Goal: Information Seeking & Learning: Learn about a topic

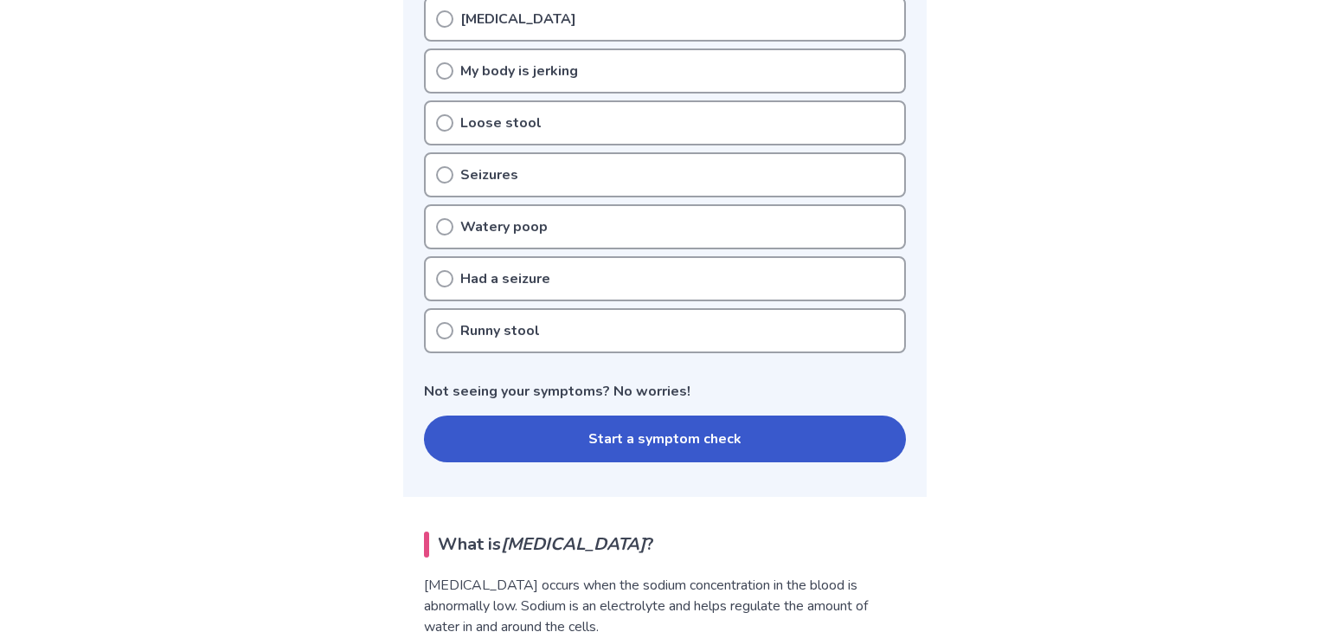
scroll to position [409, 0]
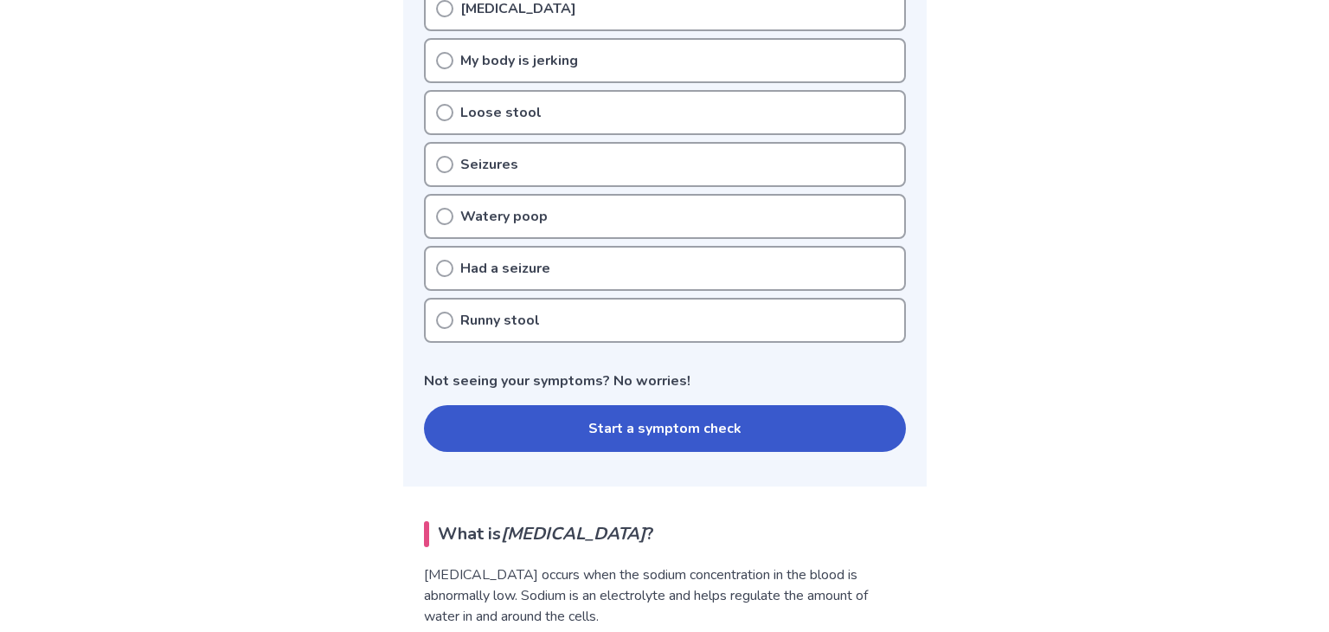
click at [564, 433] on button "Start a symptom check" at bounding box center [665, 428] width 482 height 47
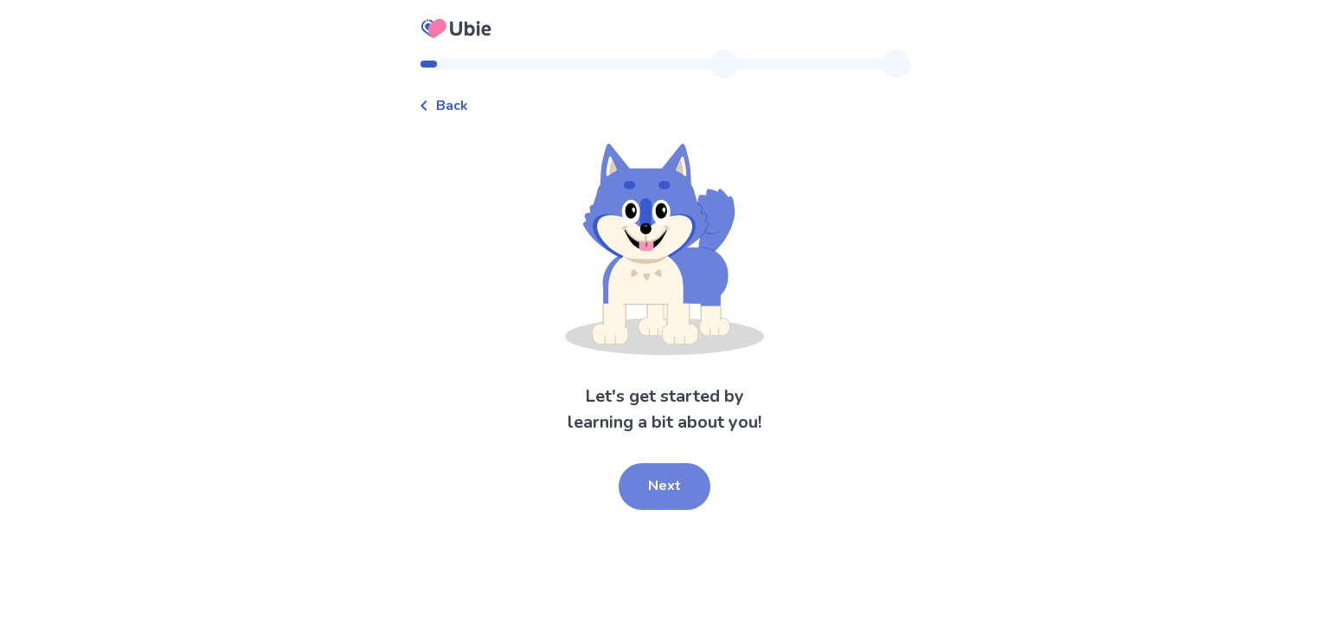
click at [634, 499] on button "Next" at bounding box center [665, 486] width 92 height 47
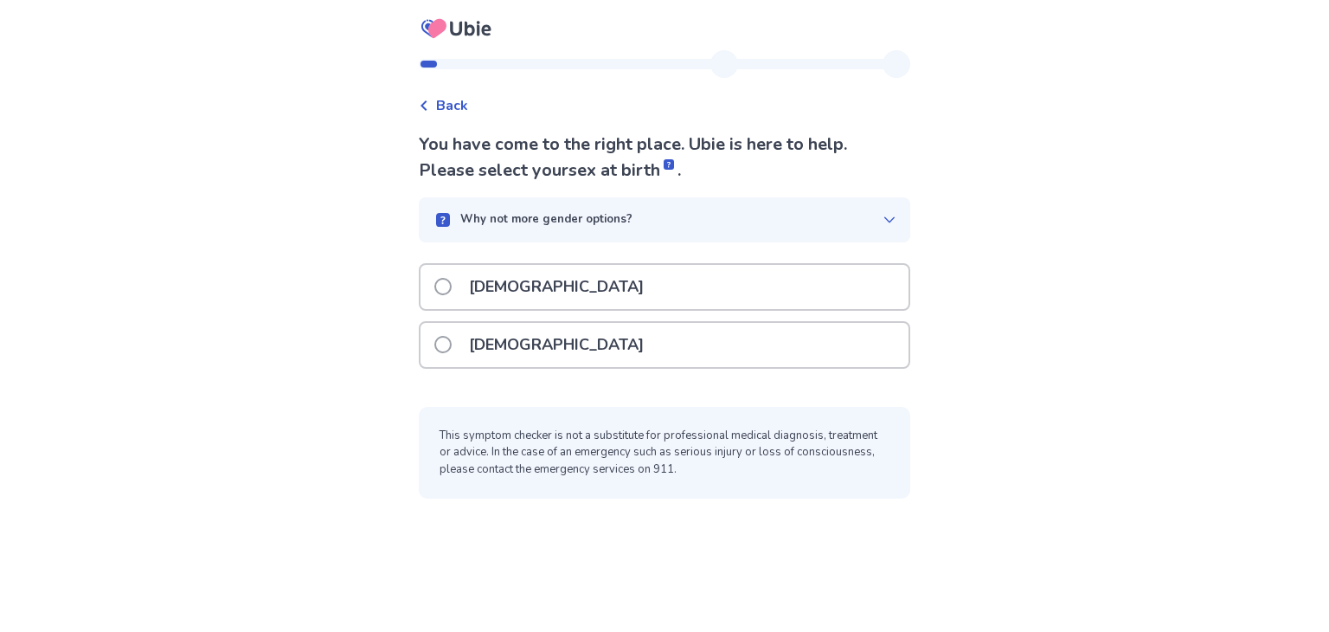
click at [545, 353] on div "[DEMOGRAPHIC_DATA]" at bounding box center [665, 345] width 488 height 44
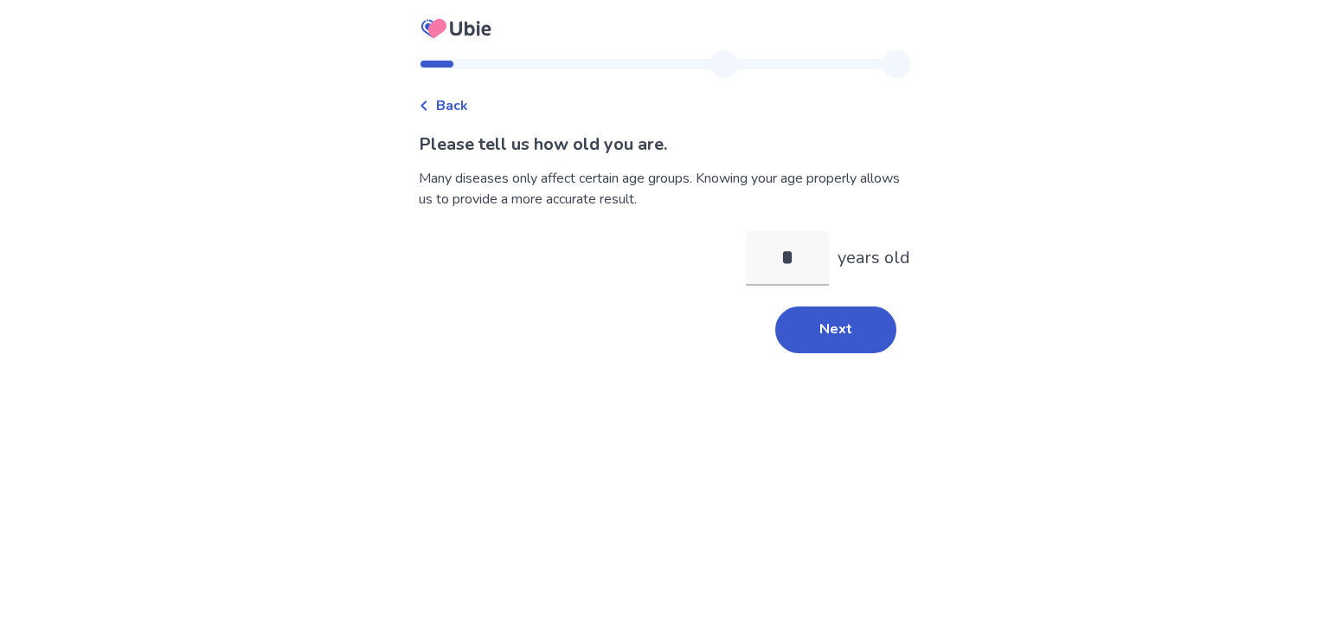
type input "**"
click at [790, 341] on button "Next" at bounding box center [836, 329] width 121 height 47
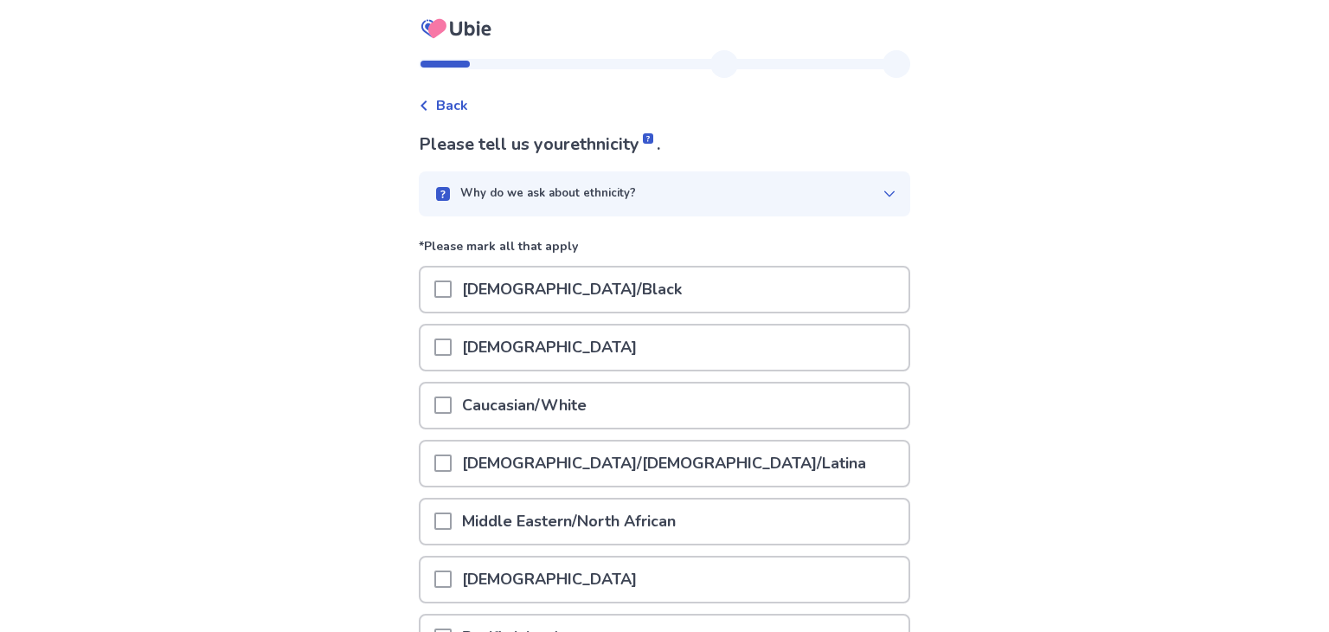
click at [790, 341] on div "Asian" at bounding box center [665, 347] width 488 height 44
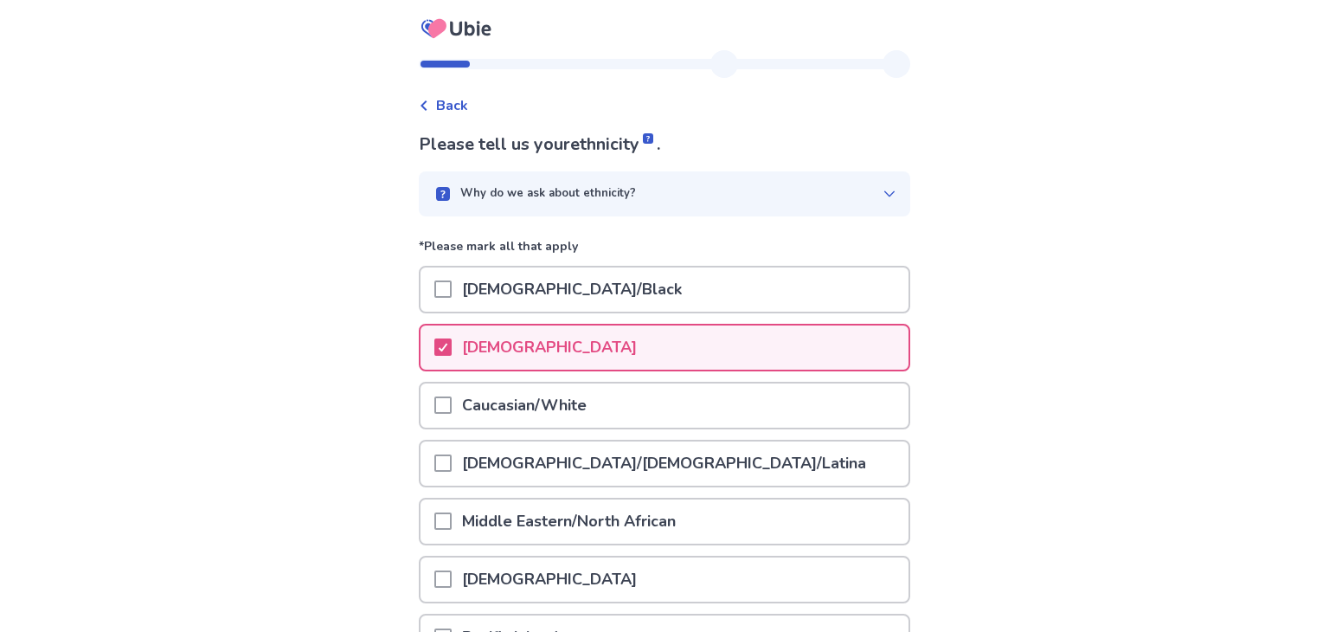
click at [525, 361] on div "Asian" at bounding box center [665, 347] width 488 height 44
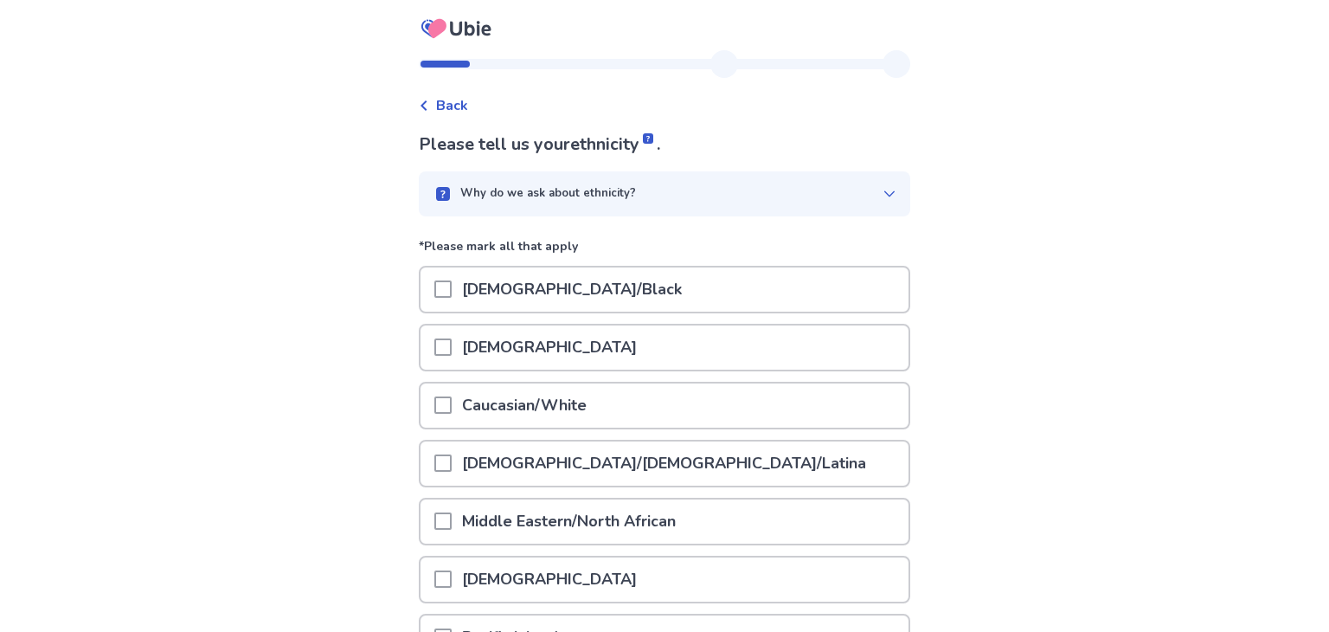
click at [522, 392] on p "Caucasian/White" at bounding box center [524, 405] width 145 height 44
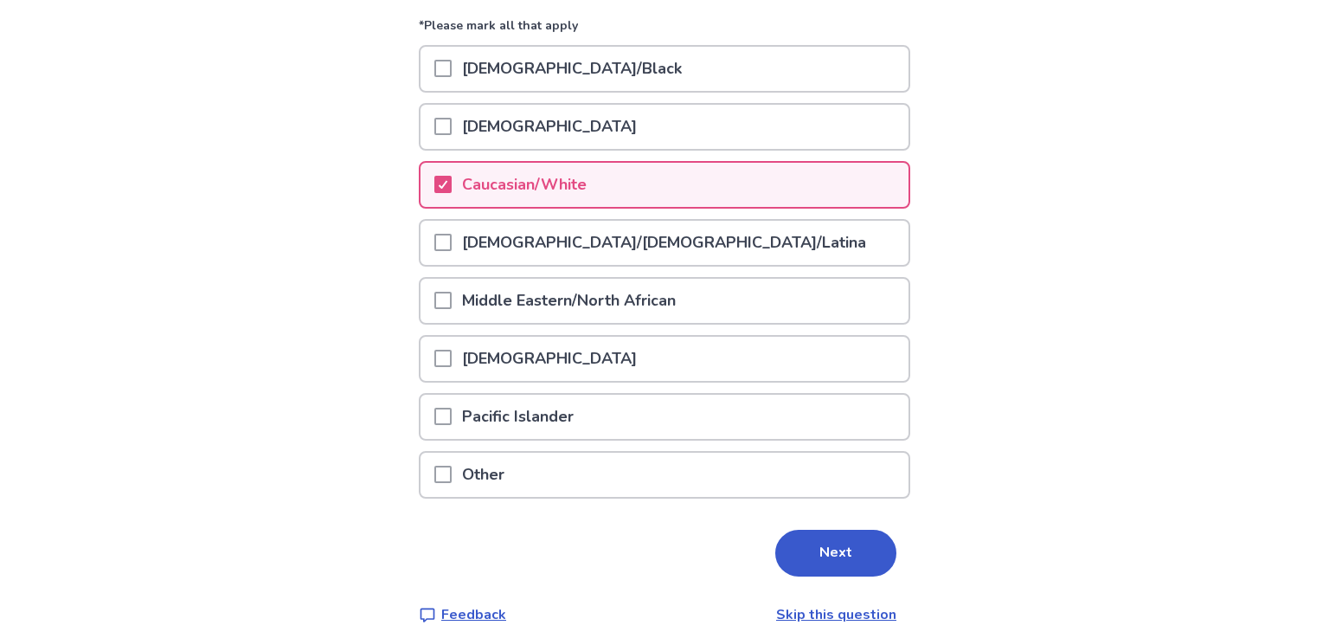
scroll to position [235, 0]
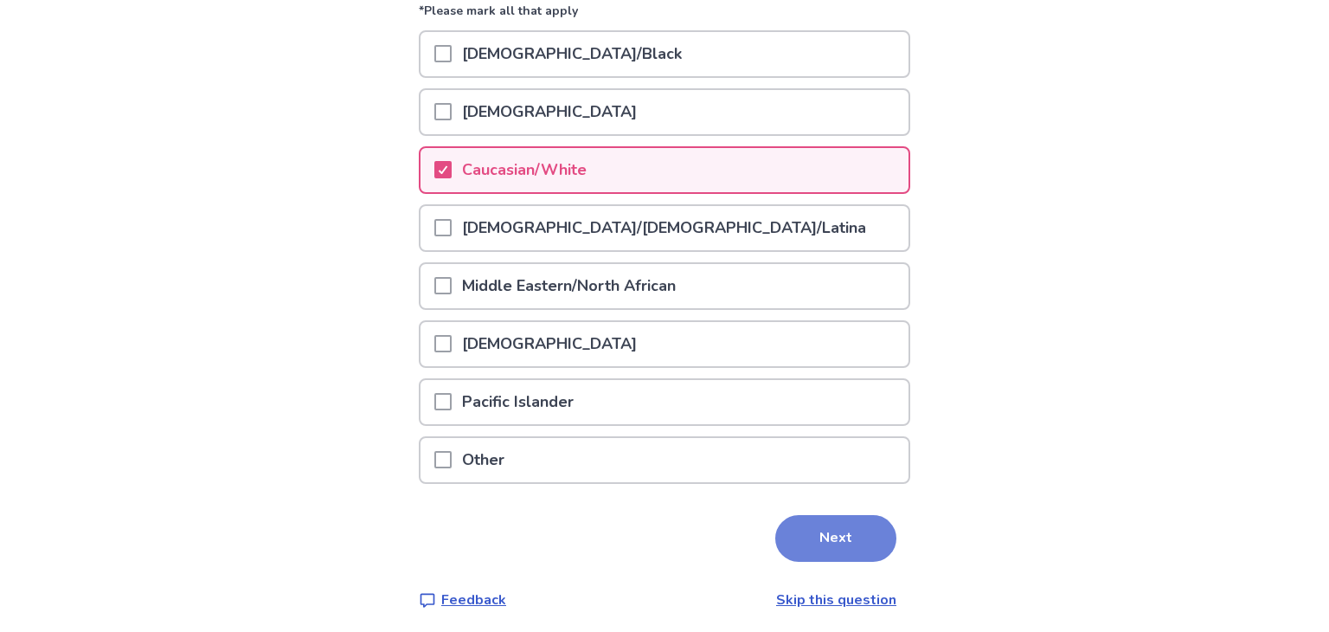
click at [848, 542] on button "Next" at bounding box center [836, 538] width 121 height 47
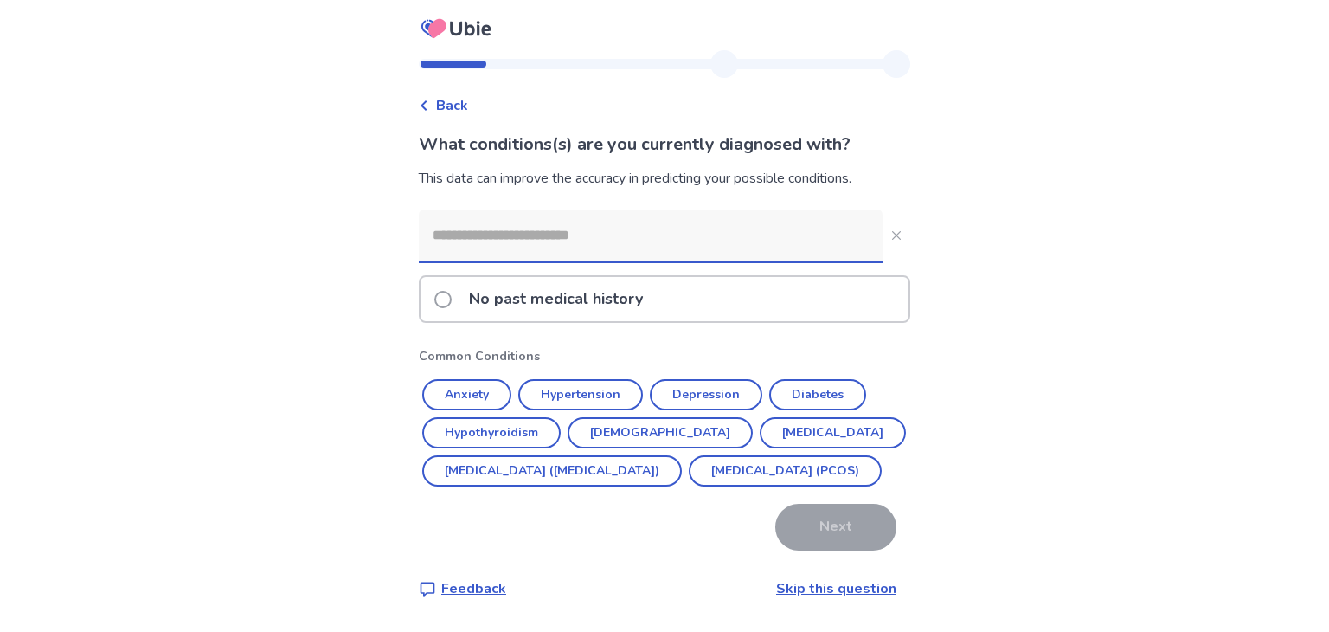
click at [505, 242] on input at bounding box center [651, 235] width 464 height 52
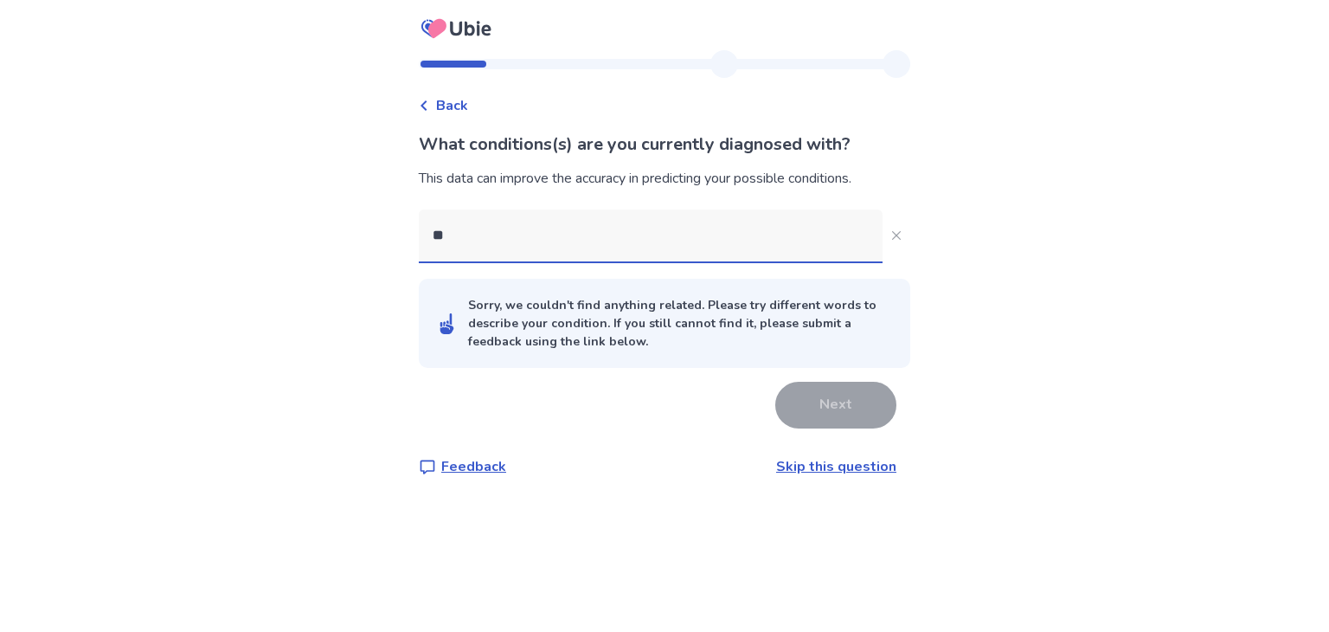
type input "***"
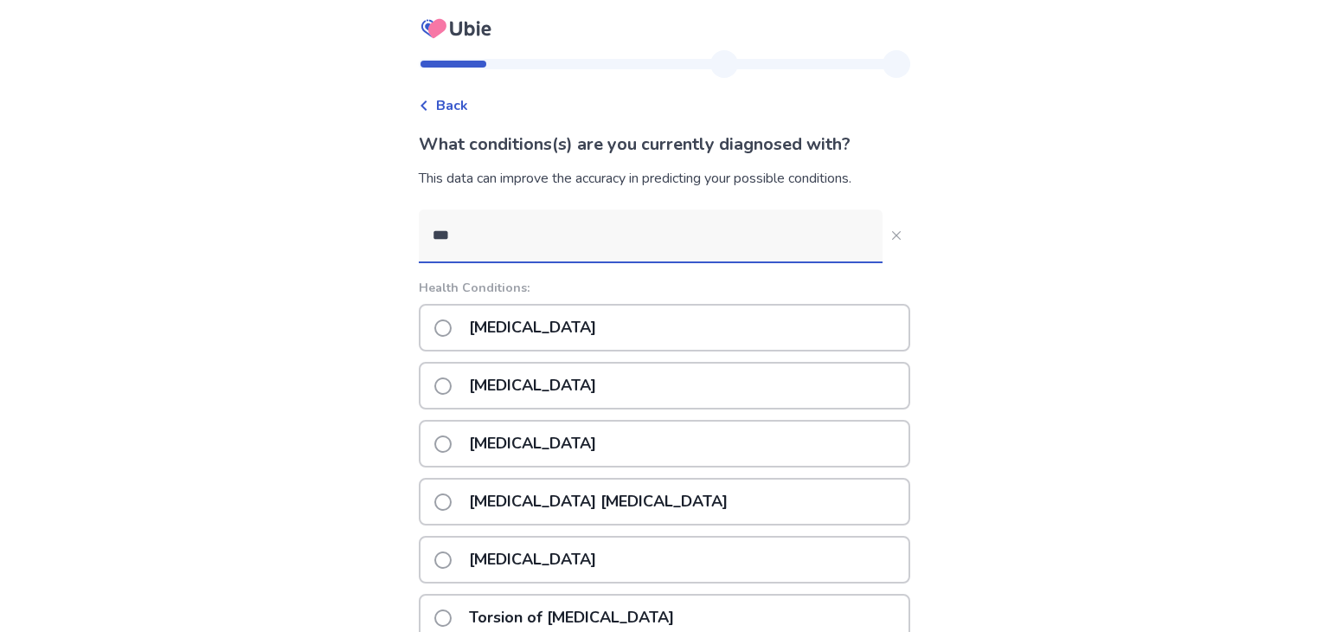
click at [468, 383] on p "Ovarian cyst" at bounding box center [533, 386] width 148 height 44
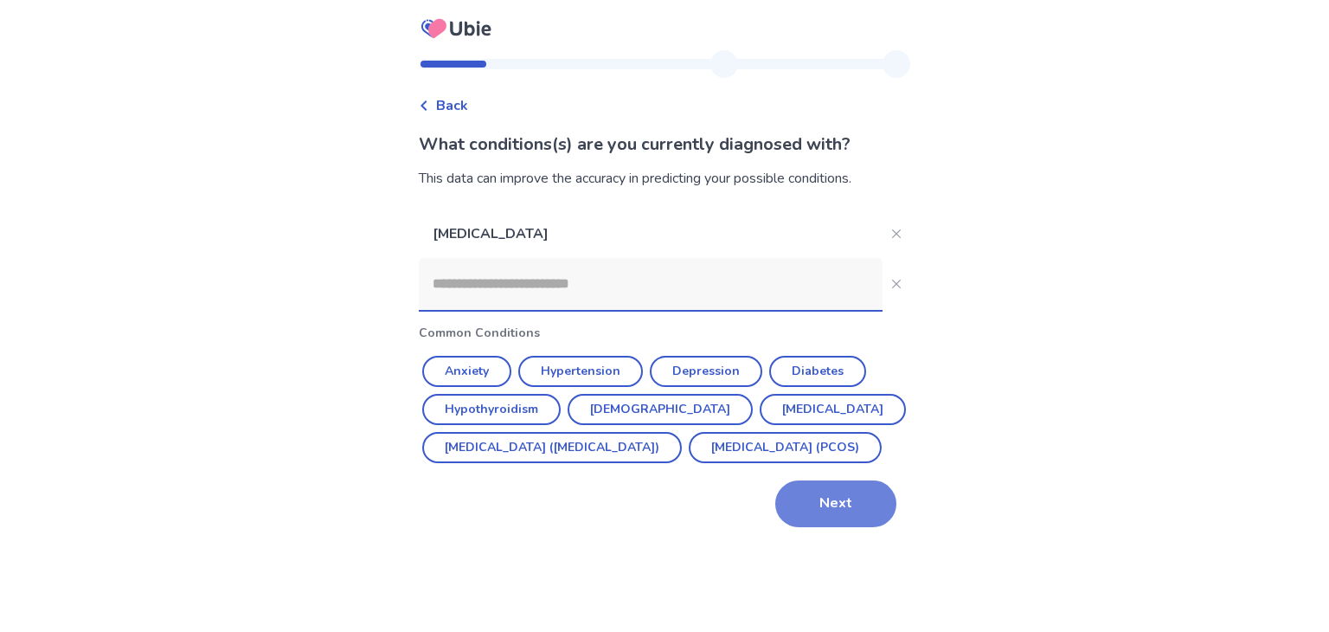
click at [789, 527] on button "Next" at bounding box center [836, 503] width 121 height 47
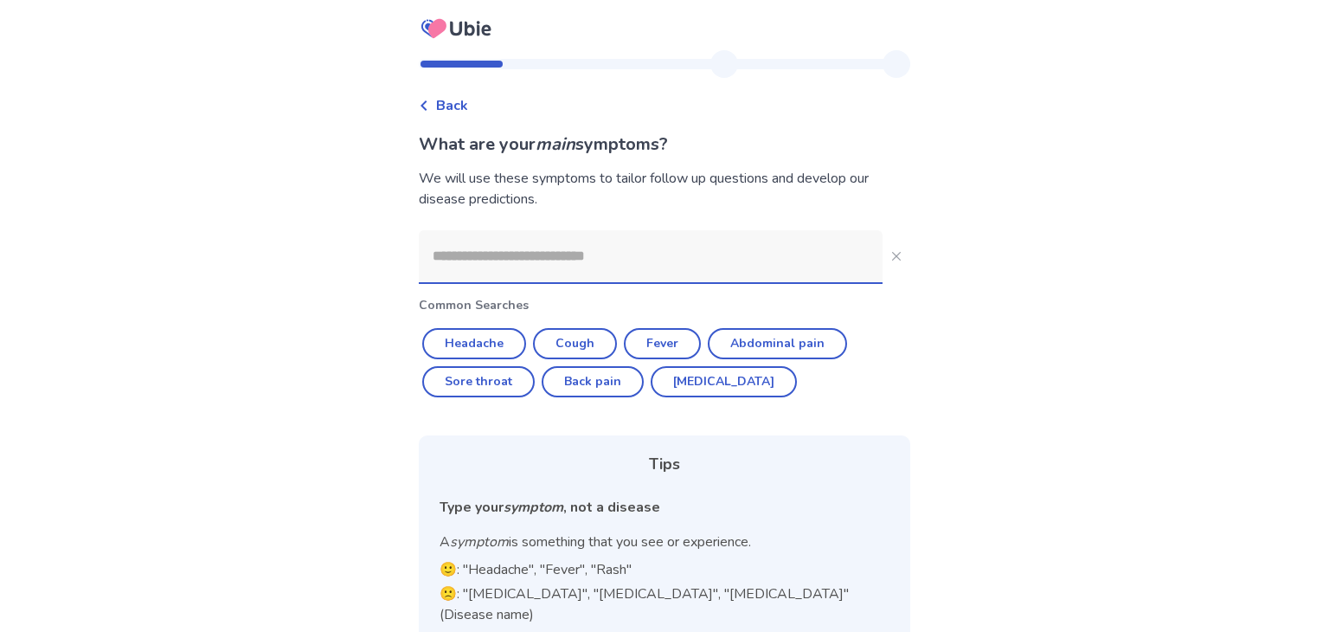
click at [658, 260] on input at bounding box center [651, 256] width 464 height 52
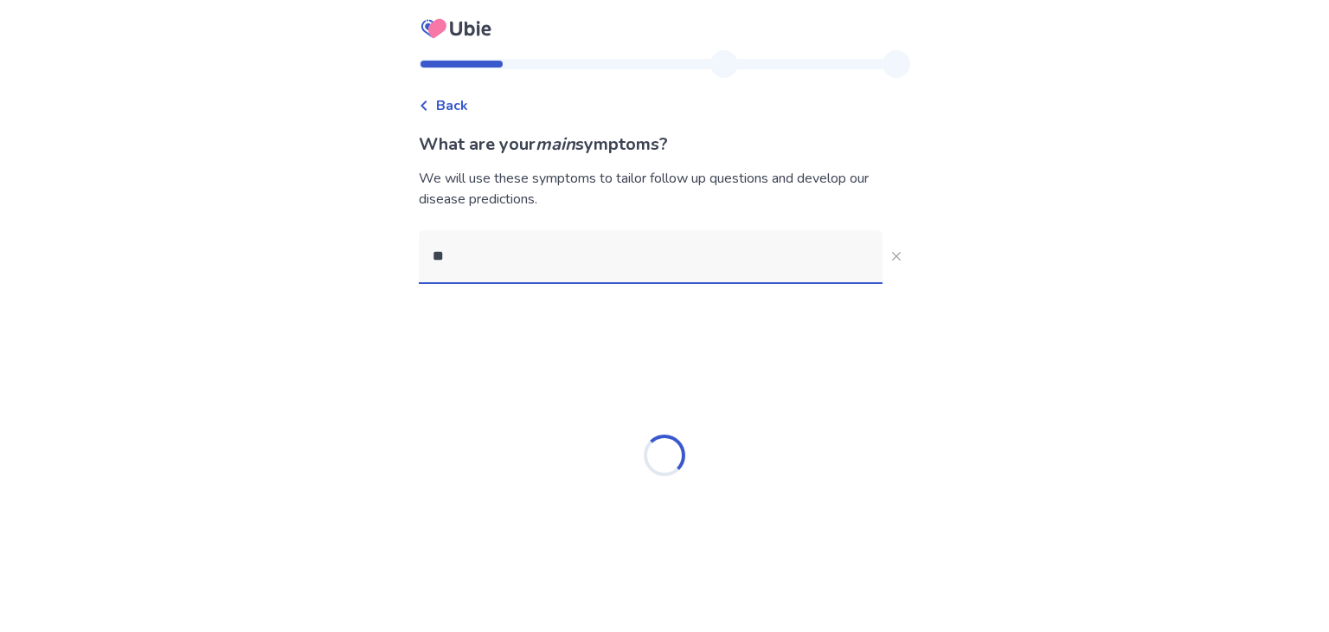
type input "***"
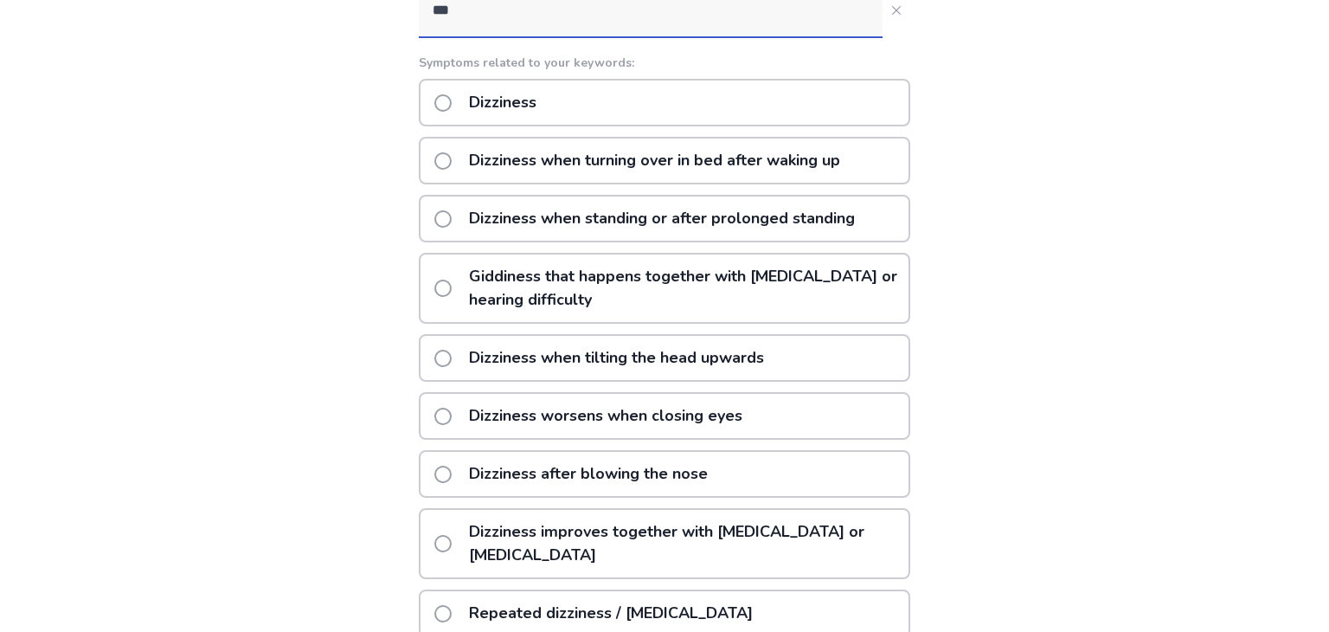
scroll to position [242, 0]
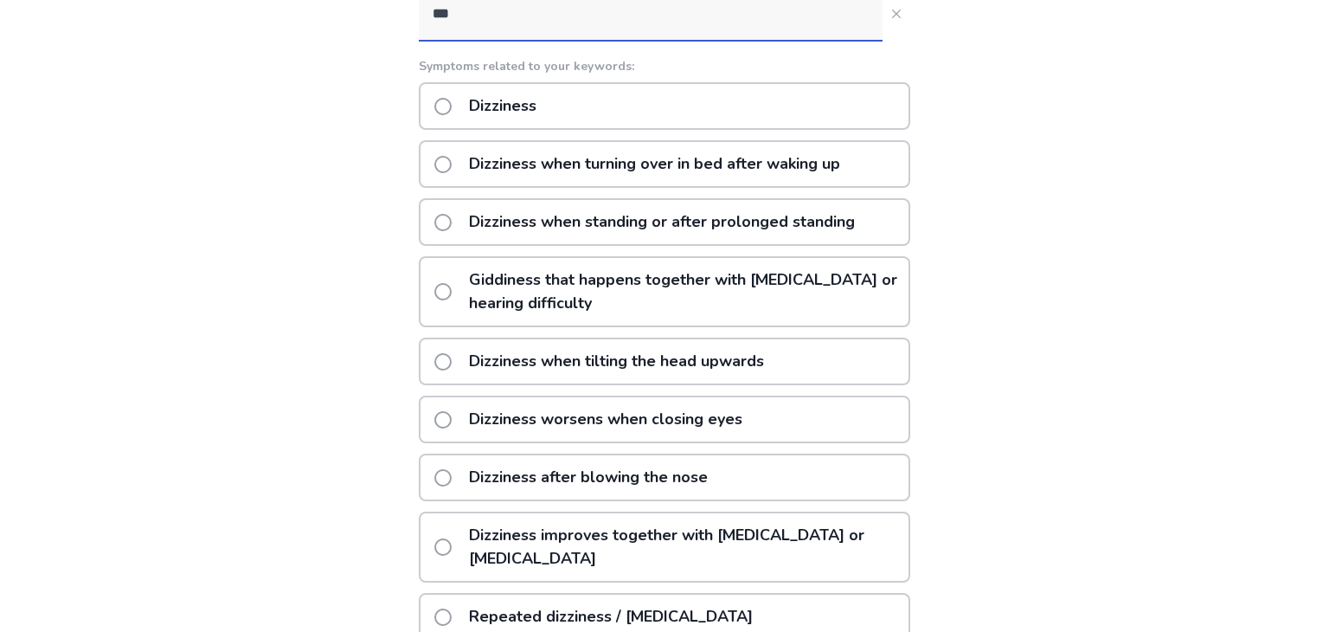
click at [698, 229] on p "Dizziness when standing or after prolonged standing" at bounding box center [662, 222] width 407 height 44
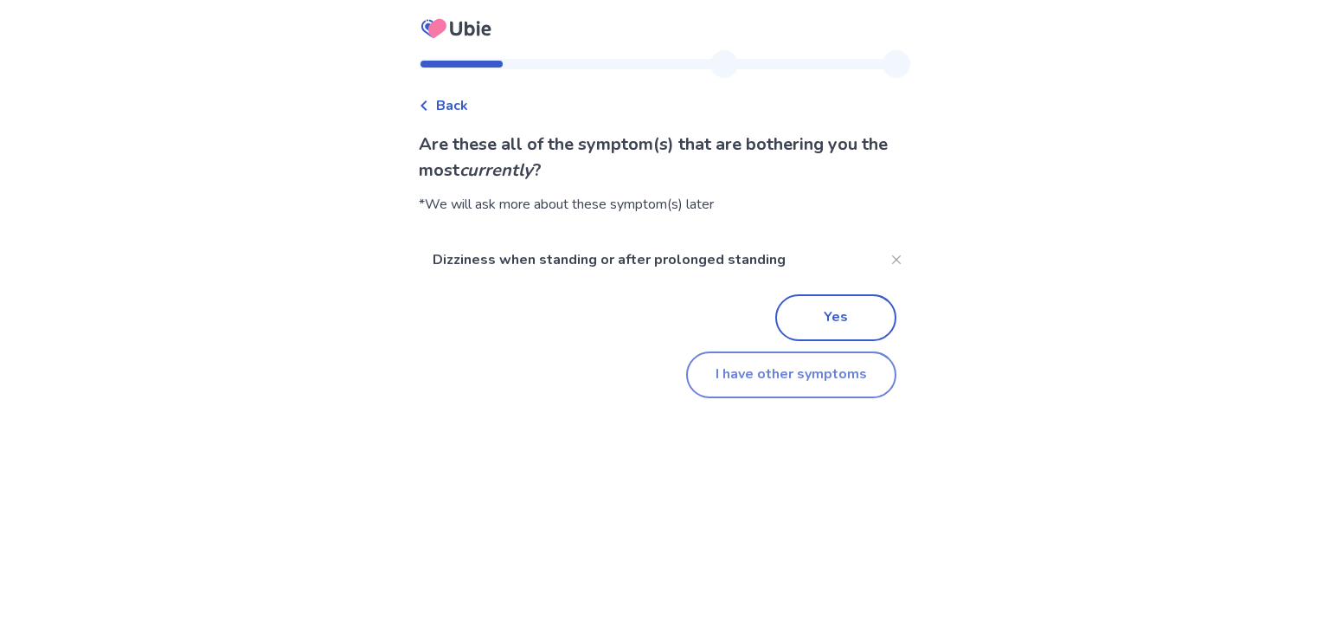
click at [788, 377] on button "I have other symptoms" at bounding box center [791, 374] width 210 height 47
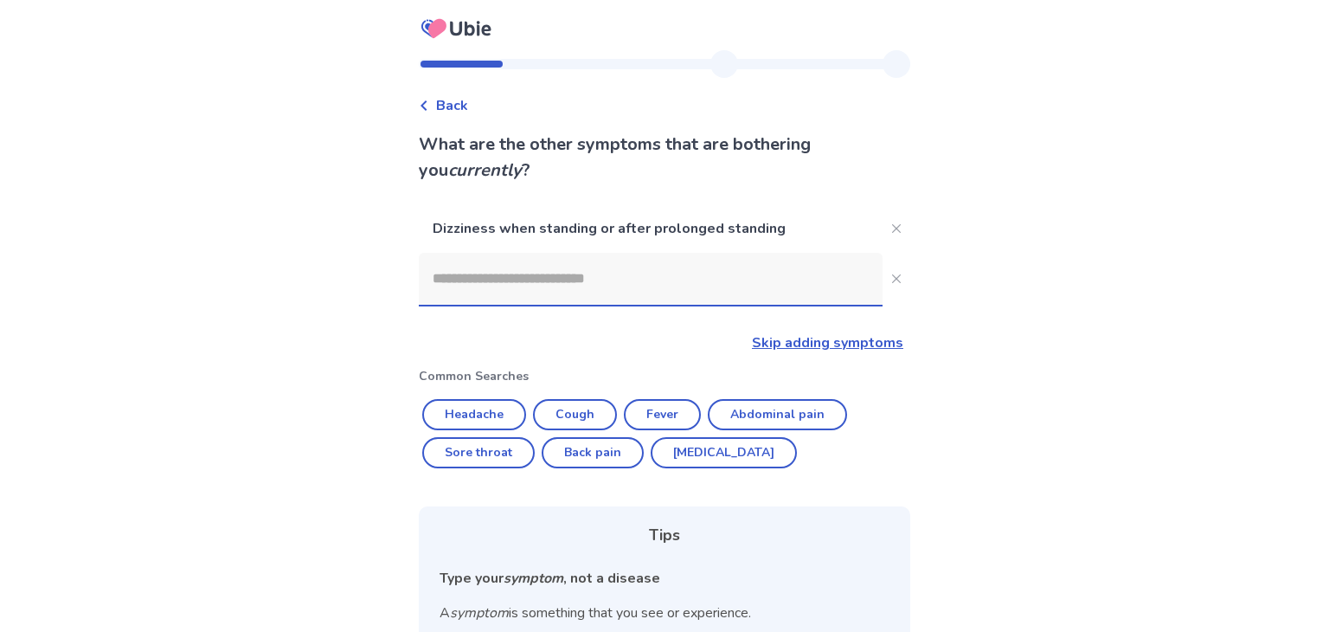
scroll to position [196, 0]
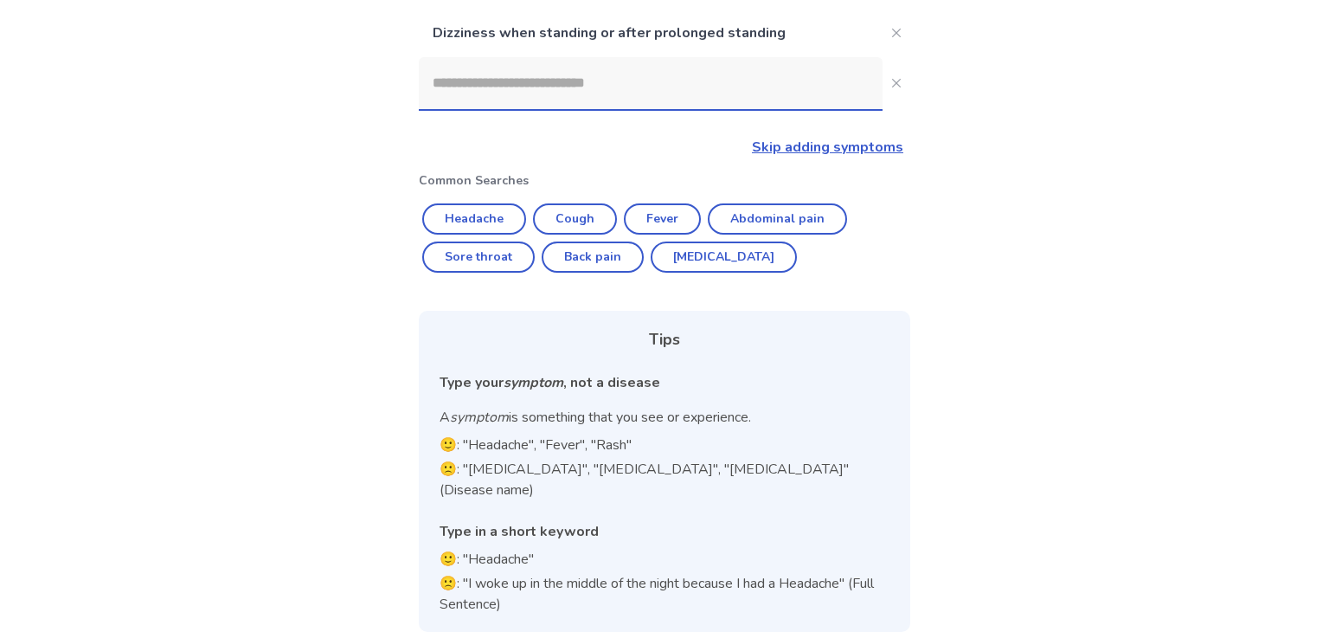
click at [650, 72] on input at bounding box center [651, 83] width 464 height 52
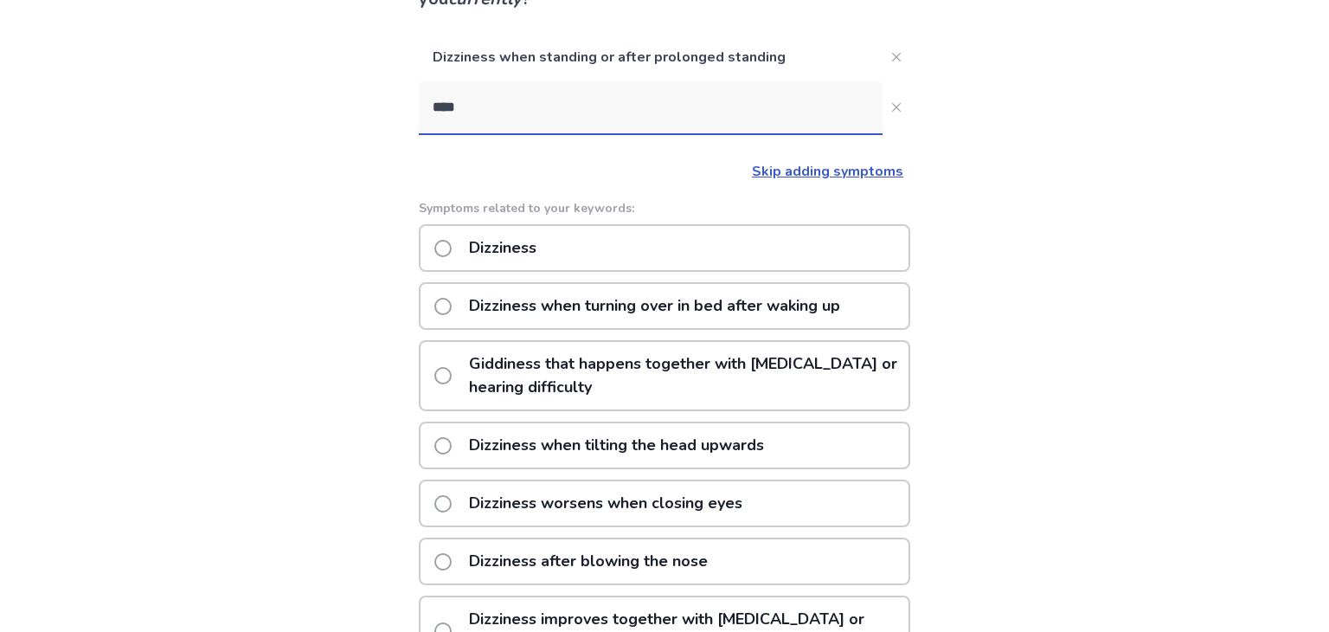
scroll to position [153, 0]
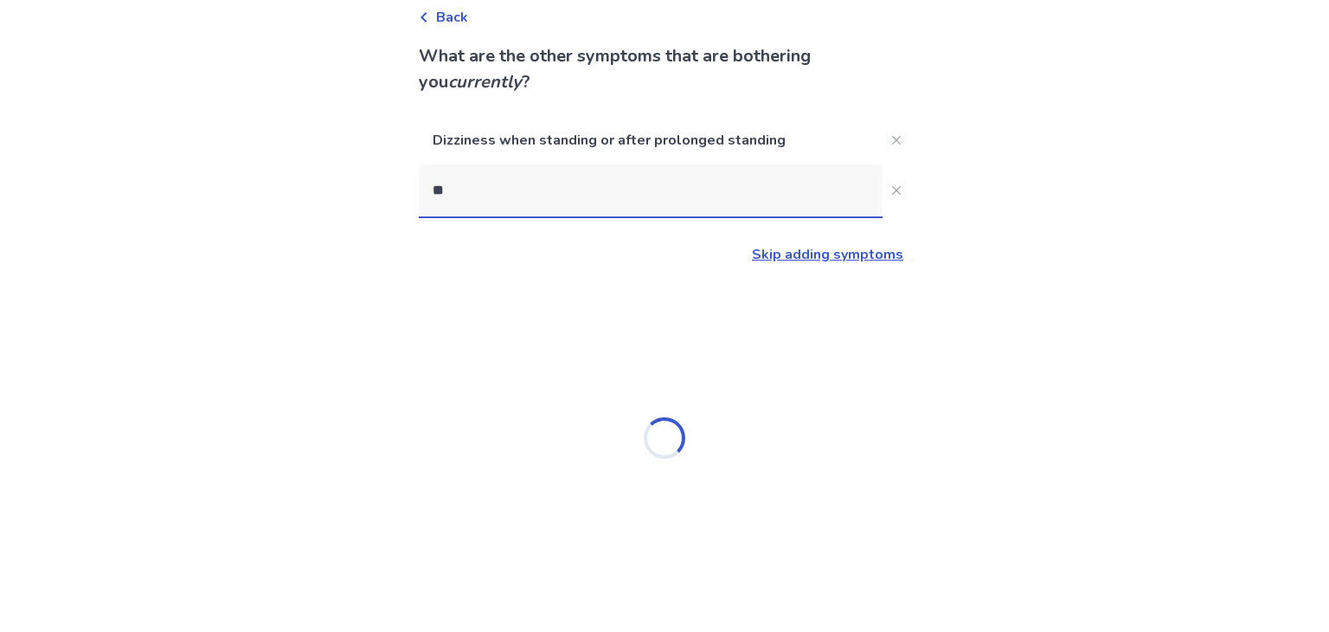
type input "*"
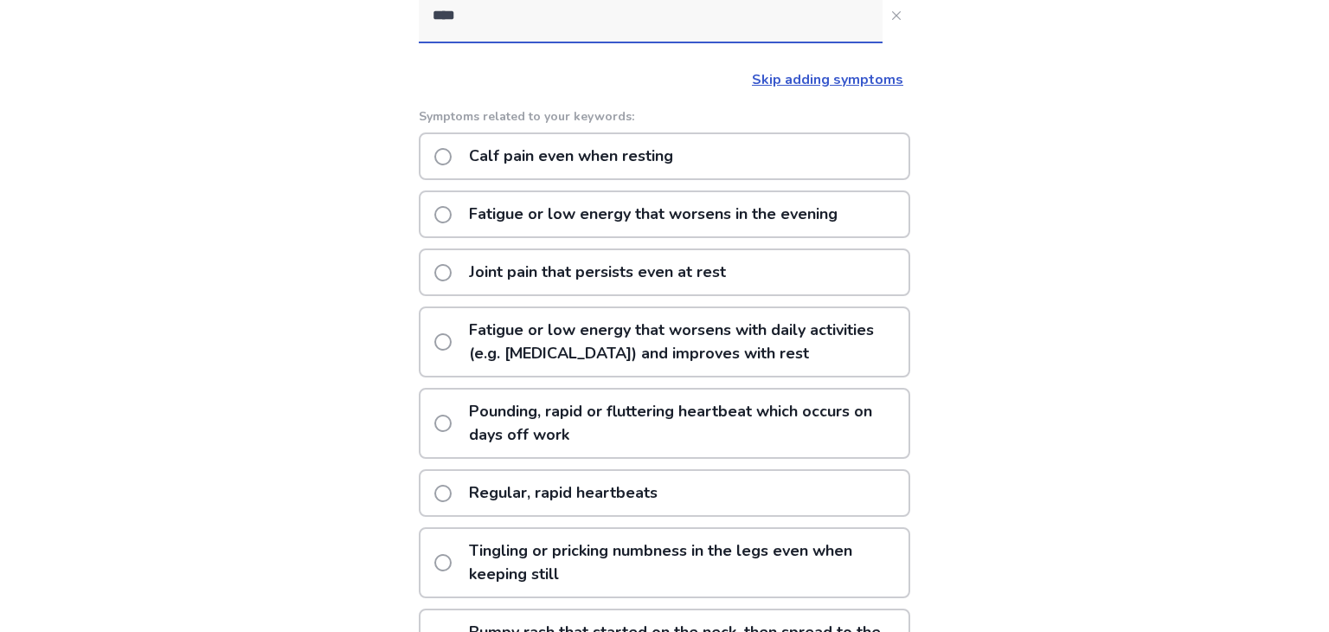
scroll to position [259, 0]
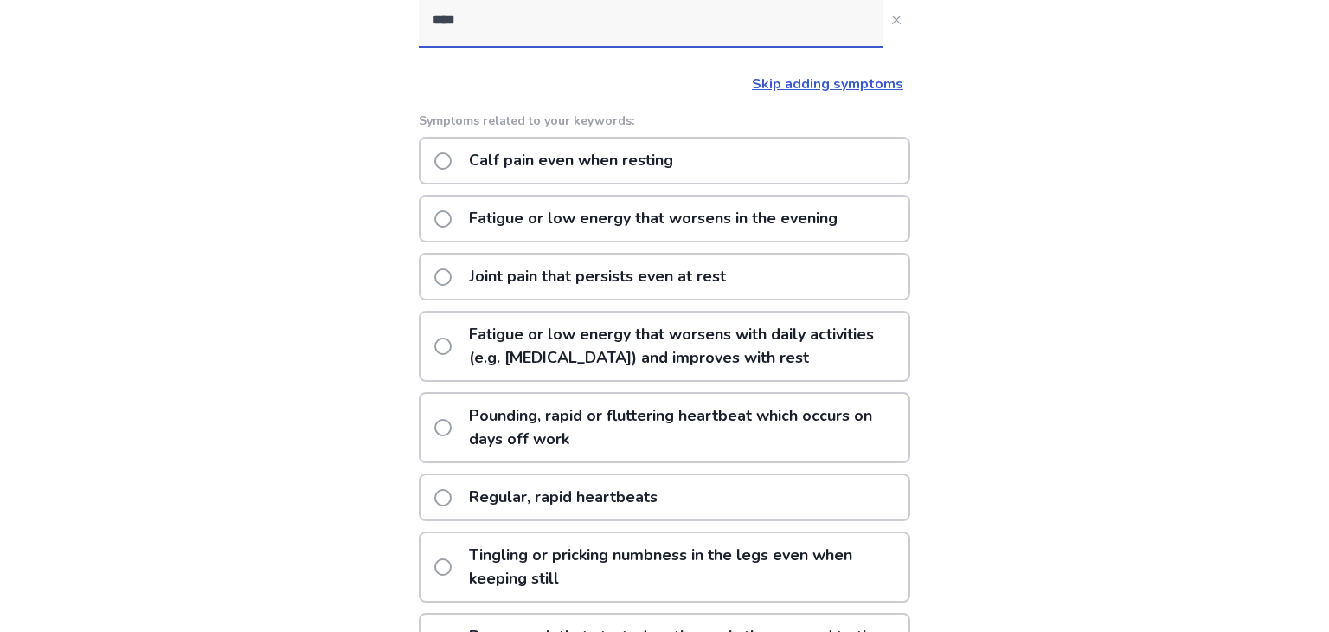
type input "****"
click at [462, 221] on label "Fatigue or low energy that worsens in the evening" at bounding box center [641, 218] width 414 height 44
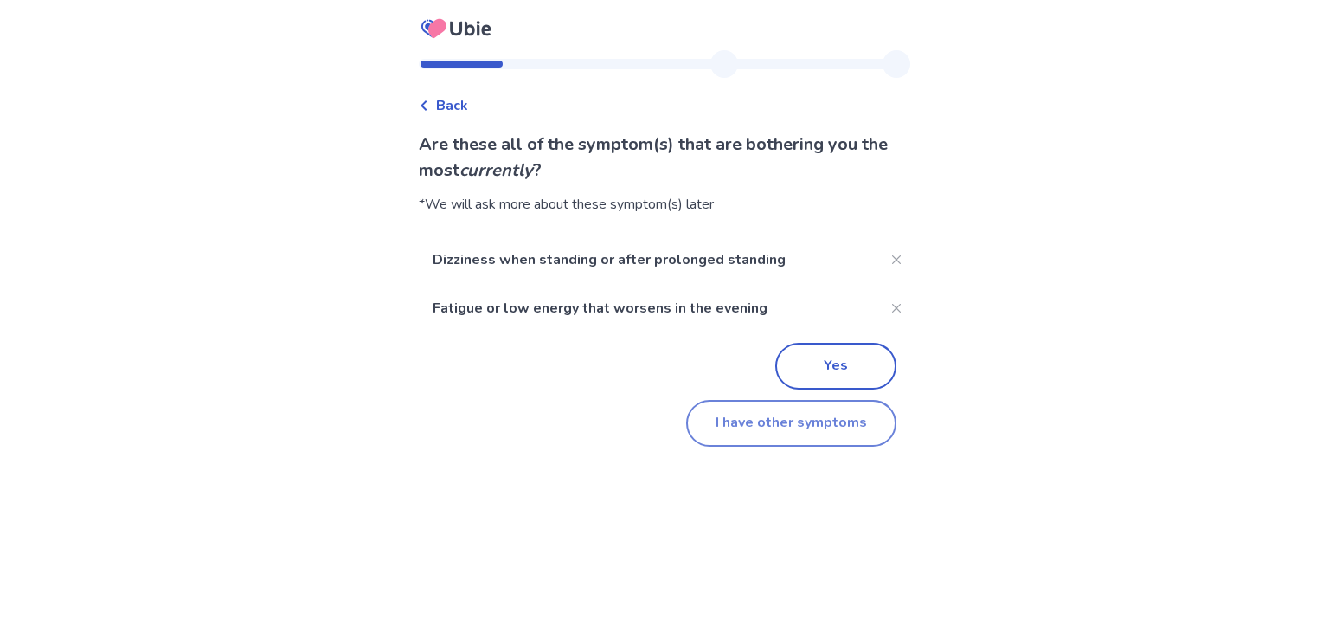
click at [783, 435] on button "I have other symptoms" at bounding box center [791, 423] width 210 height 47
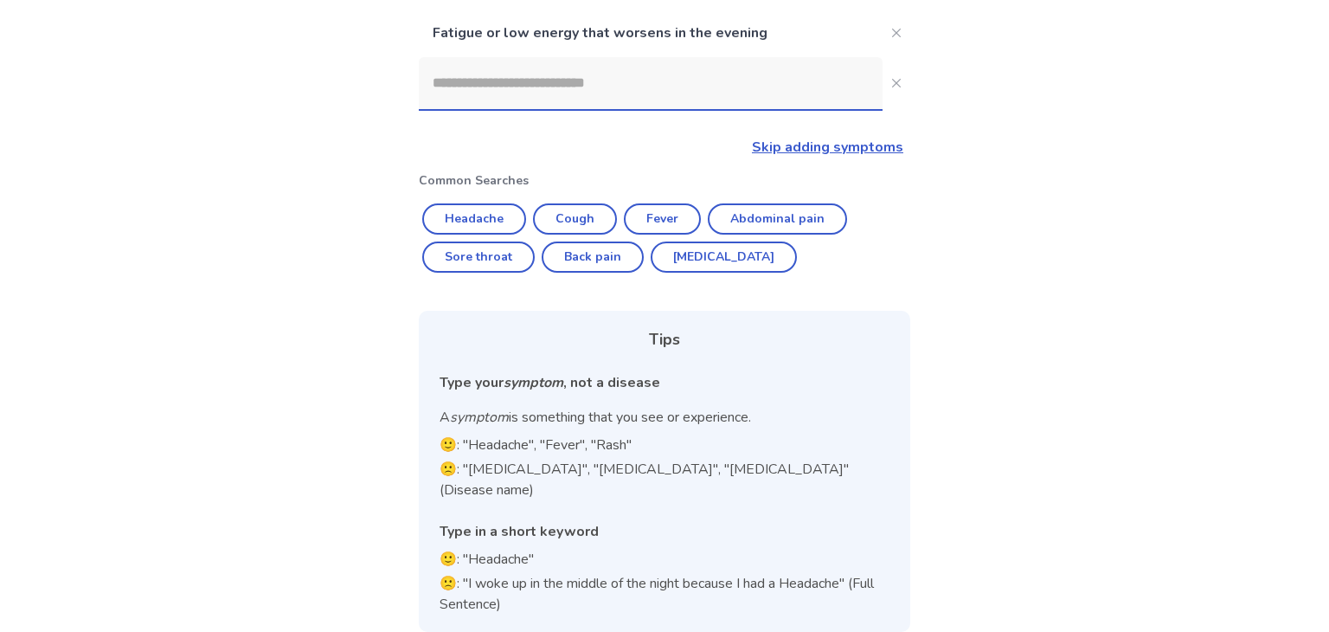
click at [573, 90] on input at bounding box center [651, 83] width 464 height 52
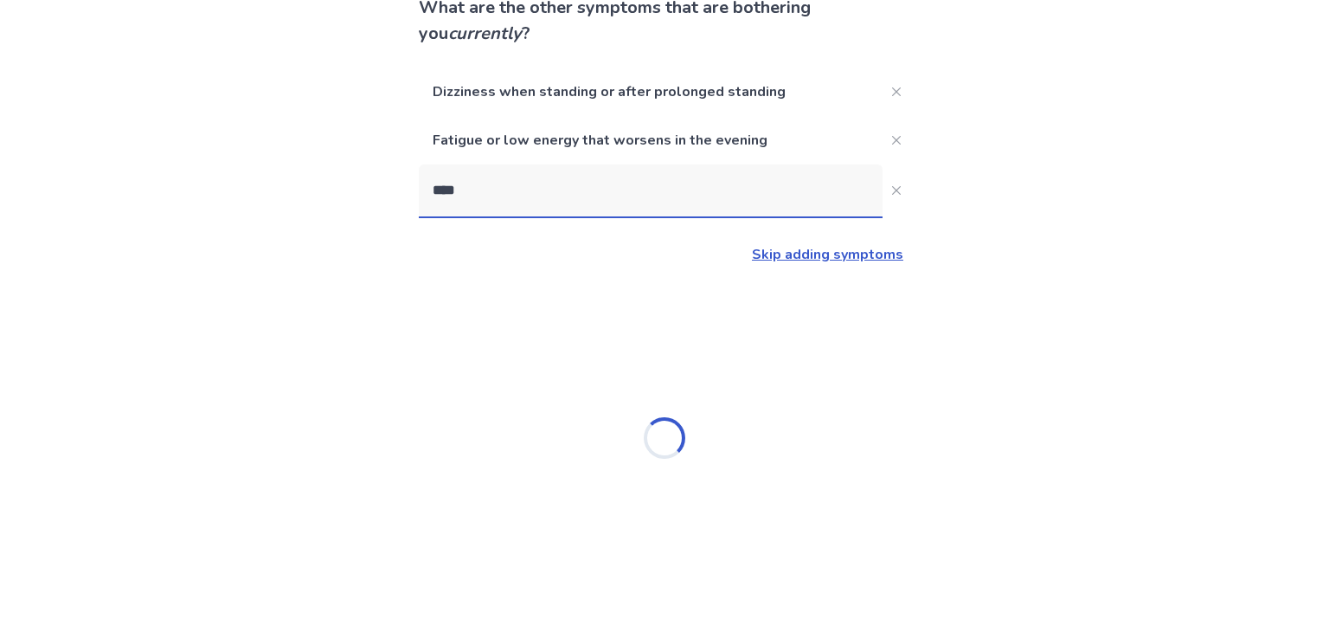
type input "*****"
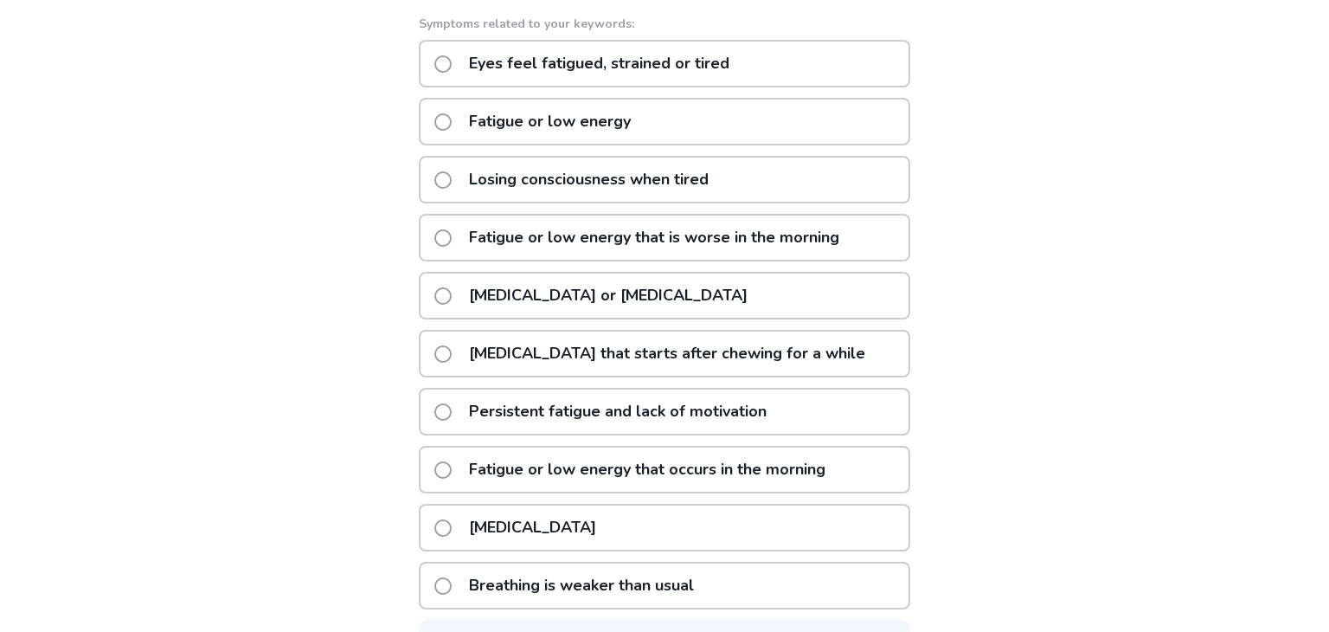
scroll to position [403, 0]
click at [534, 523] on p "Excessive daytime sleepiness" at bounding box center [533, 528] width 148 height 44
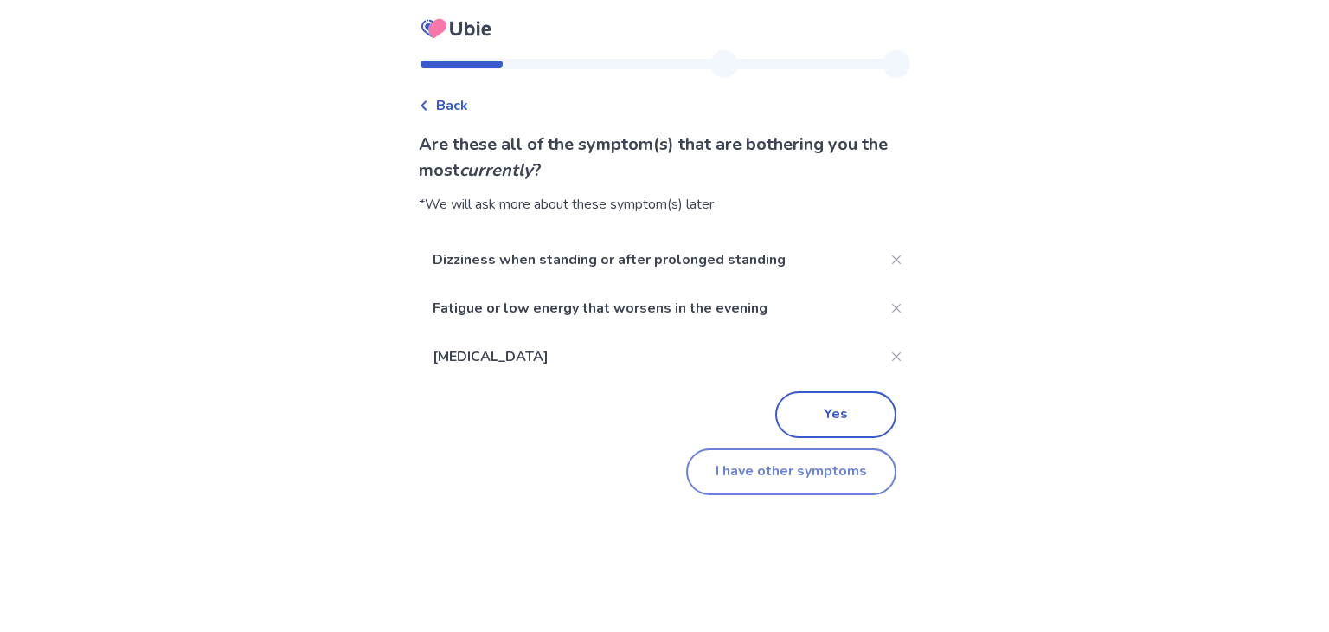
click at [755, 486] on button "I have other symptoms" at bounding box center [791, 471] width 210 height 47
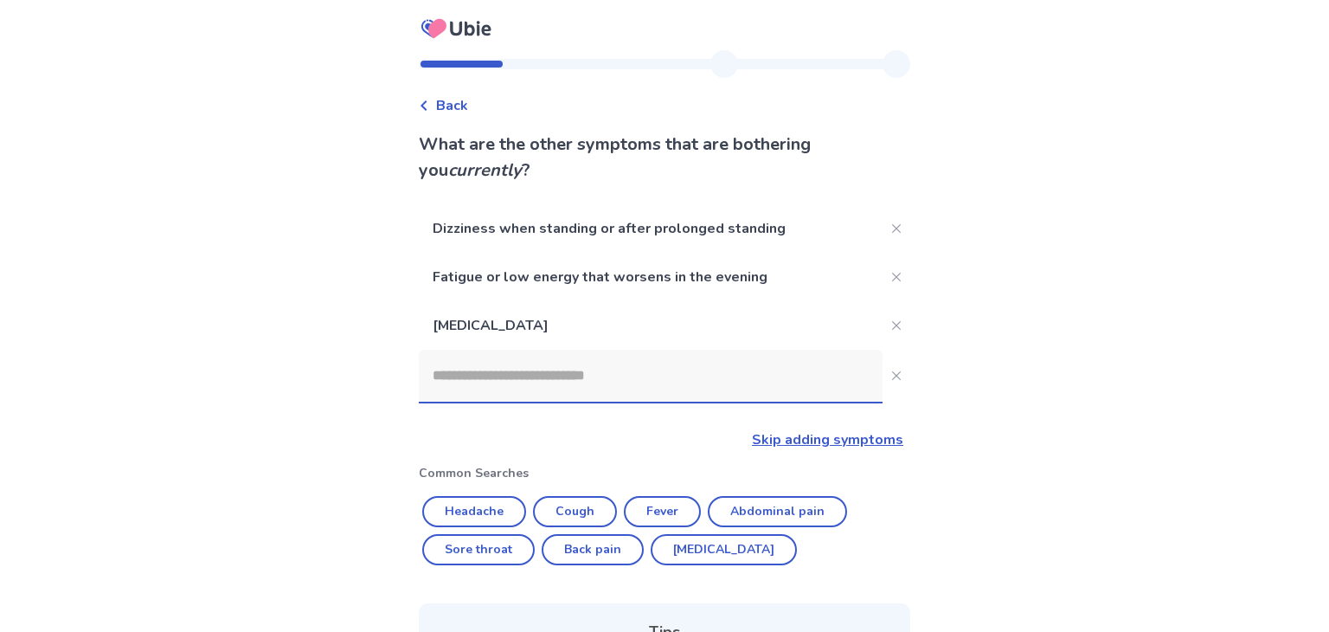
scroll to position [293, 0]
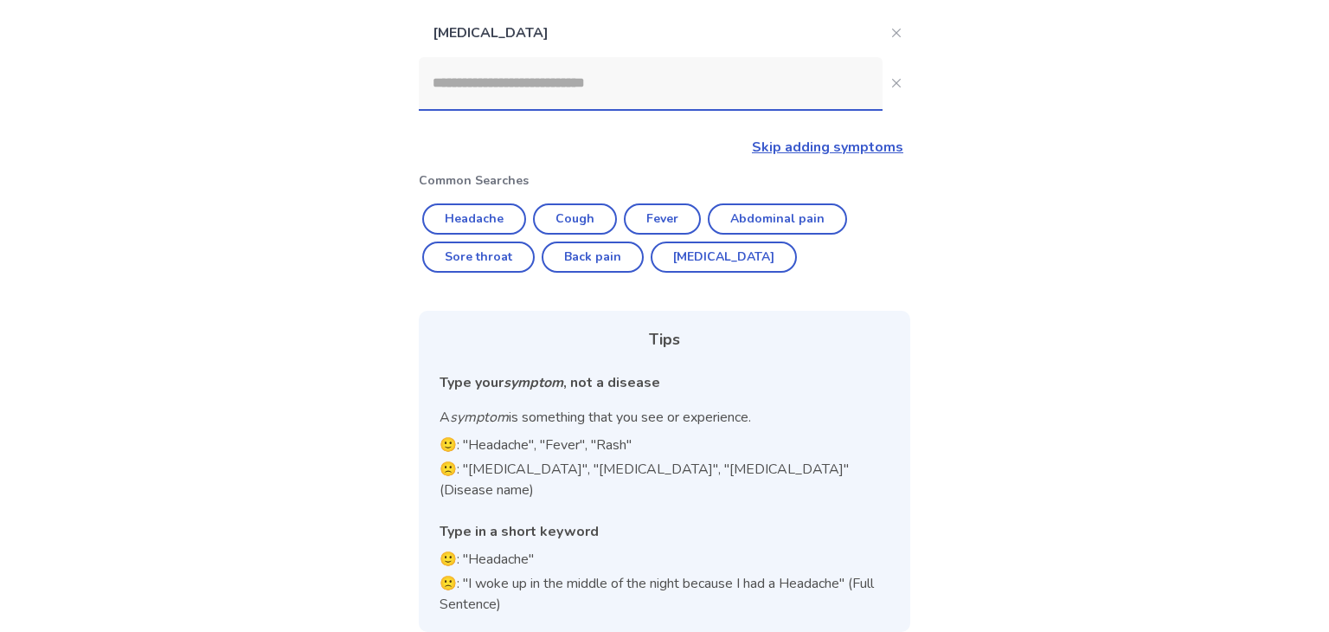
click at [621, 87] on input at bounding box center [651, 83] width 464 height 52
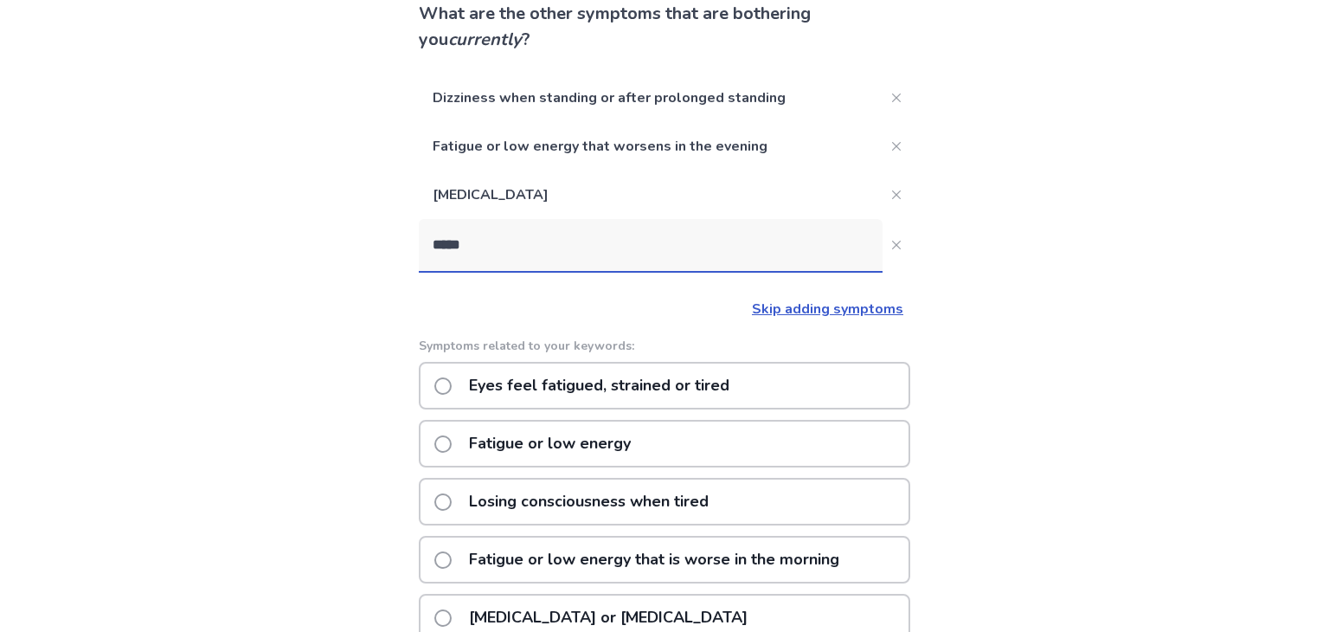
scroll to position [114, 0]
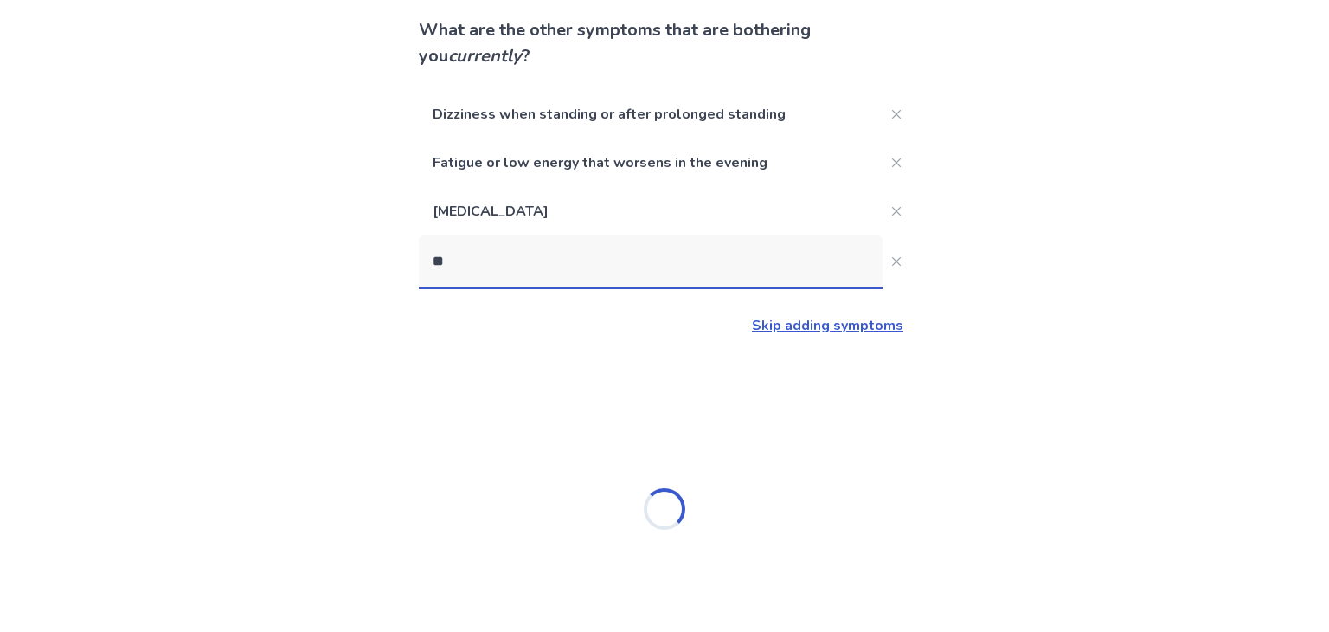
type input "*"
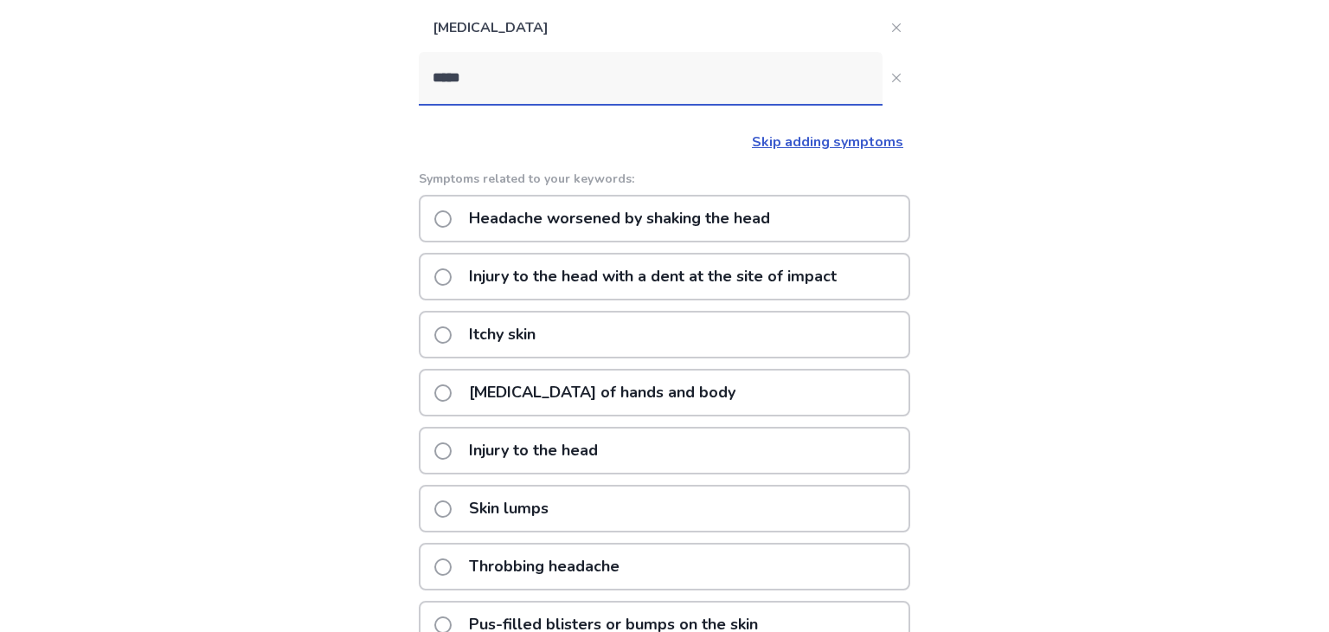
scroll to position [185, 0]
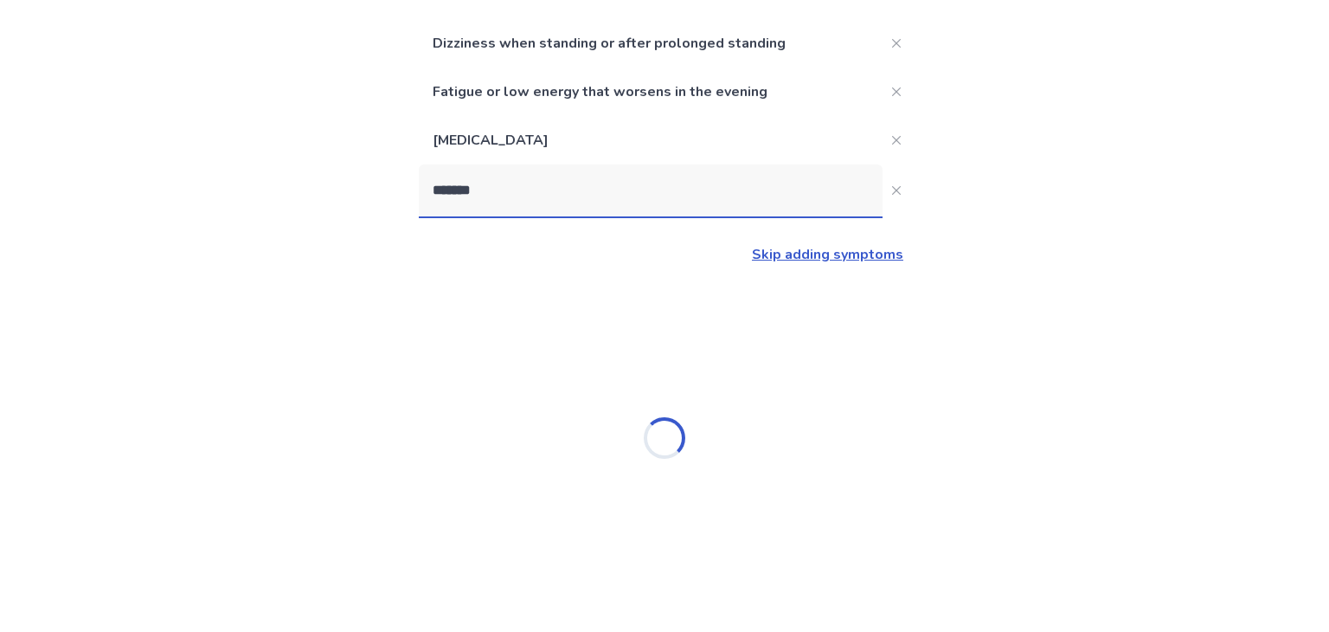
type input "********"
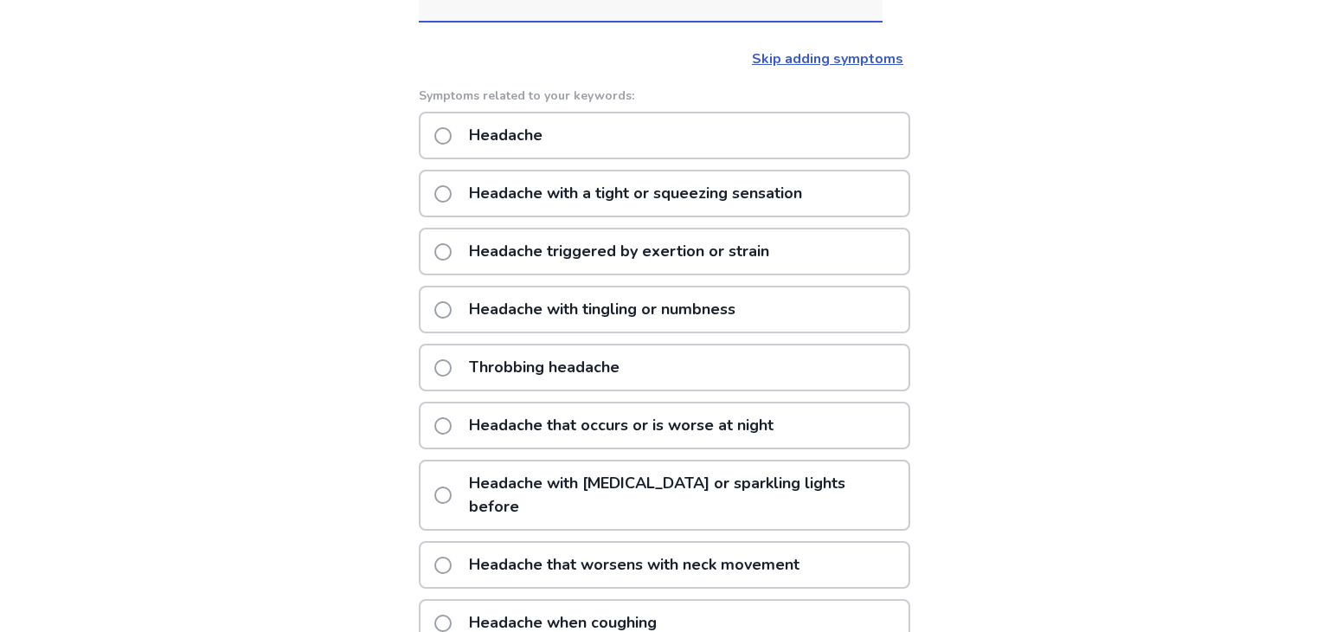
scroll to position [373, 0]
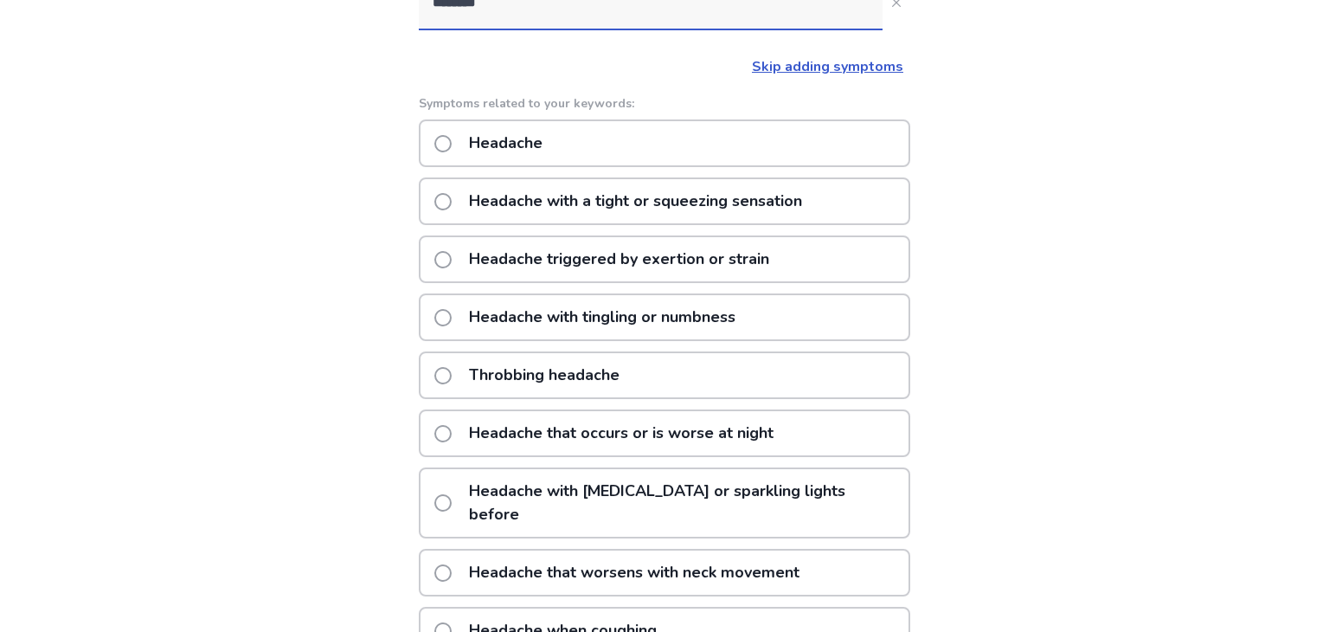
click at [469, 130] on p "Headache" at bounding box center [506, 143] width 94 height 44
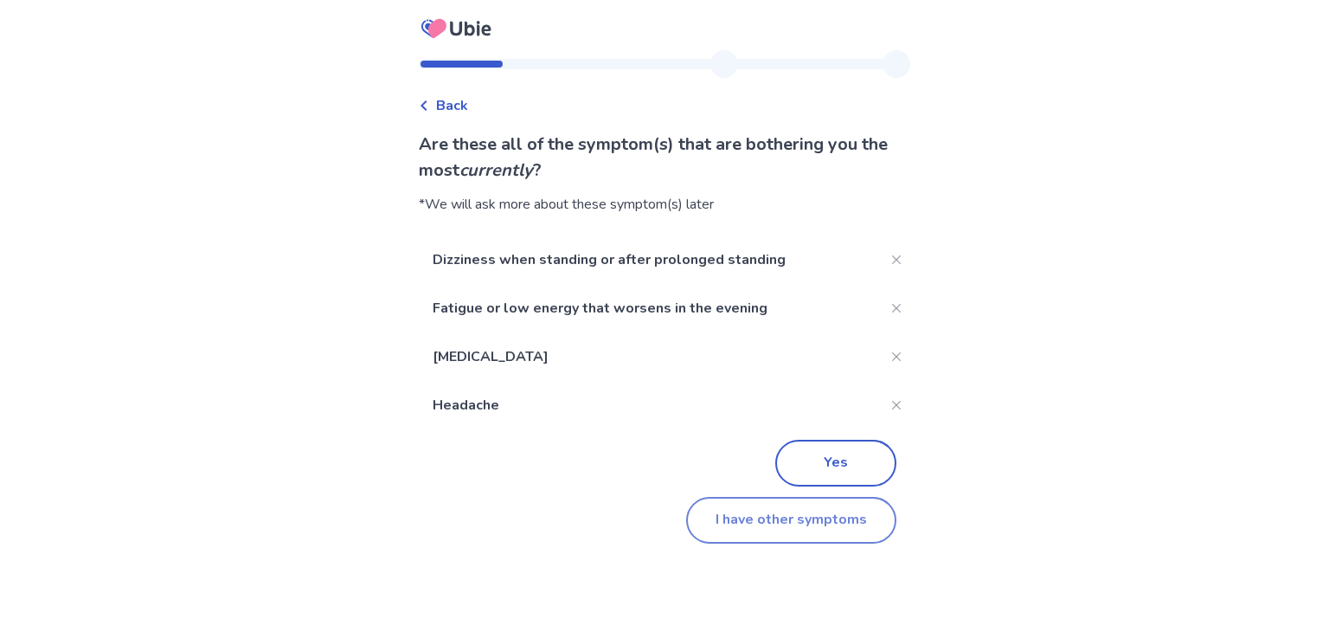
click at [733, 530] on button "I have other symptoms" at bounding box center [791, 520] width 210 height 47
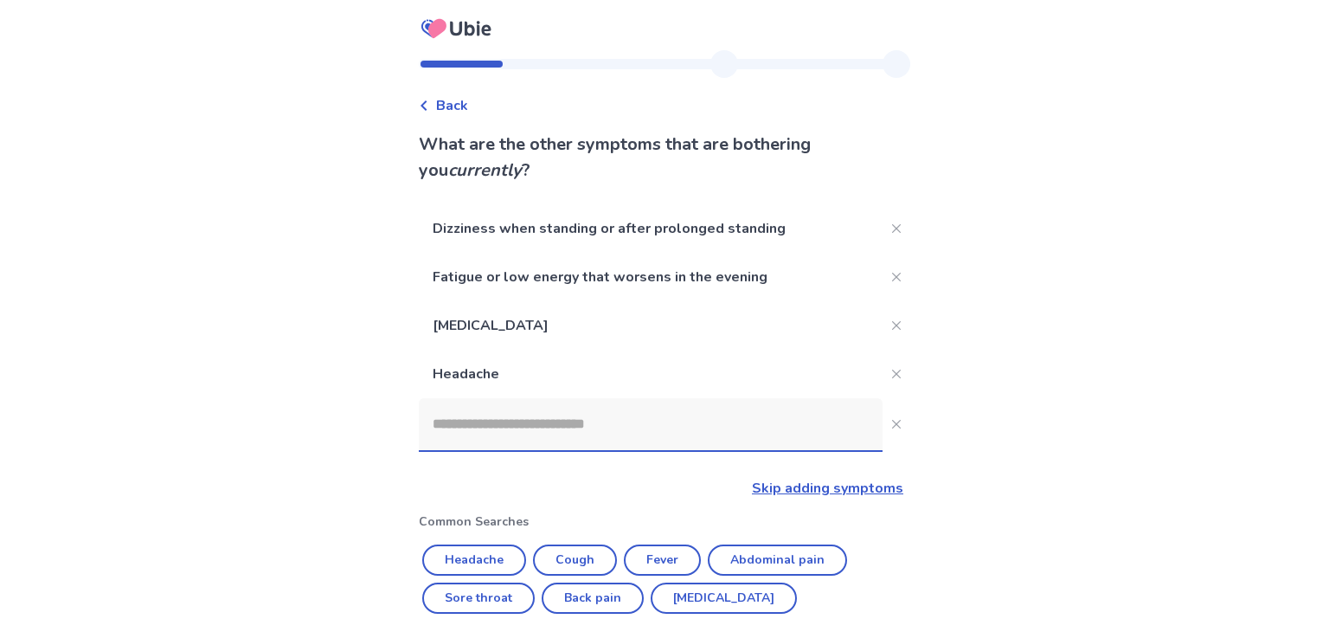
scroll to position [341, 0]
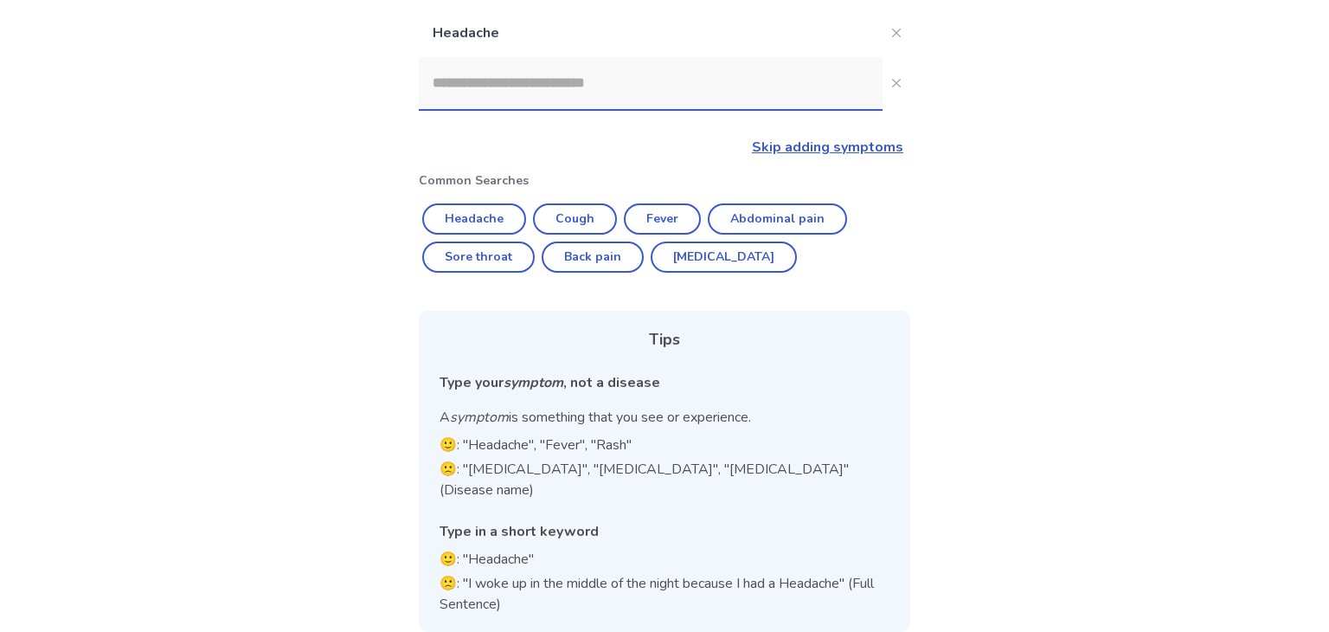
click at [631, 89] on input at bounding box center [651, 83] width 464 height 52
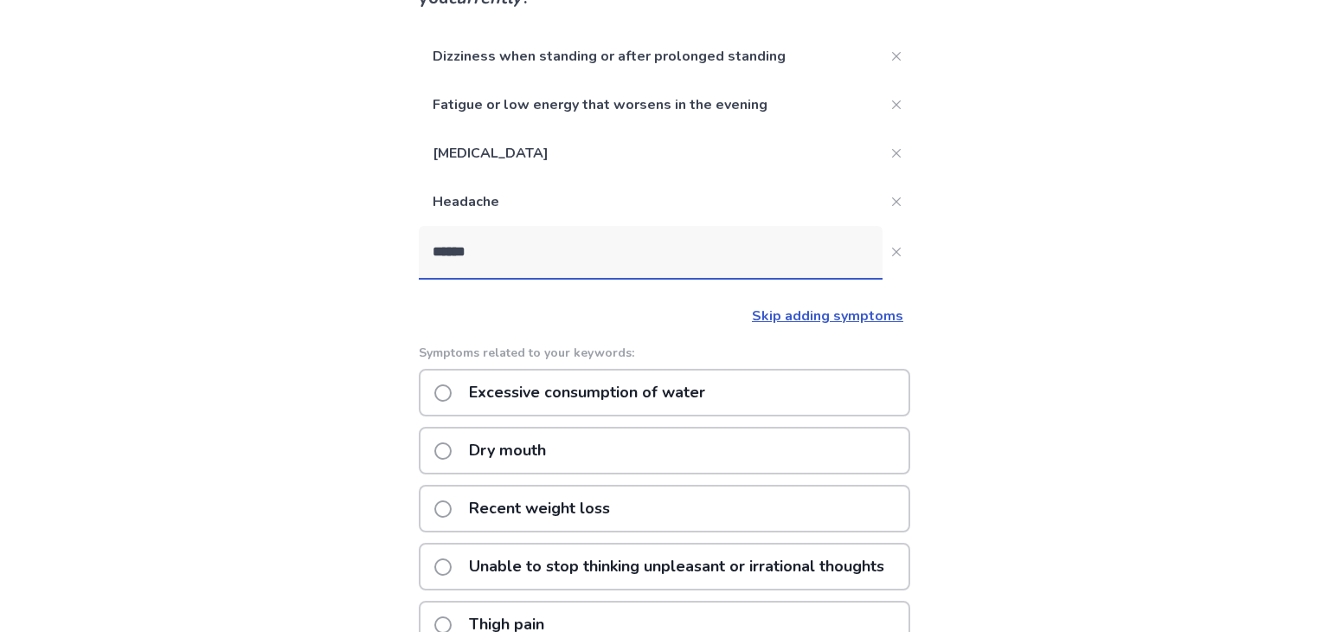
scroll to position [170, 0]
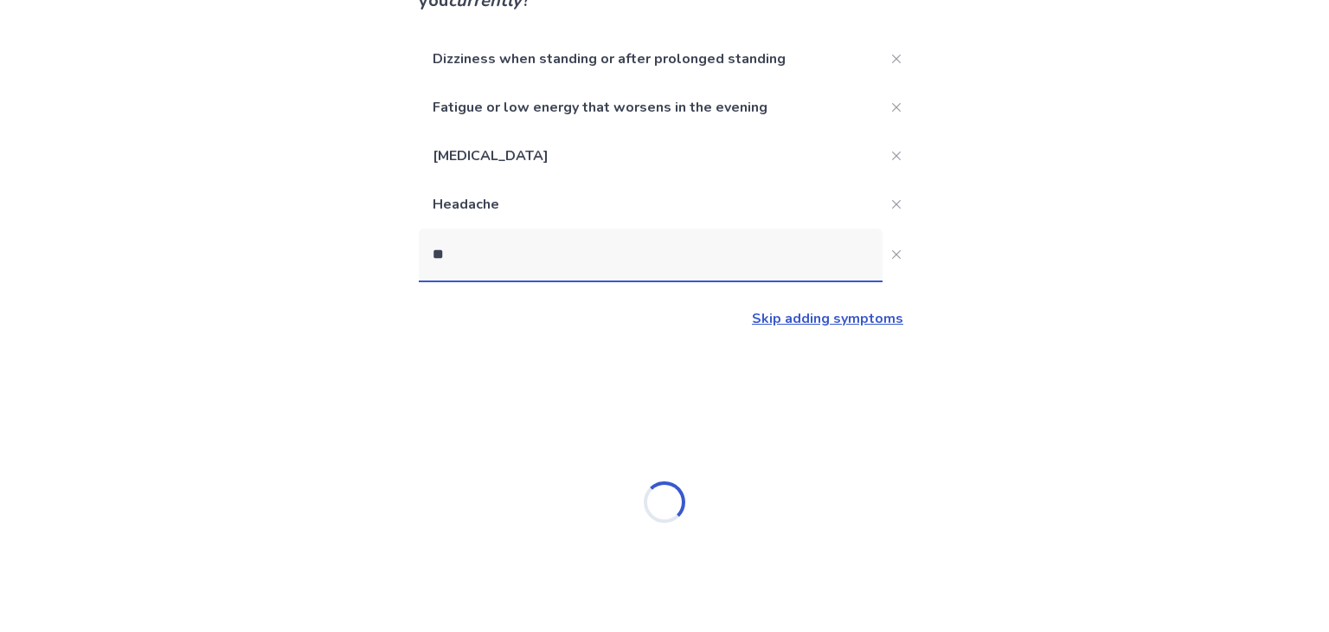
type input "*"
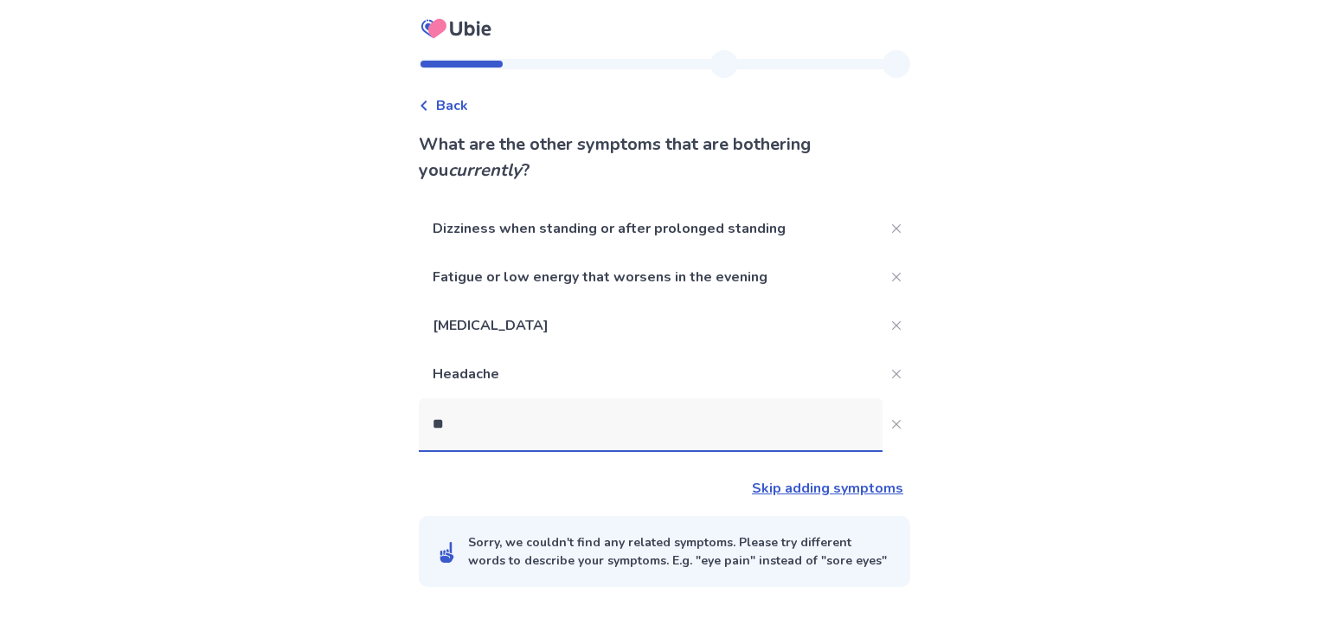
scroll to position [0, 0]
type input "*"
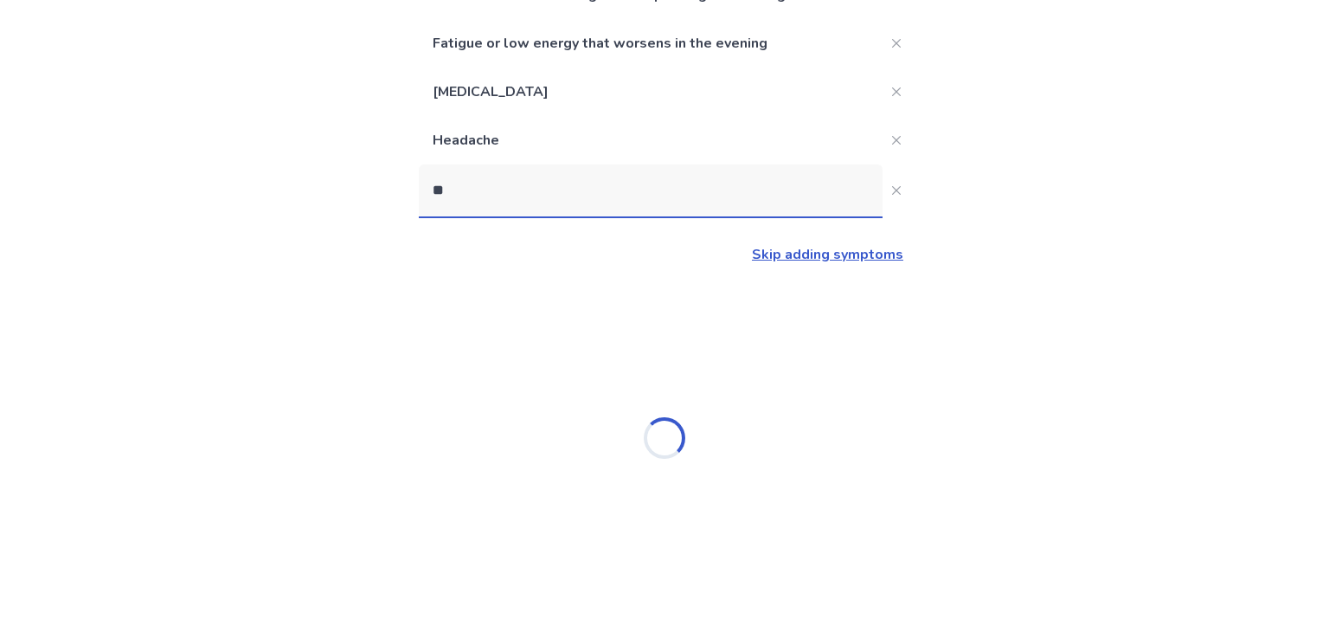
type input "*"
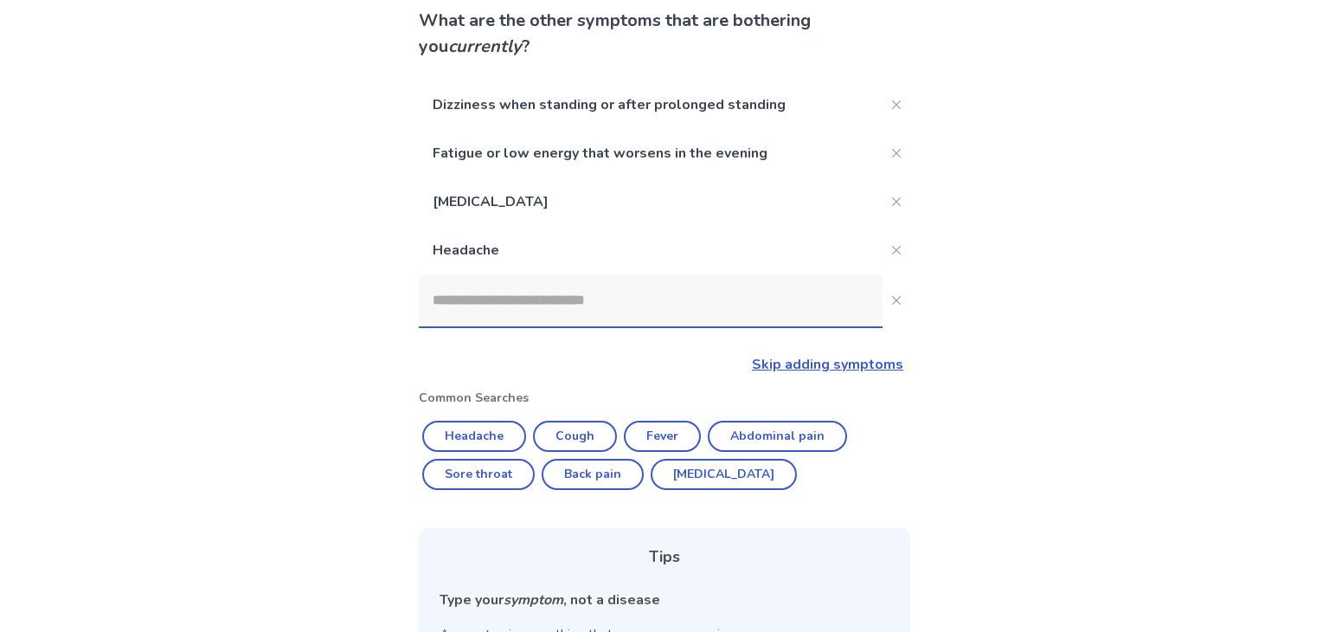
scroll to position [126, 0]
click at [821, 364] on link "Skip adding symptoms" at bounding box center [827, 362] width 151 height 19
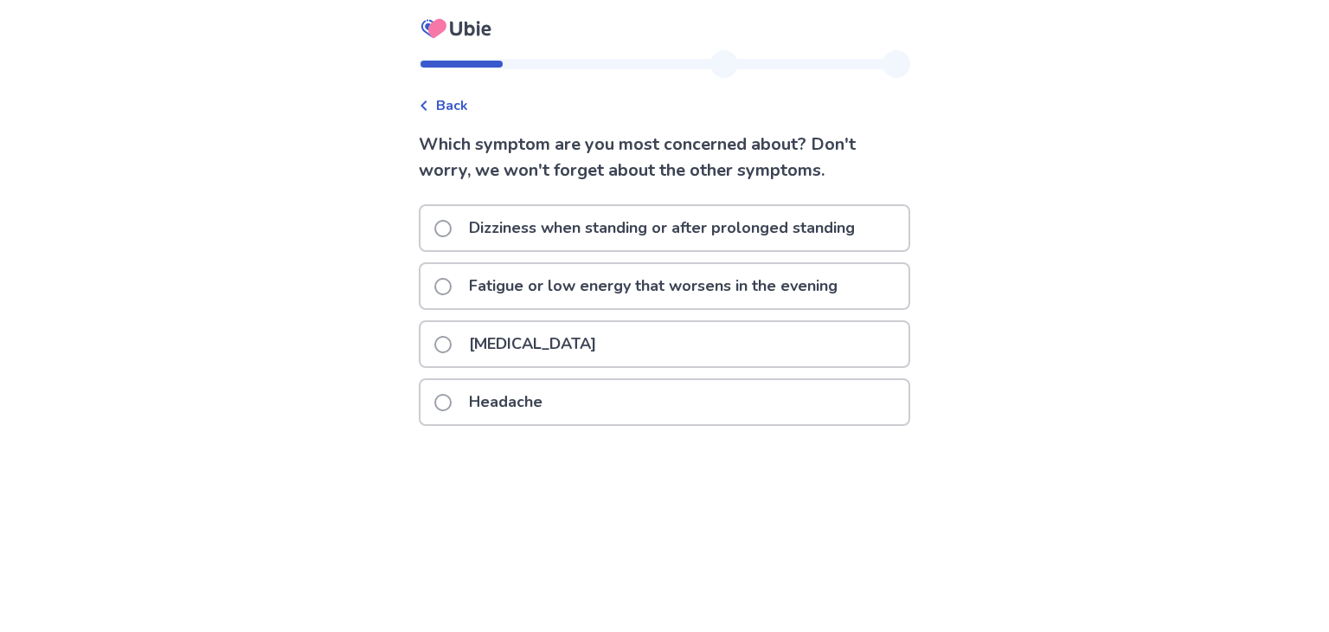
click at [536, 350] on p "Excessive daytime sleepiness" at bounding box center [533, 344] width 148 height 44
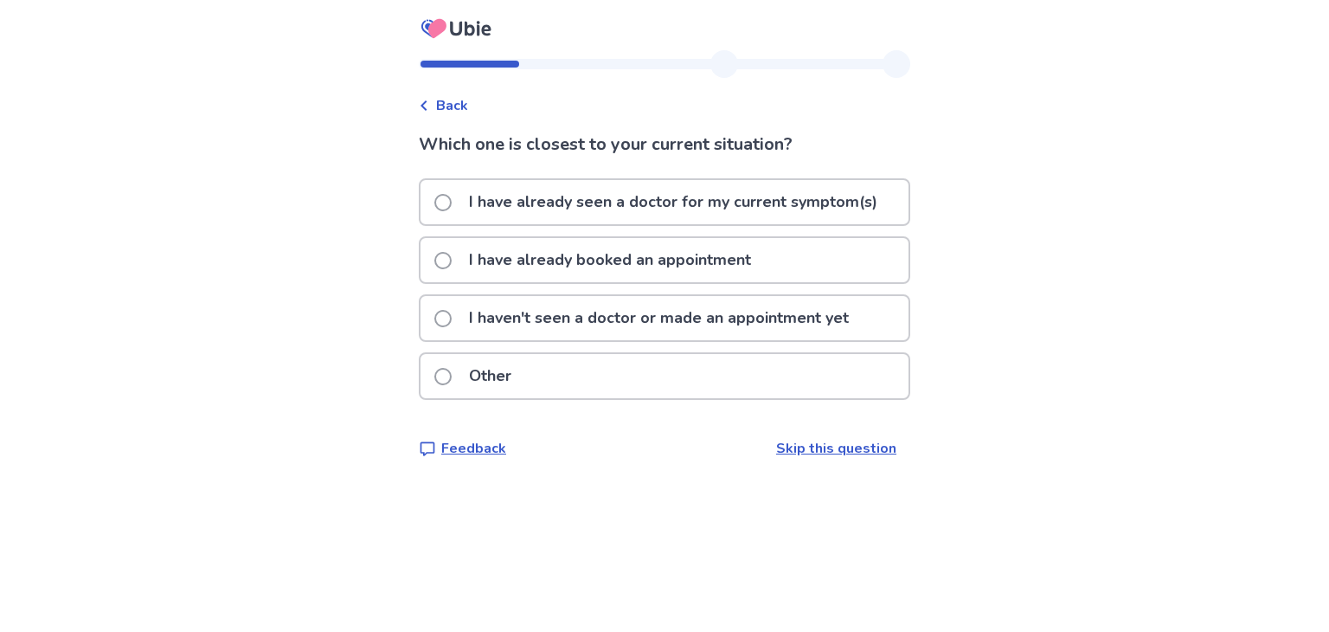
click at [853, 325] on p "I haven't seen a doctor or made an appointment yet" at bounding box center [659, 318] width 401 height 44
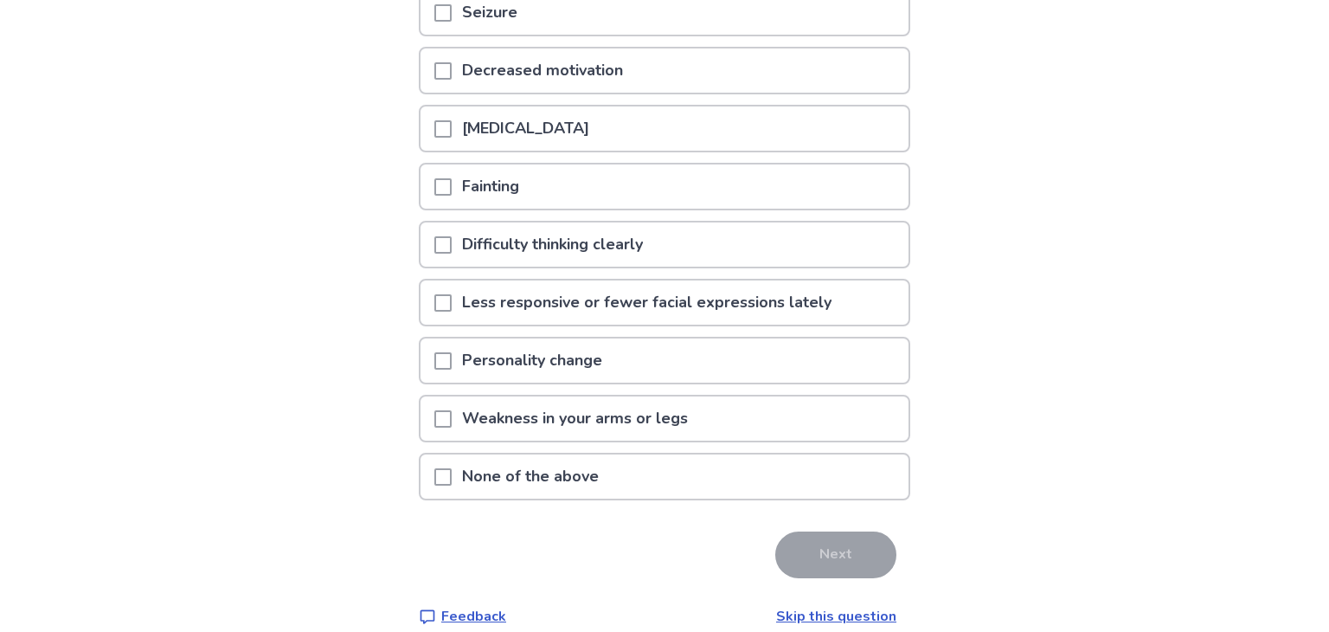
scroll to position [252, 0]
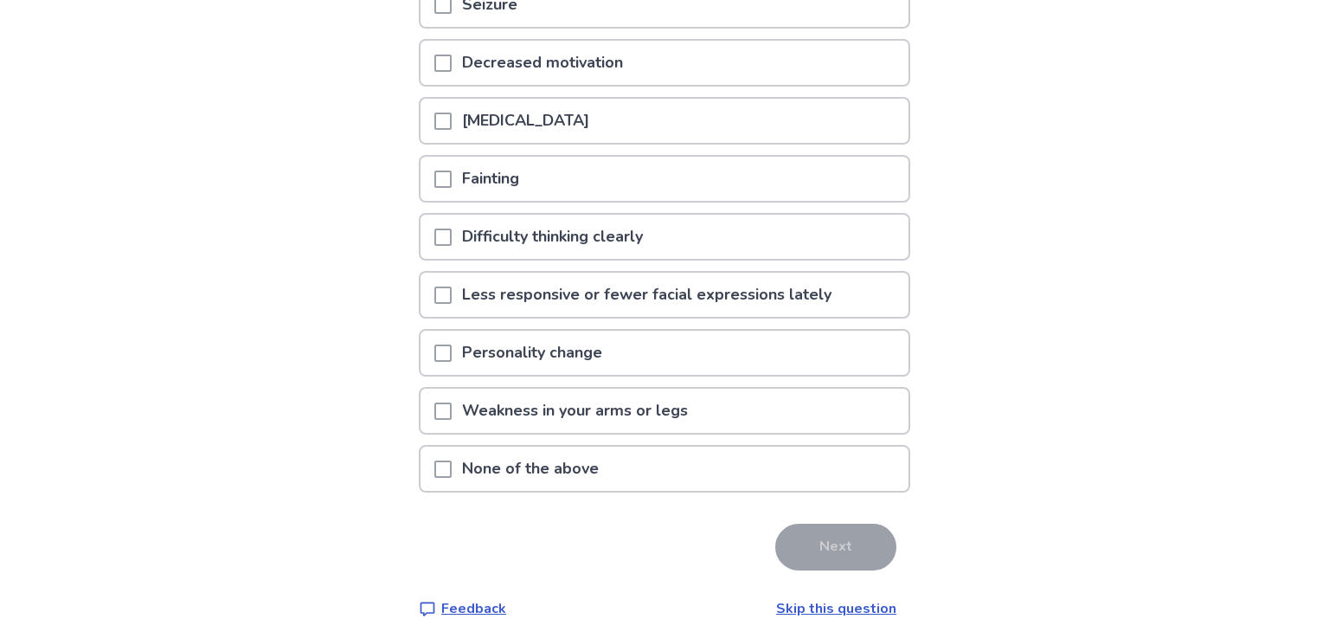
click at [671, 68] on div "Decreased motivation" at bounding box center [665, 63] width 488 height 44
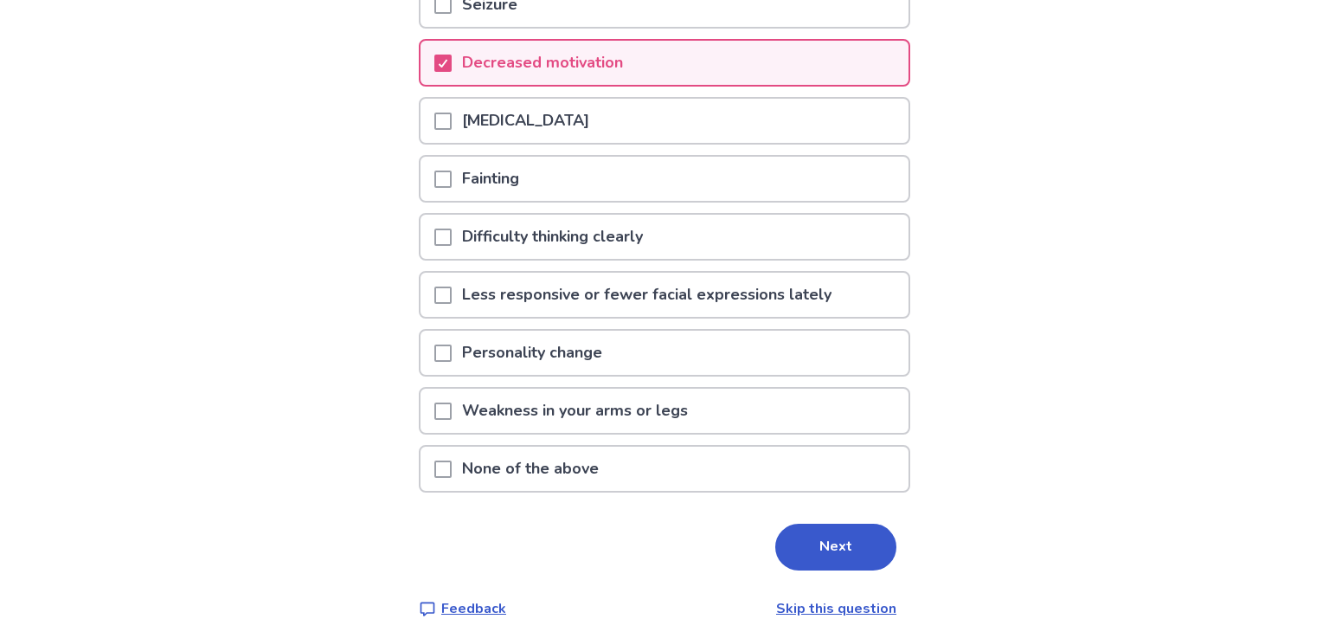
click at [640, 231] on p "Difficulty thinking clearly" at bounding box center [553, 237] width 202 height 44
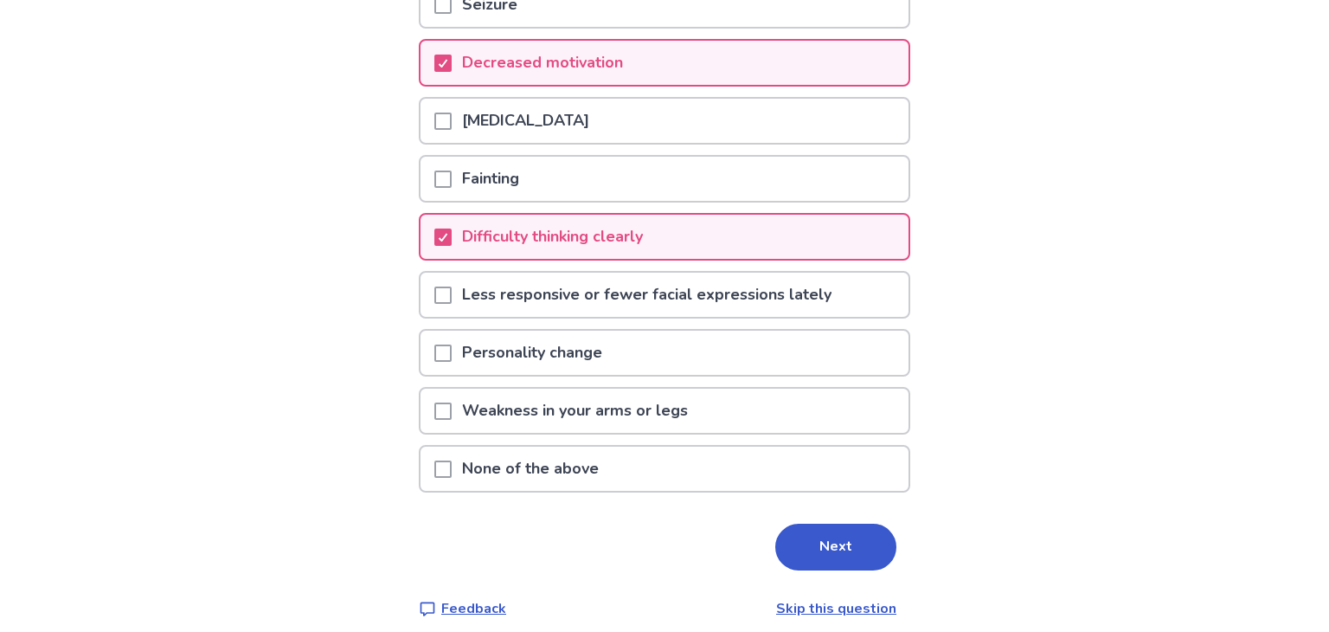
click at [660, 349] on div "Personality change" at bounding box center [665, 353] width 488 height 44
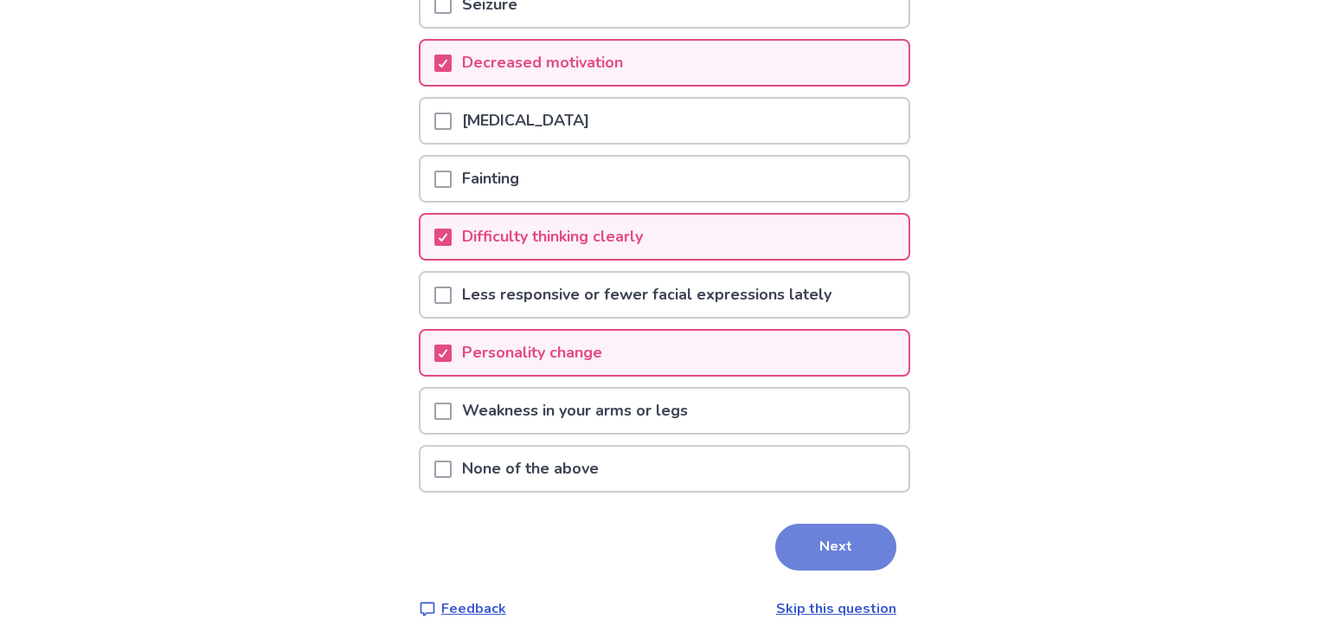
click at [818, 550] on button "Next" at bounding box center [836, 547] width 121 height 47
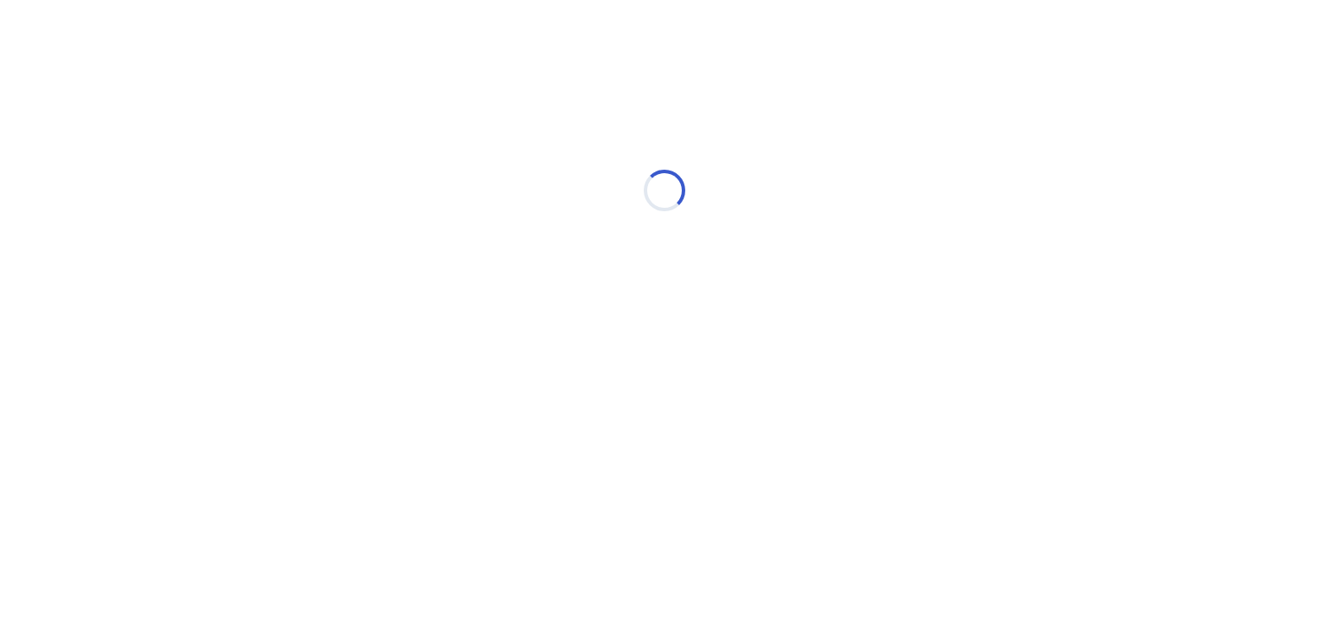
scroll to position [0, 0]
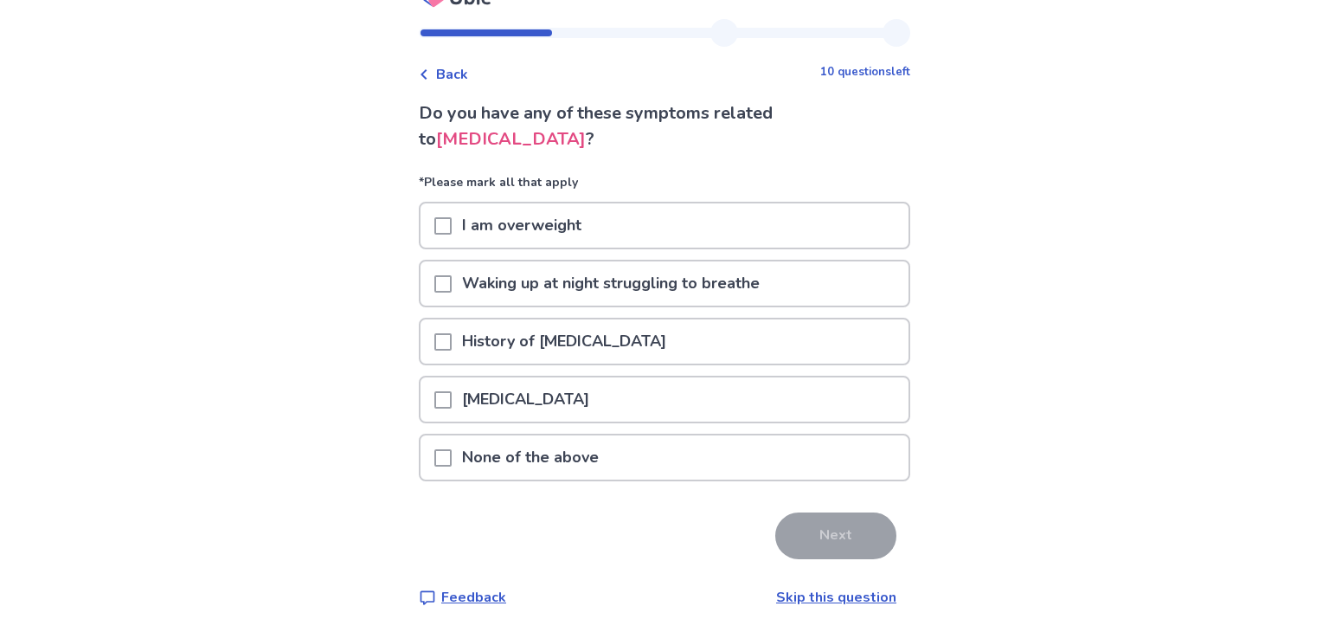
scroll to position [31, 0]
click at [777, 463] on div "None of the above" at bounding box center [665, 457] width 488 height 44
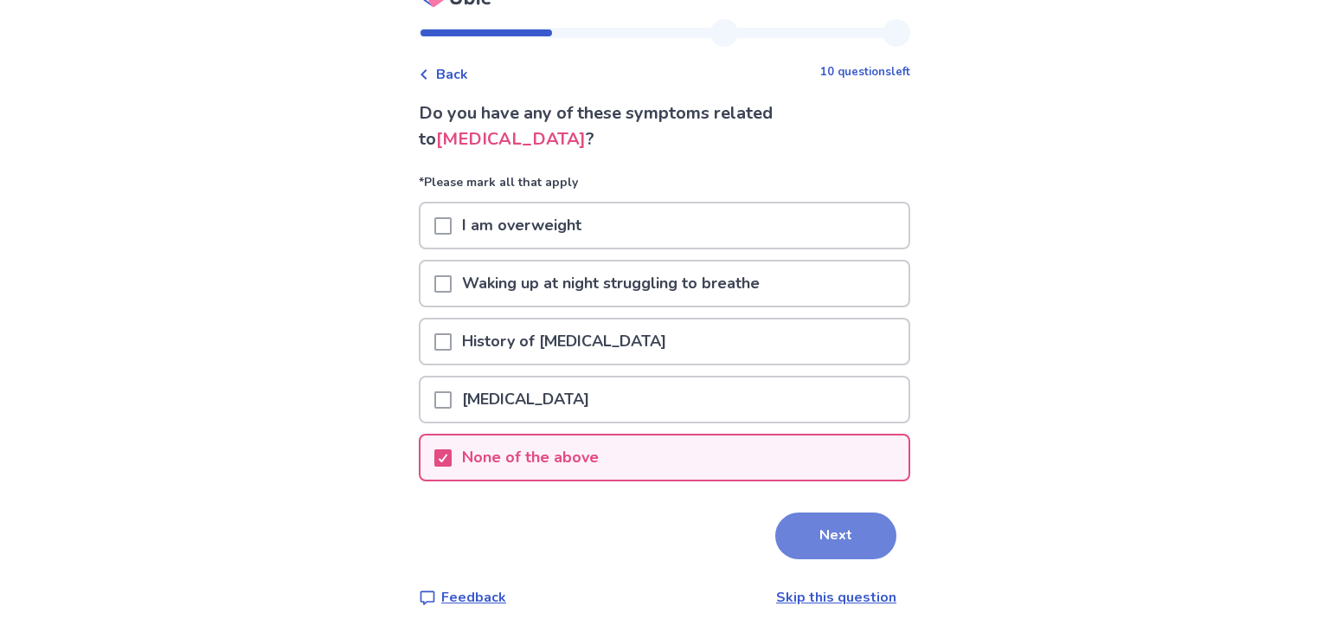
click at [822, 528] on button "Next" at bounding box center [836, 535] width 121 height 47
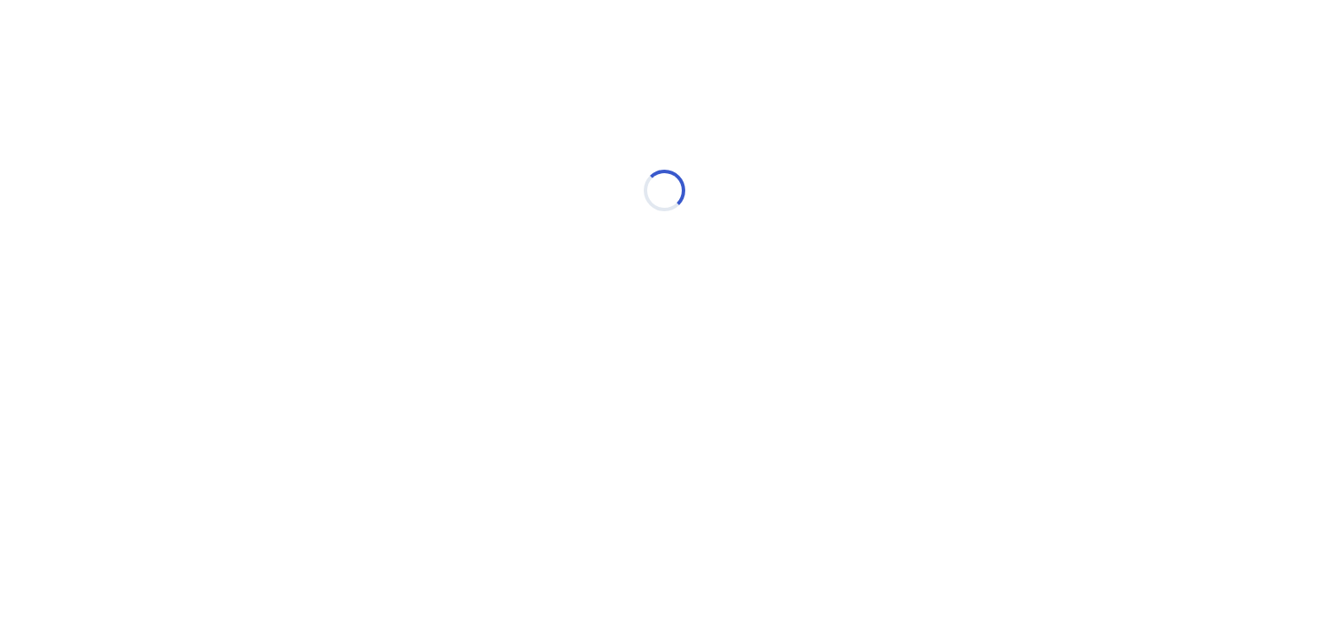
scroll to position [0, 0]
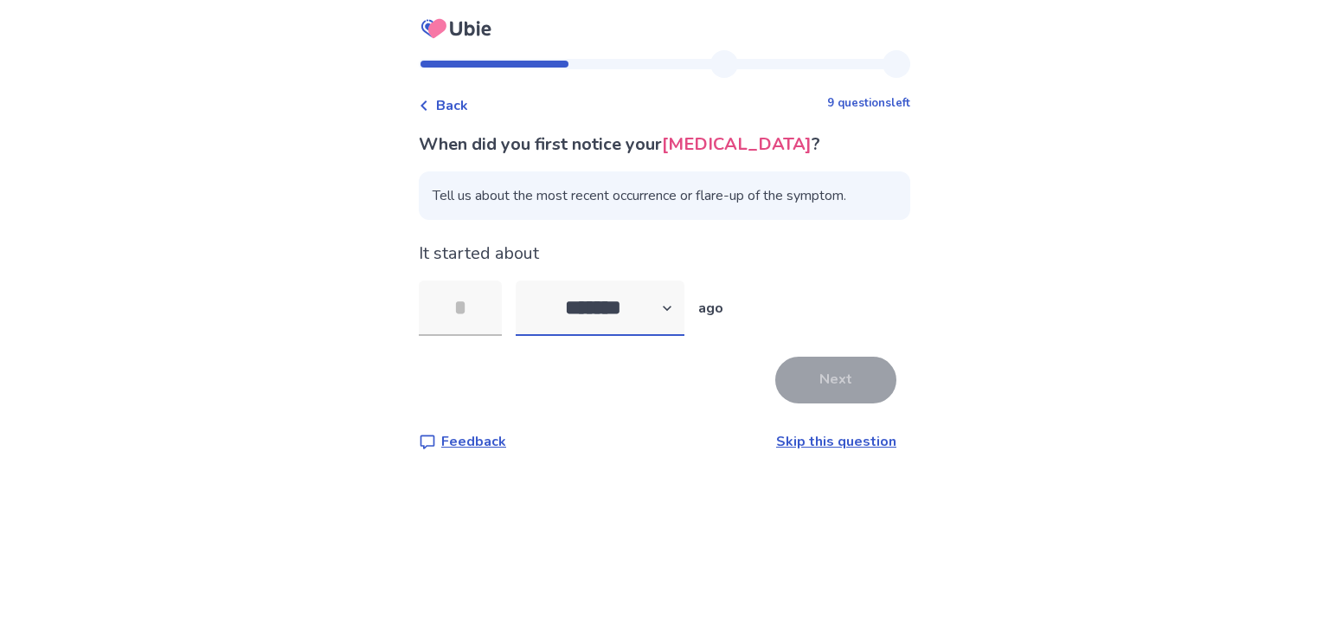
click at [678, 331] on select "******* ****** ******* ******** *******" at bounding box center [600, 307] width 169 height 55
select select "*"
click at [526, 306] on select "******* ****** ******* ******** *******" at bounding box center [600, 307] width 169 height 55
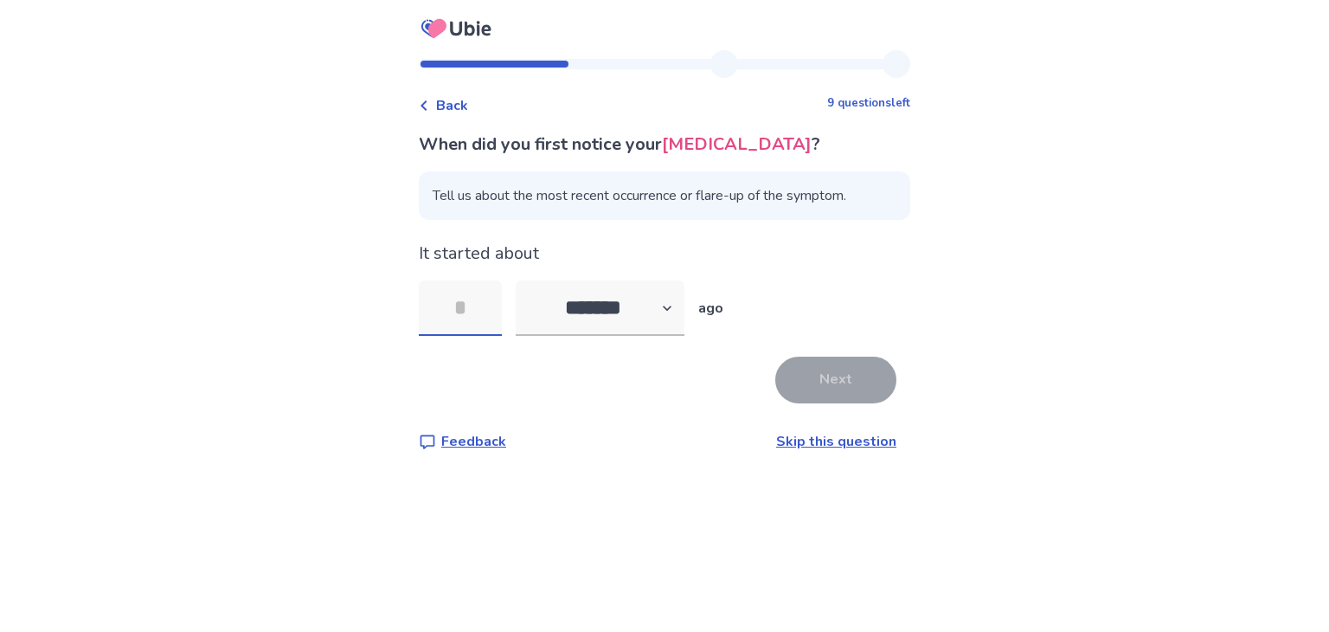
click at [468, 318] on input "tel" at bounding box center [460, 307] width 83 height 55
type input "*"
click at [789, 397] on button "Next" at bounding box center [836, 380] width 121 height 47
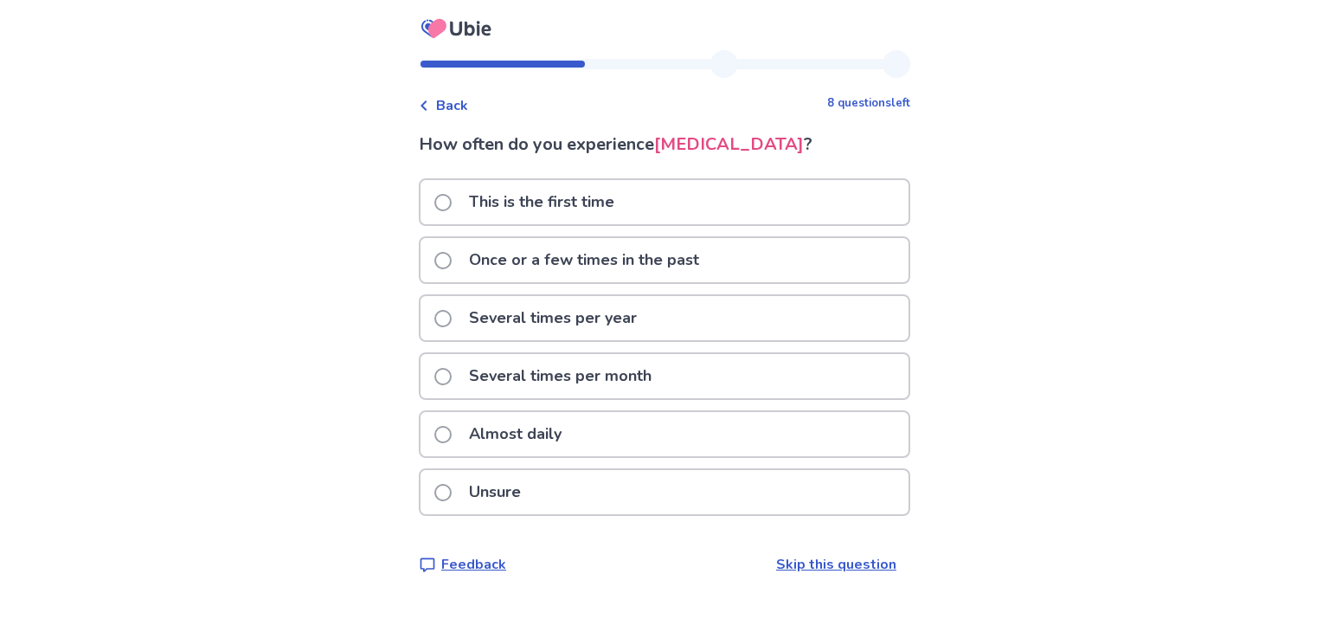
click at [537, 444] on p "Almost daily" at bounding box center [515, 434] width 113 height 44
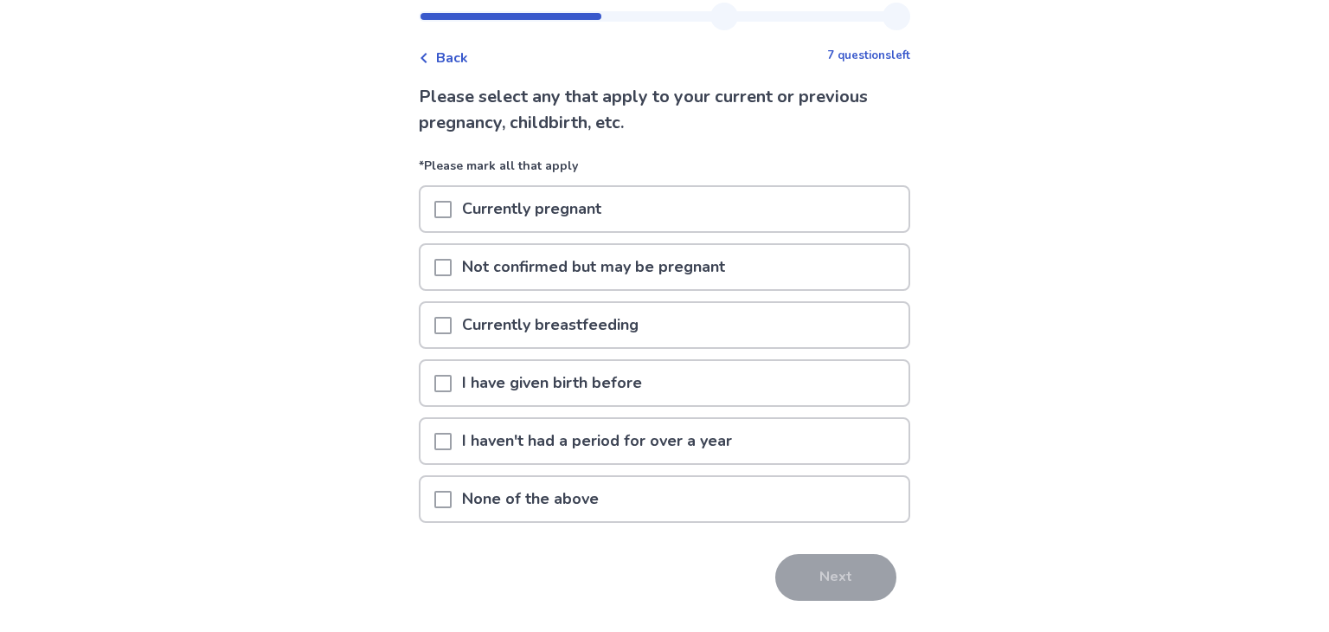
scroll to position [48, 0]
click at [551, 498] on p "None of the above" at bounding box center [531, 498] width 158 height 44
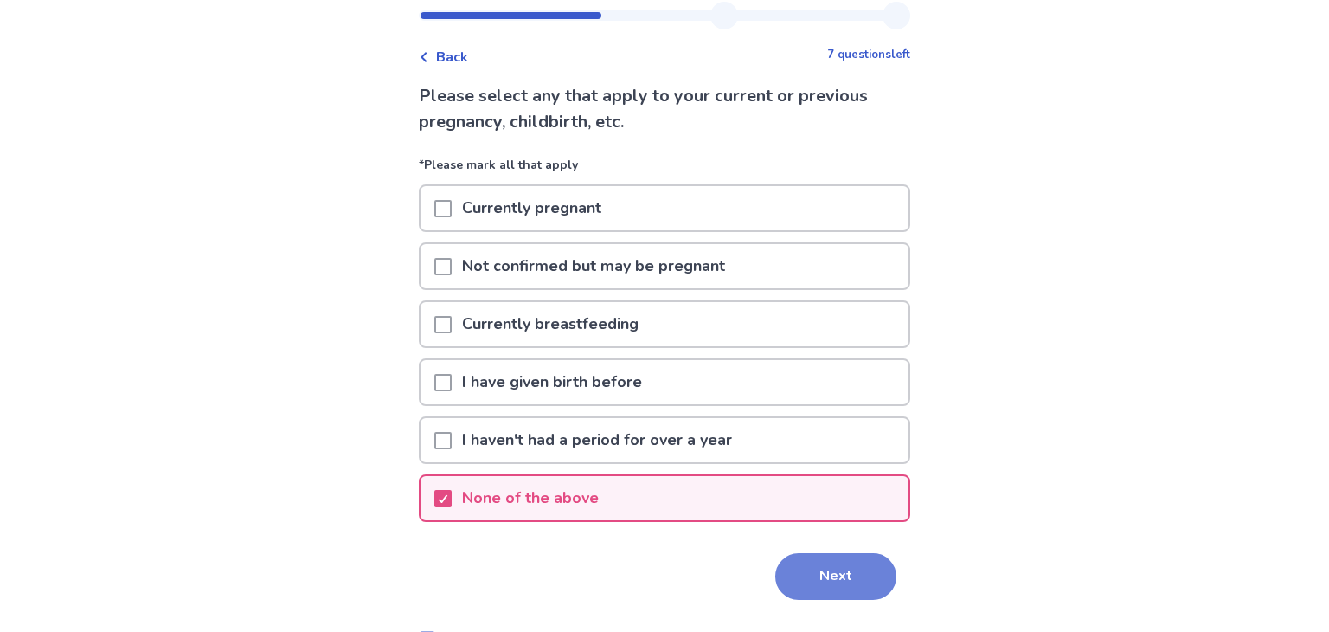
click at [841, 575] on button "Next" at bounding box center [836, 576] width 121 height 47
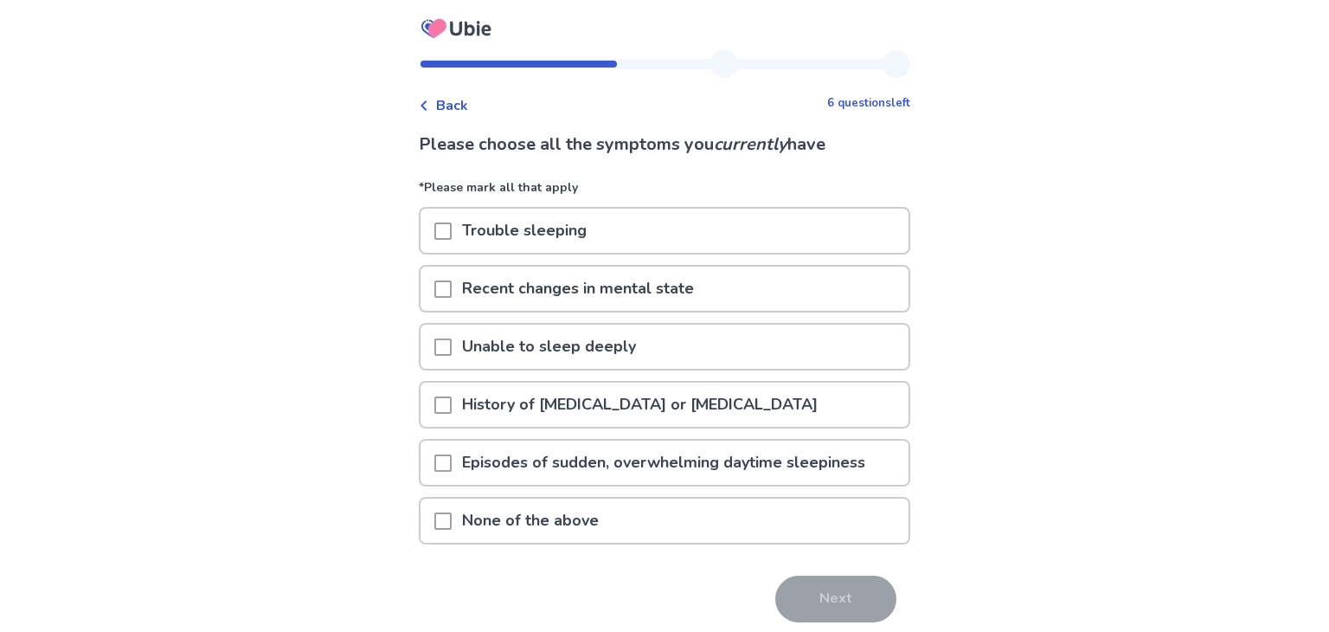
click at [570, 224] on p "Trouble sleeping" at bounding box center [524, 231] width 145 height 44
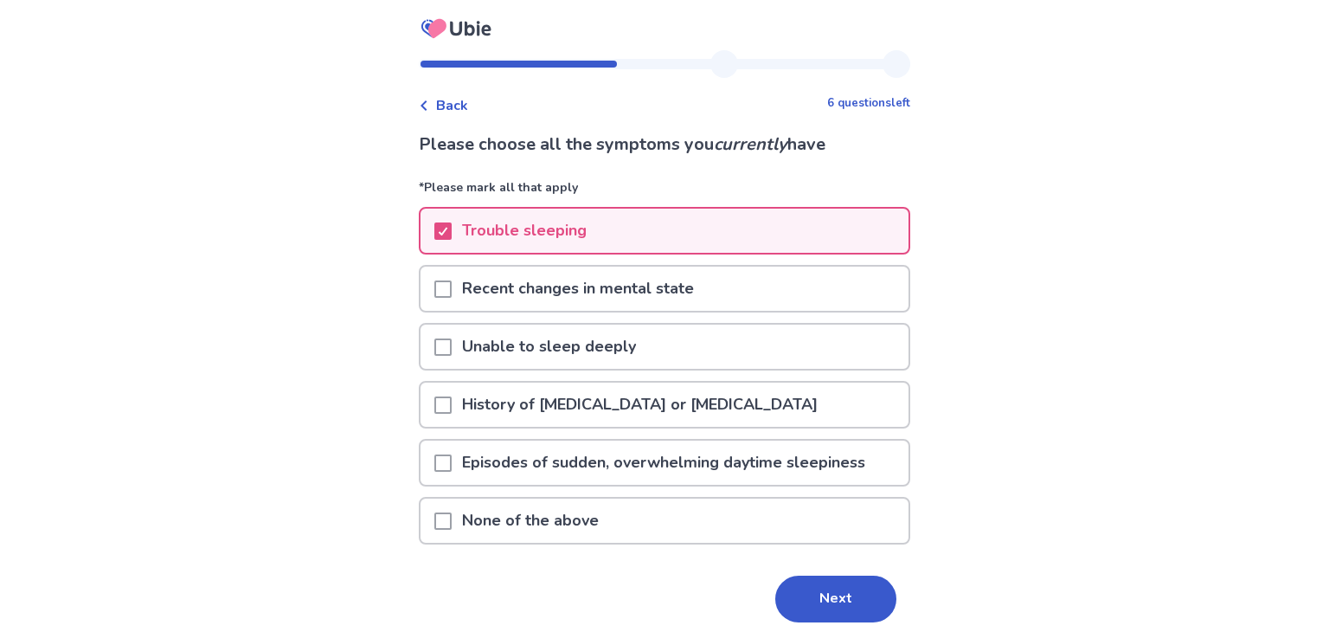
click at [564, 339] on p "Unable to sleep deeply" at bounding box center [549, 347] width 195 height 44
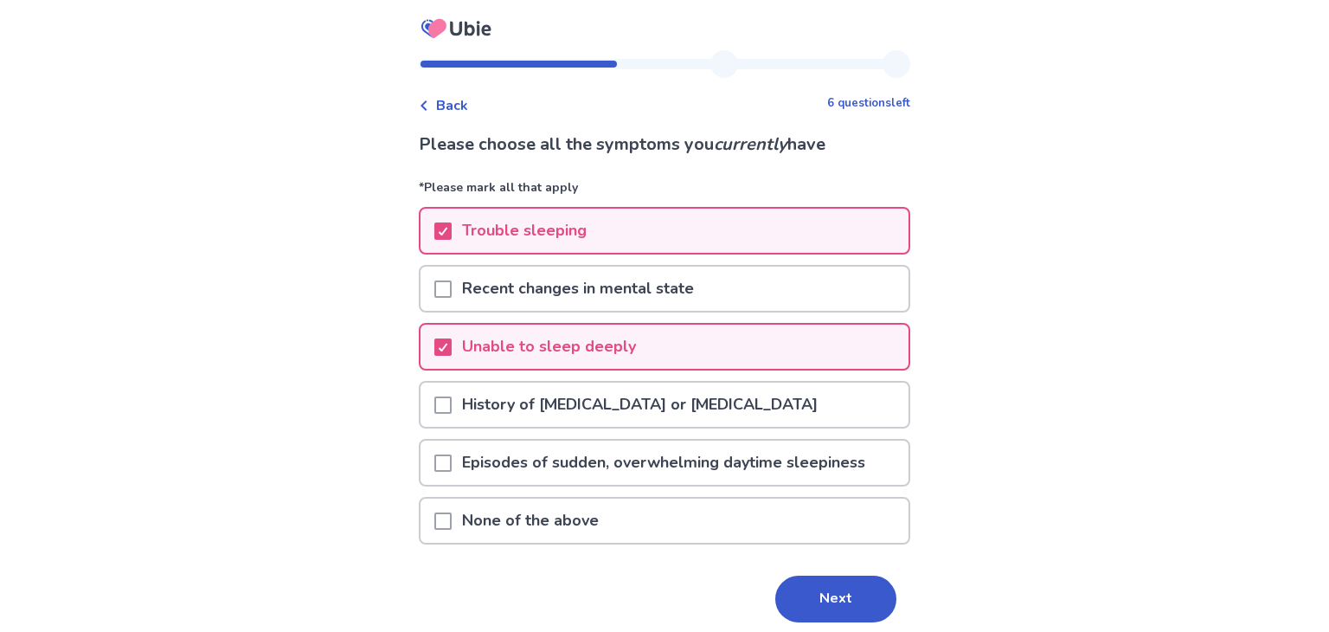
click at [581, 400] on p "History of anxiety disorder or panic attacks" at bounding box center [640, 405] width 377 height 44
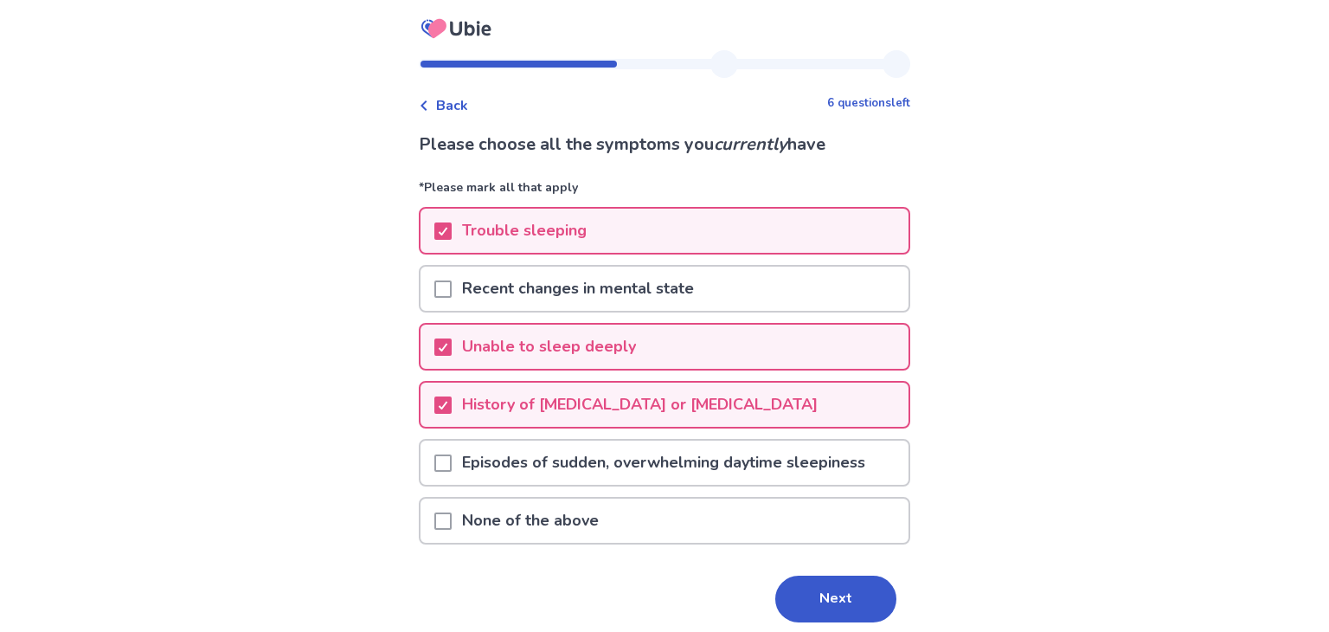
click at [601, 460] on p "Episodes of sudden, overwhelming daytime sleepiness" at bounding box center [664, 463] width 424 height 44
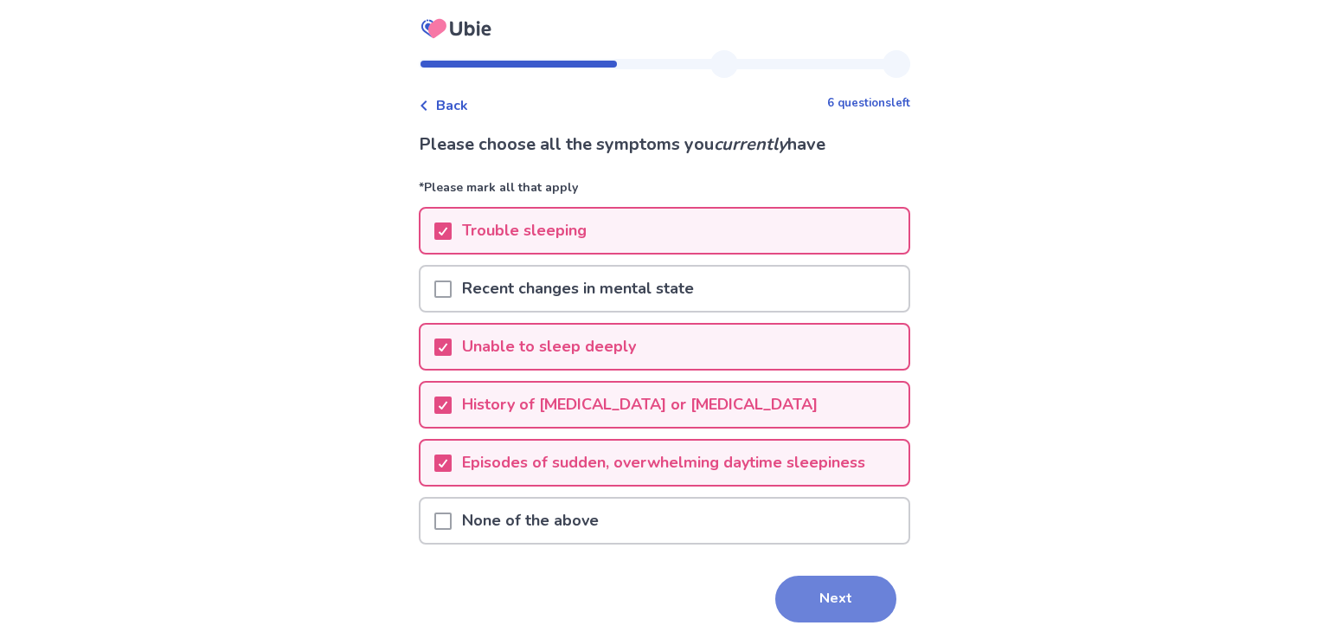
click at [848, 605] on button "Next" at bounding box center [836, 599] width 121 height 47
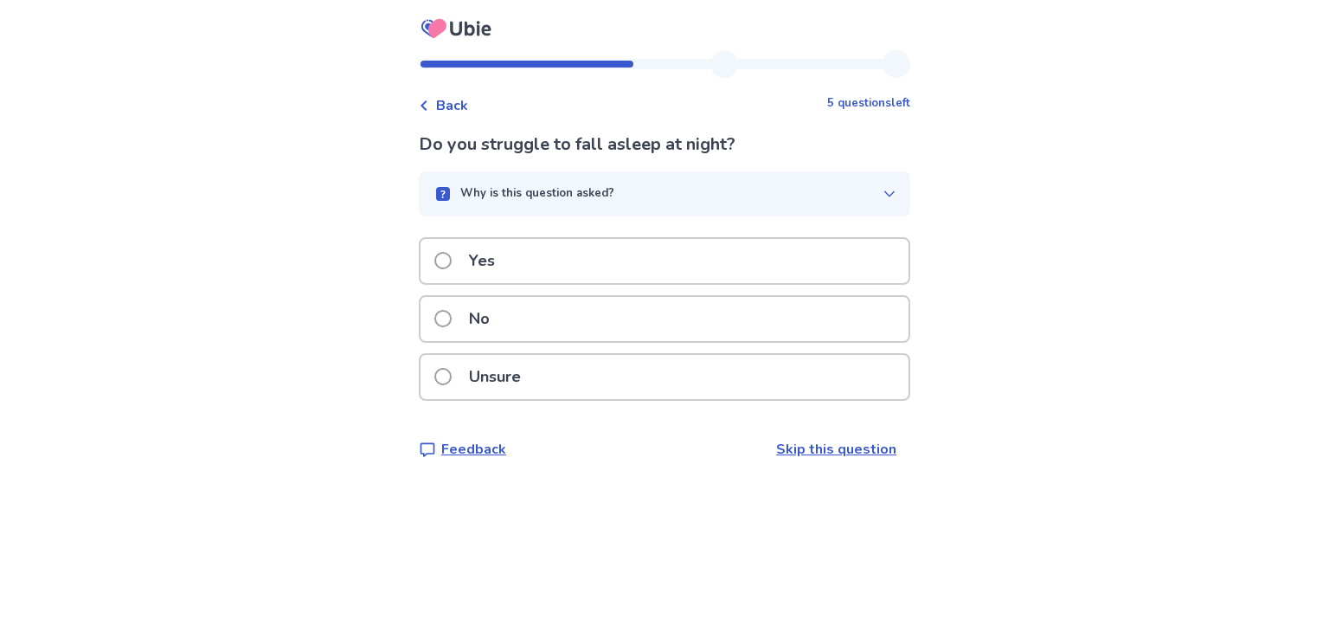
click at [503, 373] on p "Unsure" at bounding box center [495, 377] width 73 height 44
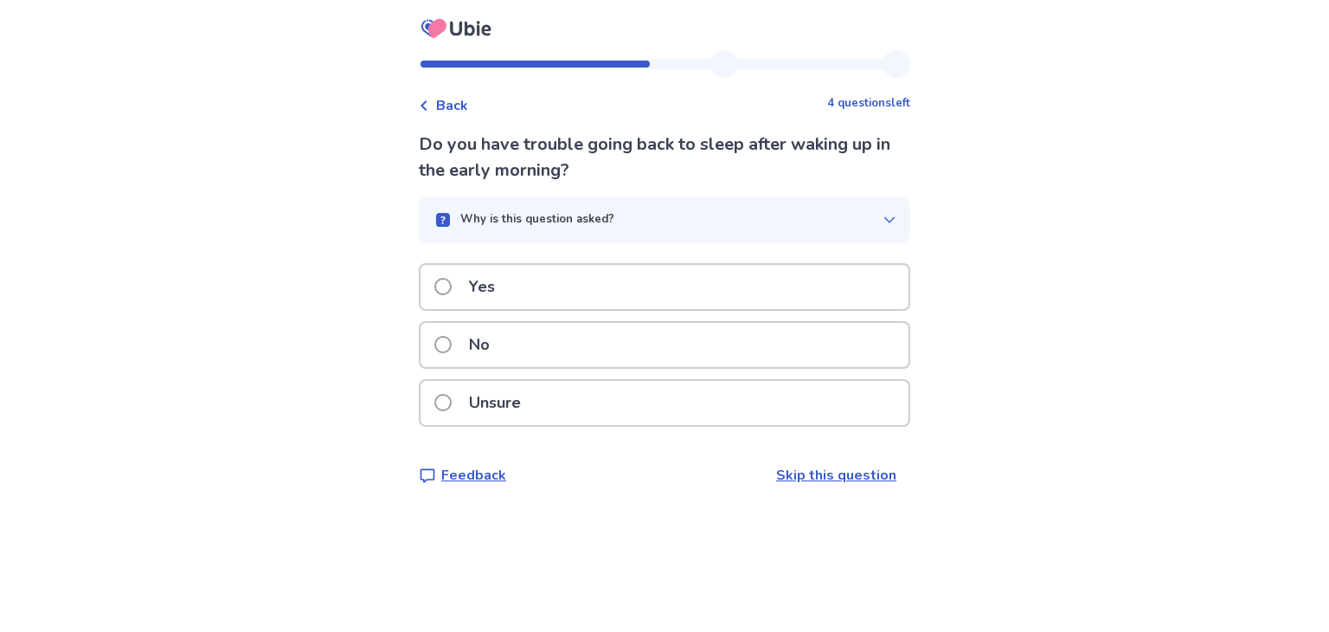
click at [486, 292] on p "Yes" at bounding box center [482, 287] width 47 height 44
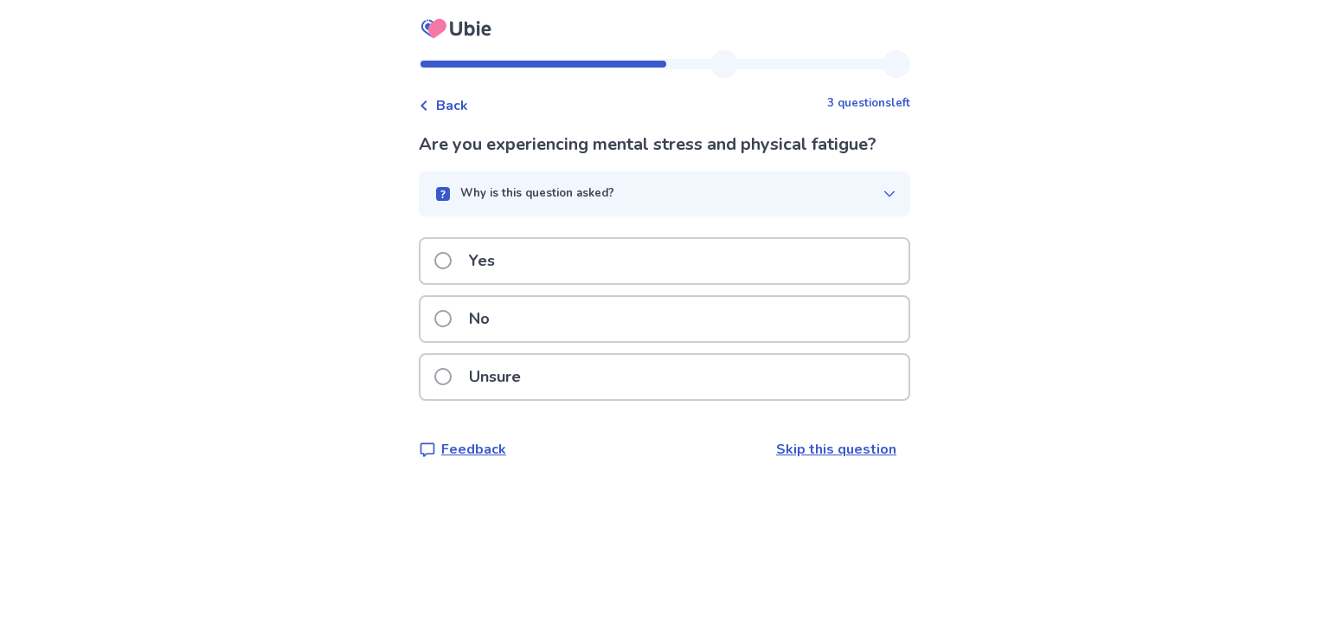
click at [492, 270] on p "Yes" at bounding box center [482, 261] width 47 height 44
click at [485, 317] on p "No" at bounding box center [480, 319] width 42 height 44
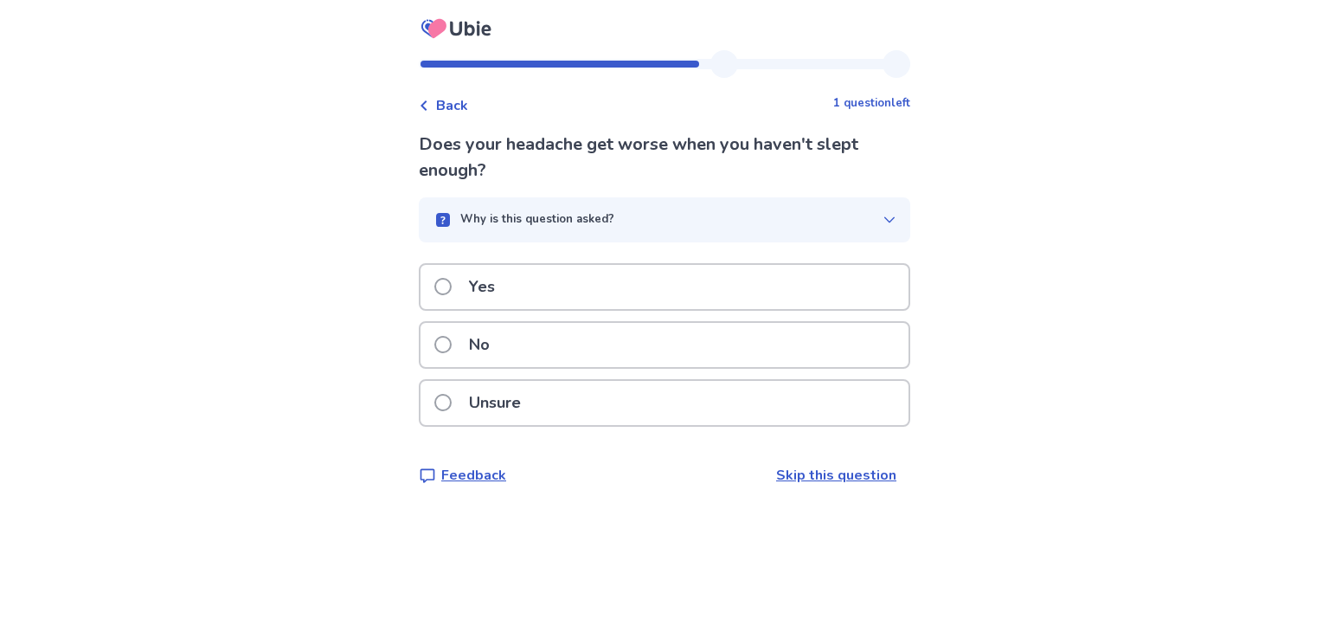
click at [501, 393] on p "Unsure" at bounding box center [495, 403] width 73 height 44
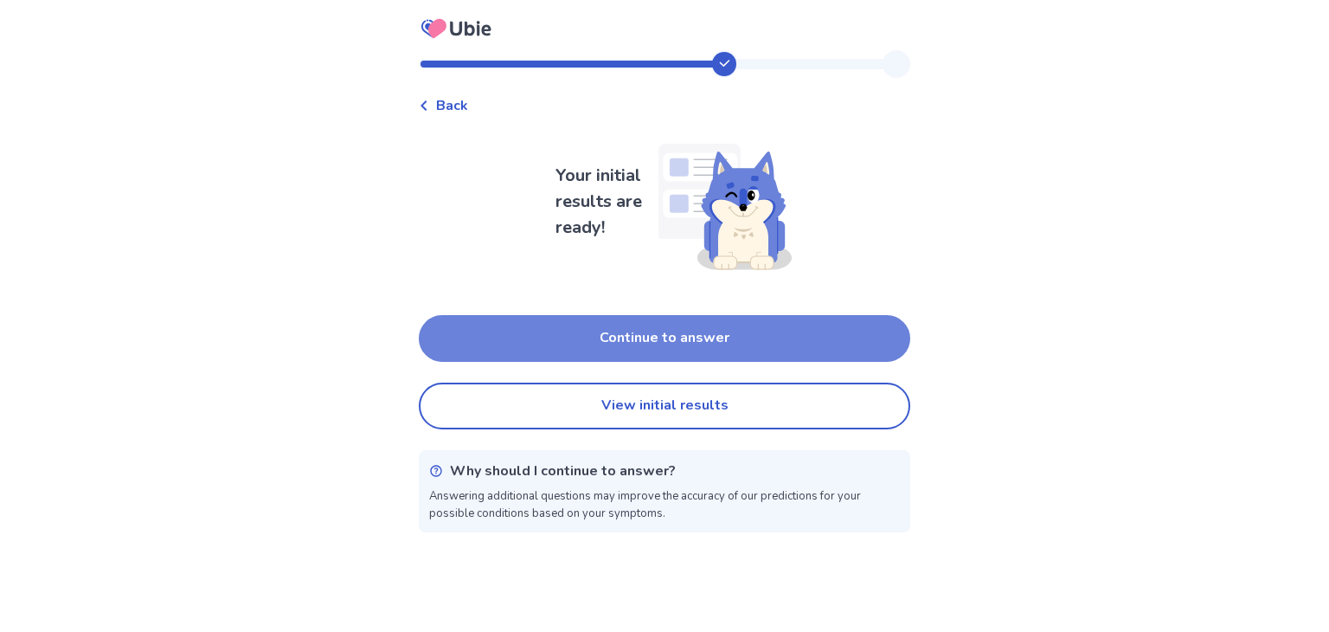
click at [744, 333] on button "Continue to answer" at bounding box center [665, 338] width 492 height 47
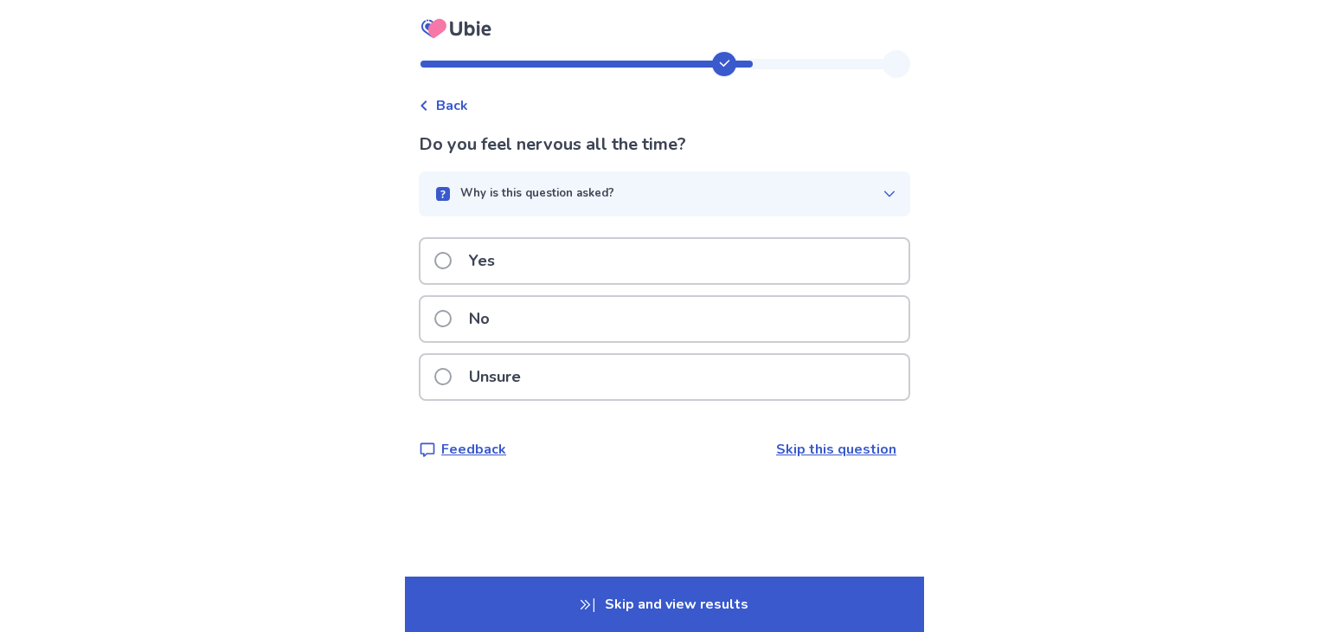
click at [563, 329] on div "No" at bounding box center [665, 319] width 488 height 44
click at [559, 315] on div "No" at bounding box center [665, 319] width 488 height 44
click at [557, 319] on div "No" at bounding box center [665, 319] width 488 height 44
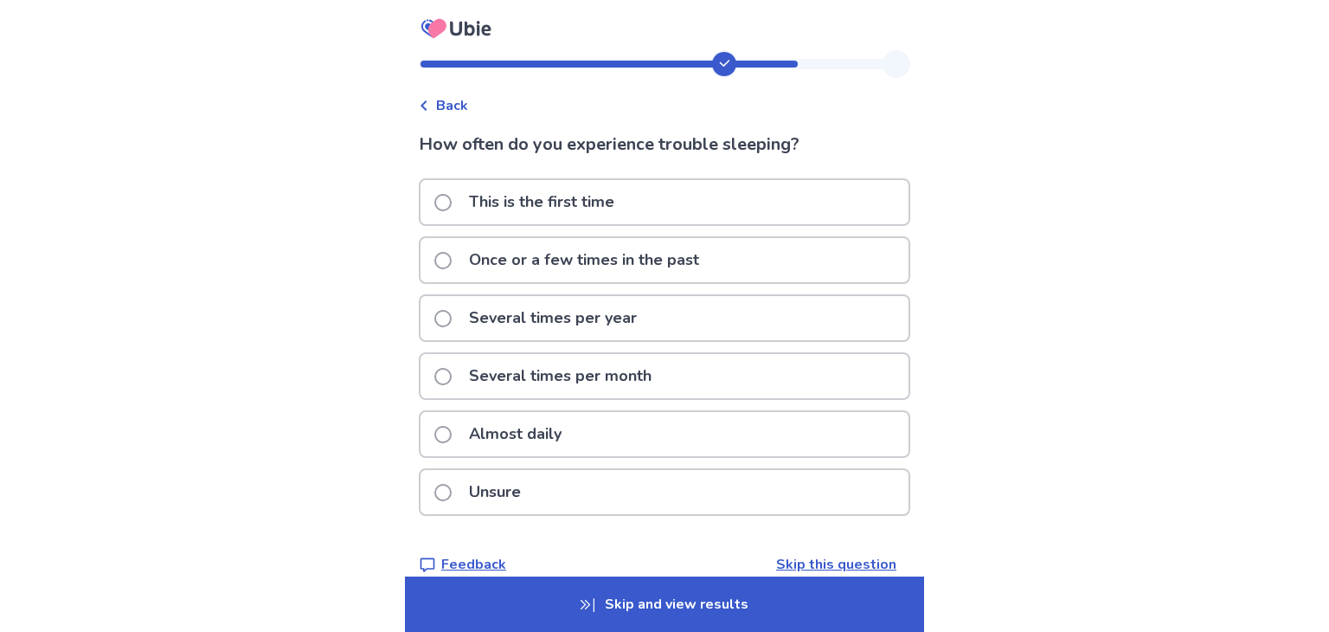
click at [539, 377] on p "Several times per month" at bounding box center [560, 376] width 203 height 44
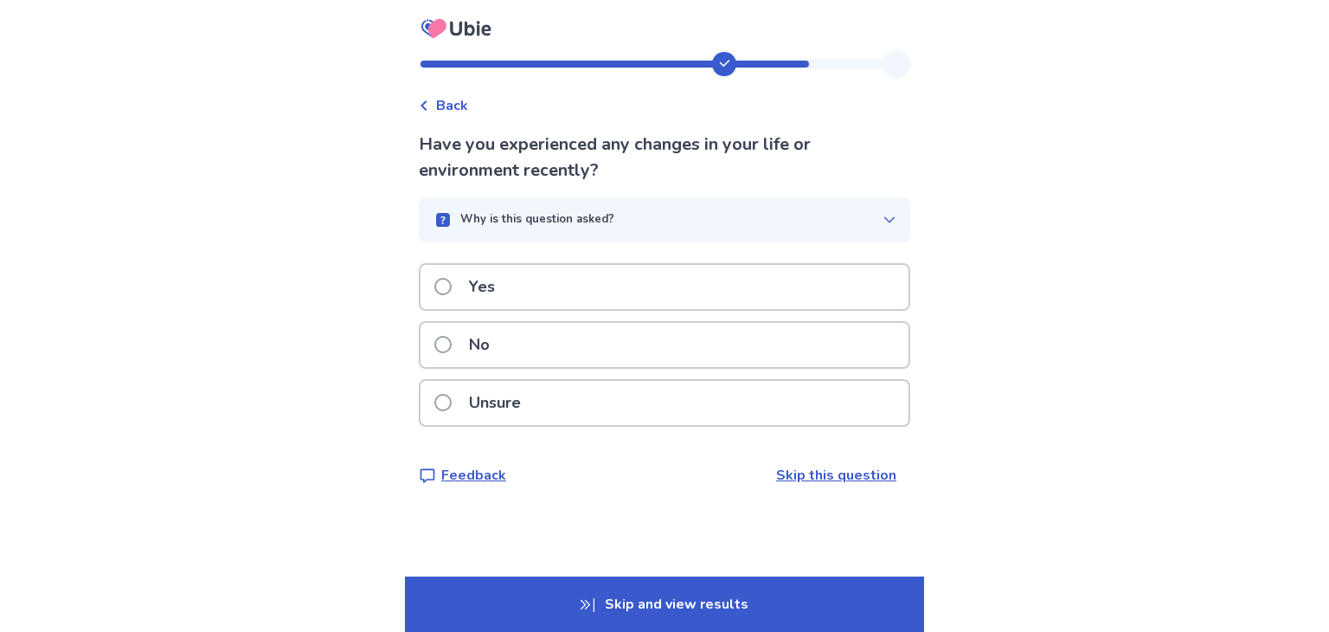
click at [484, 399] on p "Unsure" at bounding box center [495, 403] width 73 height 44
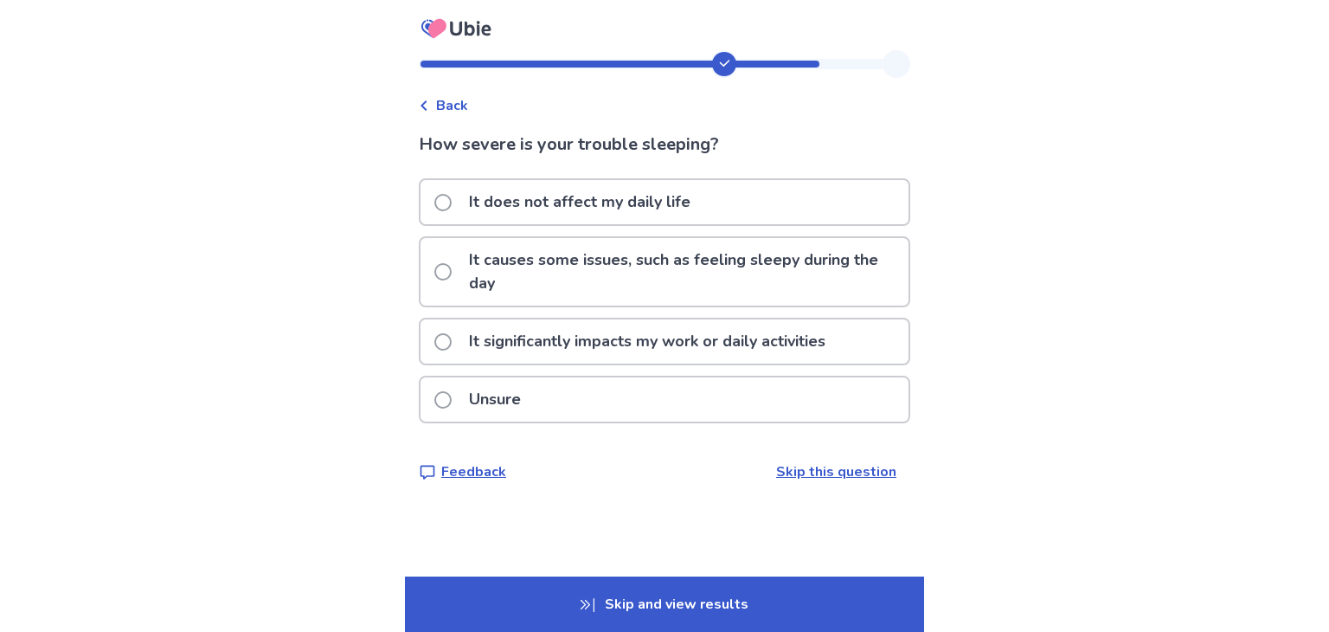
click at [576, 259] on p "It causes some issues, such as feeling sleepy during the day" at bounding box center [684, 272] width 450 height 68
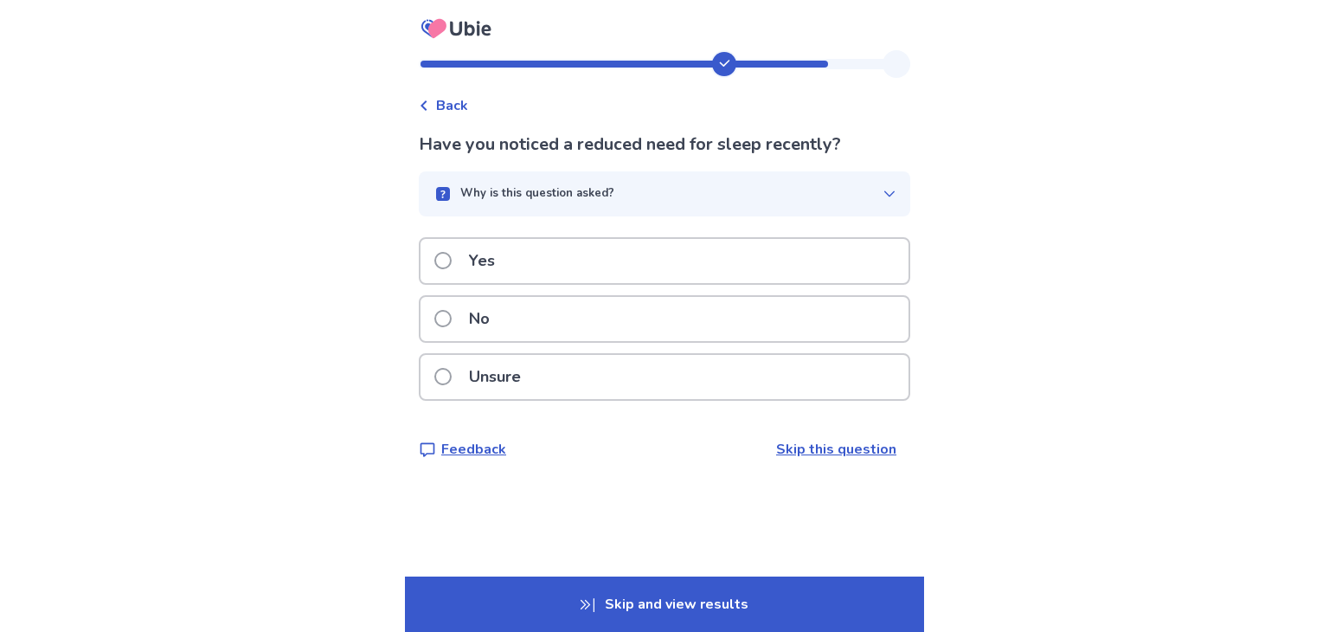
click at [496, 379] on p "Unsure" at bounding box center [495, 377] width 73 height 44
click at [499, 264] on p "Yes" at bounding box center [482, 261] width 47 height 44
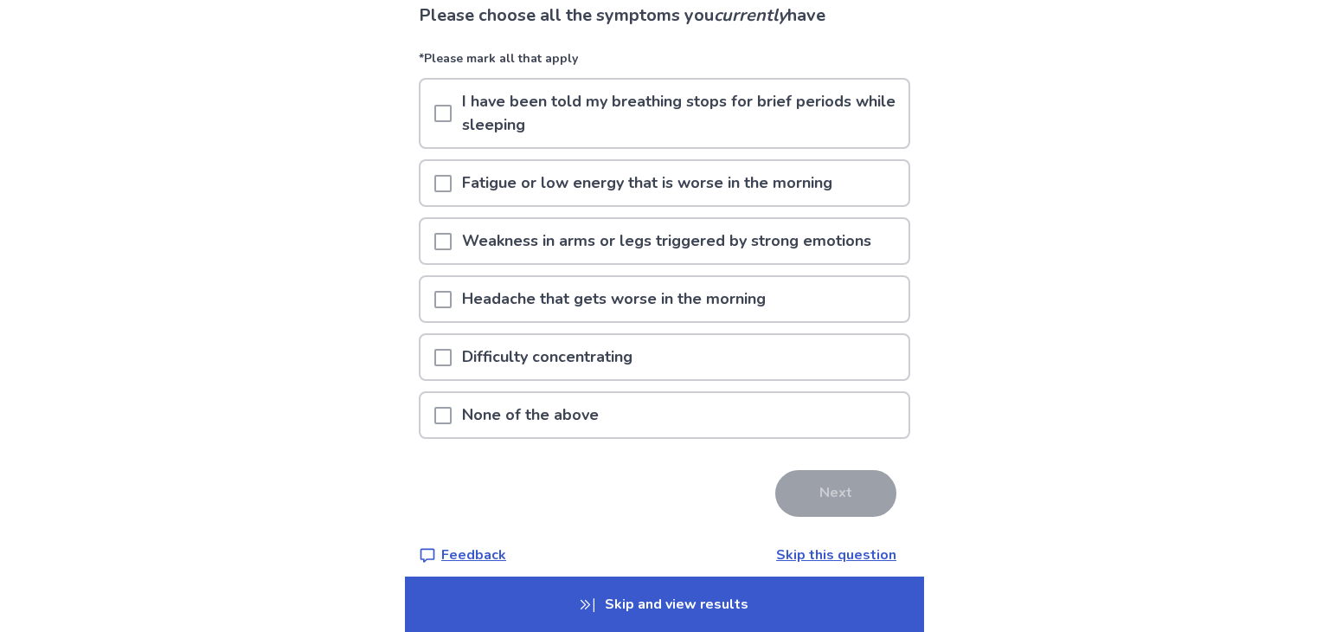
scroll to position [142, 0]
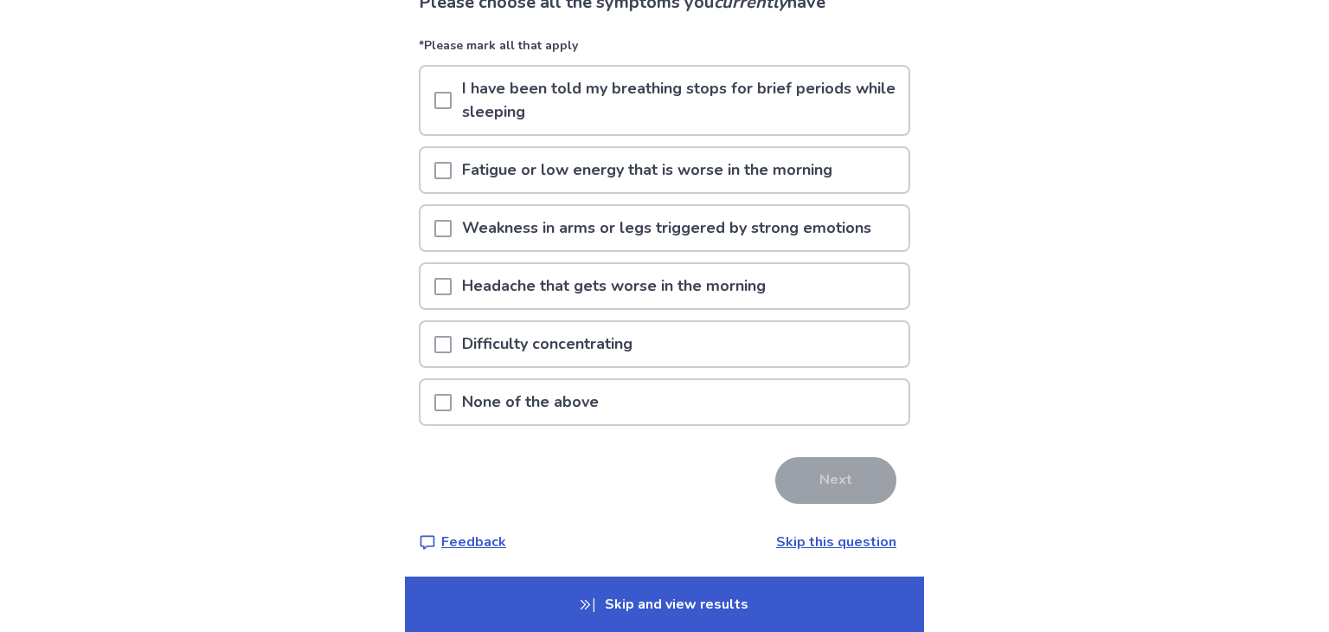
click at [620, 166] on p "Fatigue or low energy that is worse in the morning" at bounding box center [647, 170] width 391 height 44
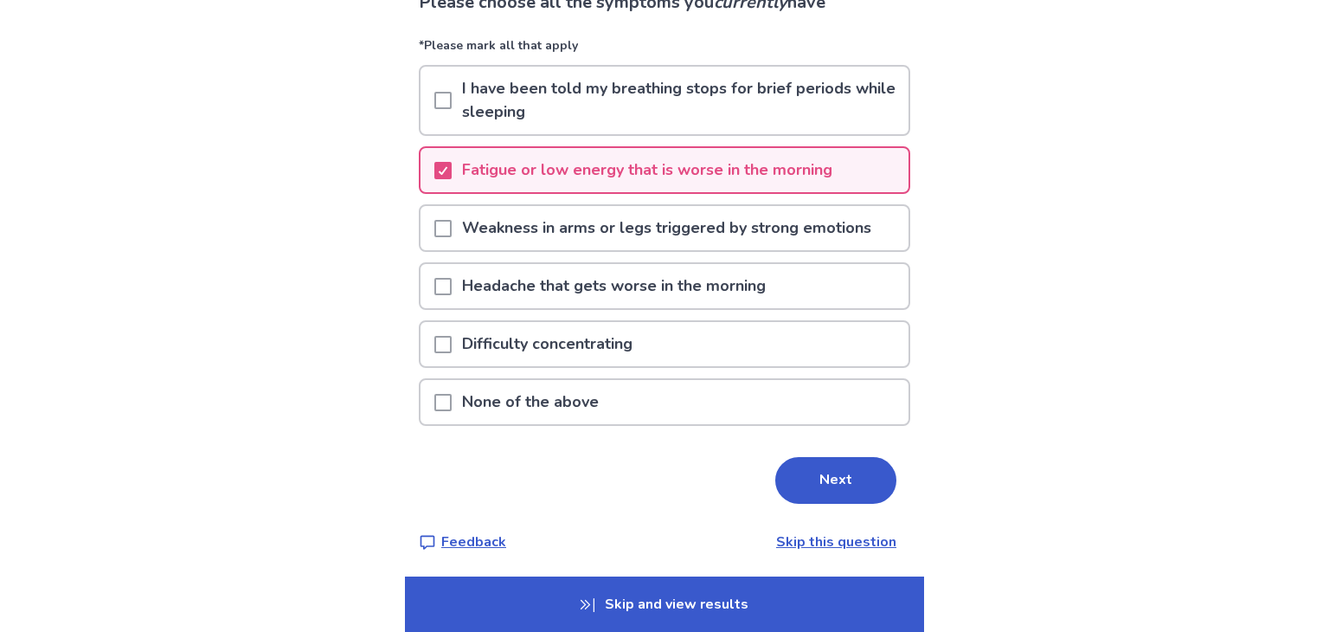
click at [573, 330] on p "Difficulty concentrating" at bounding box center [547, 344] width 191 height 44
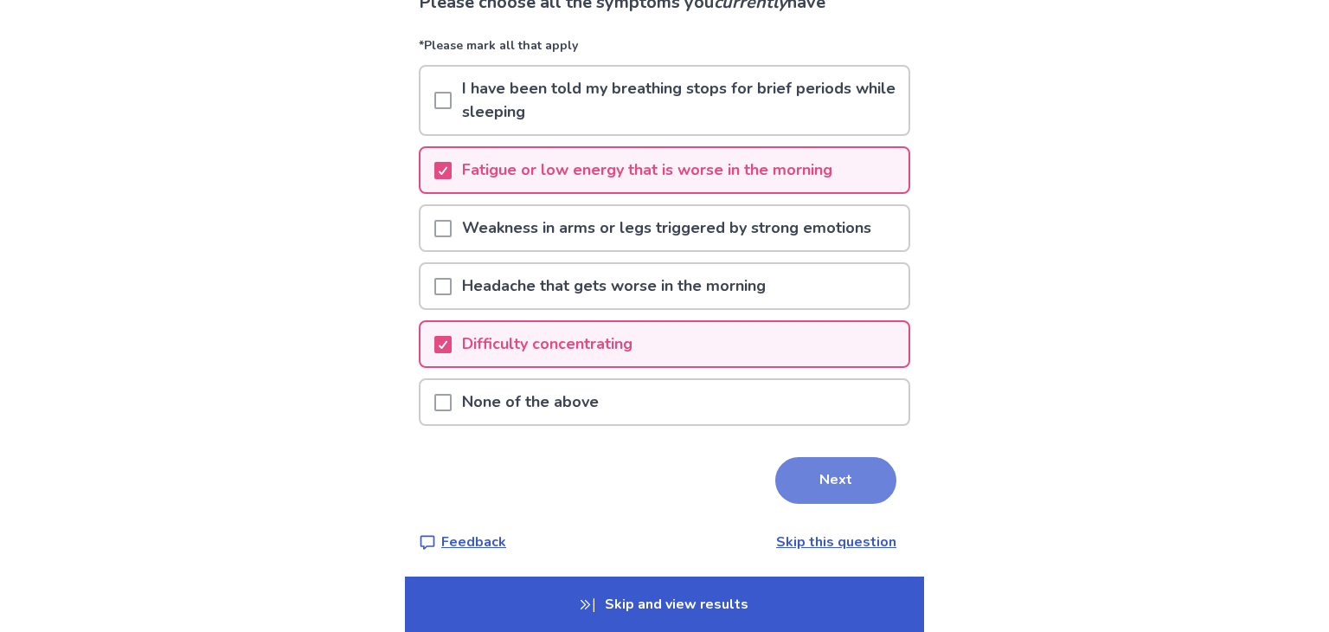
click at [825, 463] on button "Next" at bounding box center [836, 480] width 121 height 47
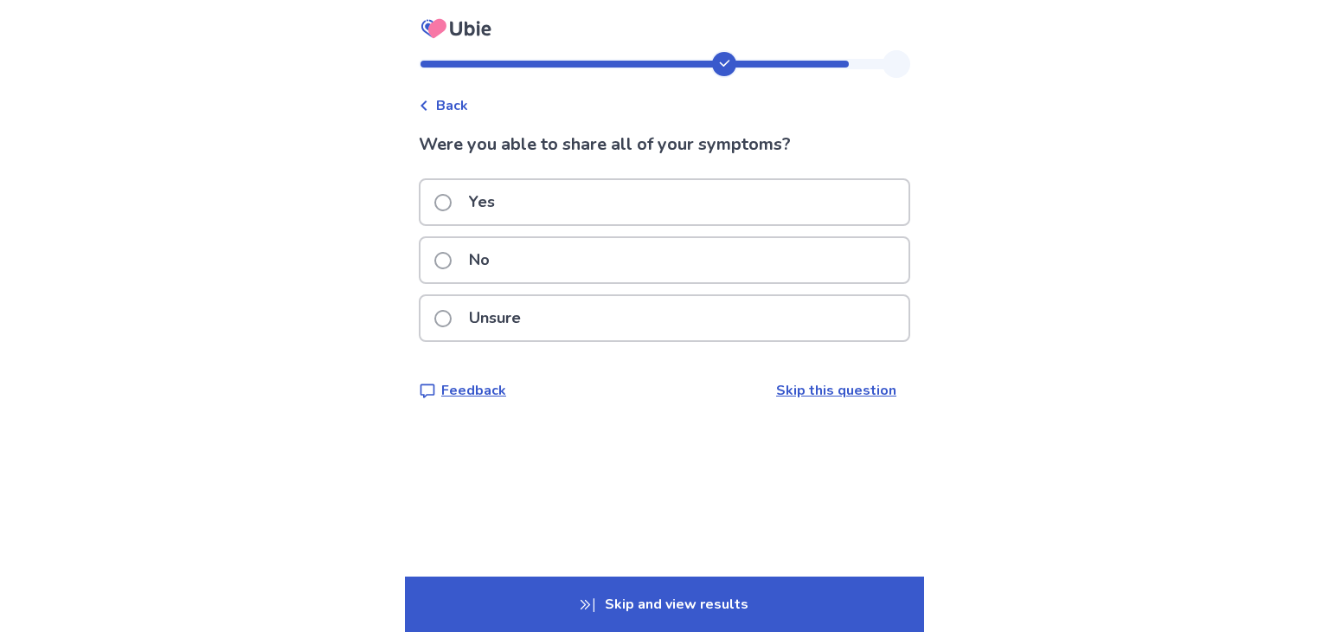
click at [508, 325] on p "Unsure" at bounding box center [495, 318] width 73 height 44
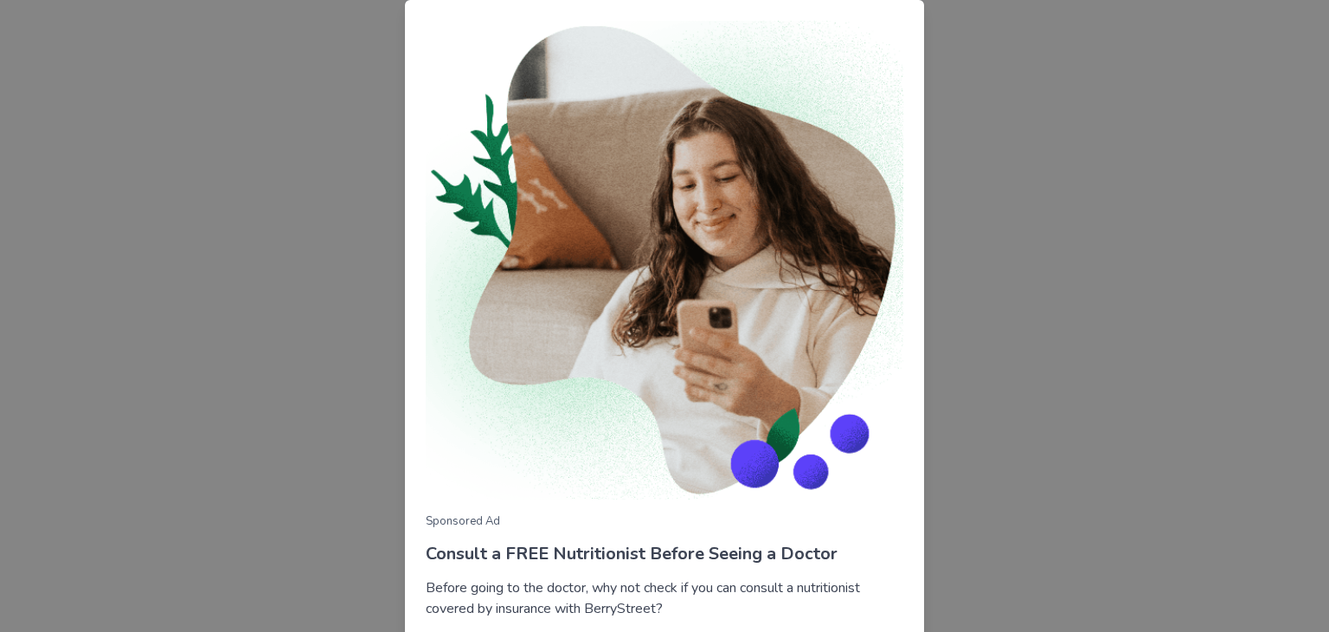
scroll to position [125, 0]
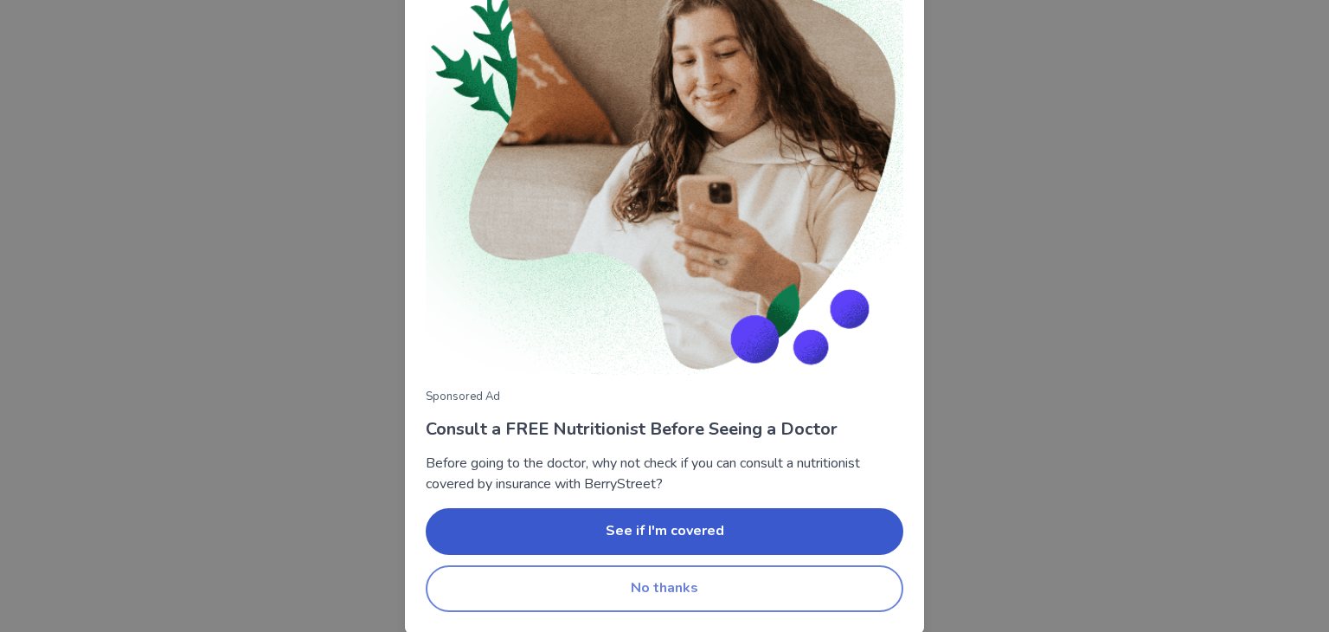
click at [660, 579] on button "No thanks" at bounding box center [665, 588] width 478 height 47
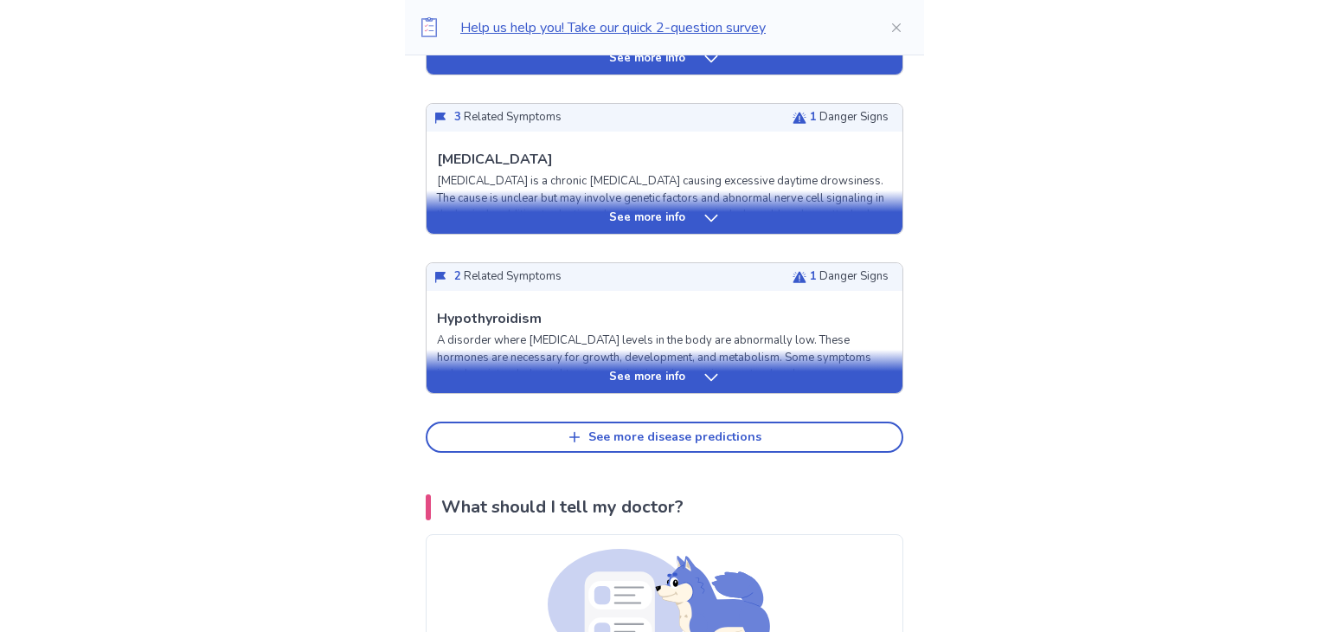
scroll to position [774, 0]
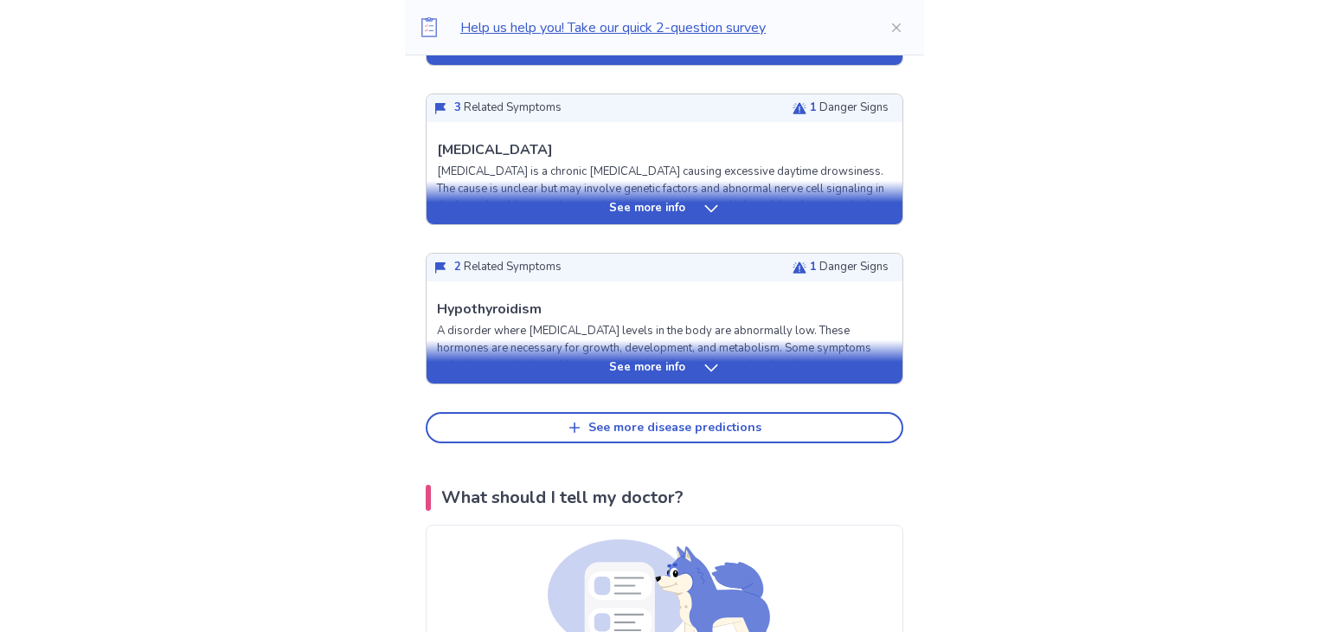
click at [703, 364] on icon at bounding box center [711, 367] width 17 height 17
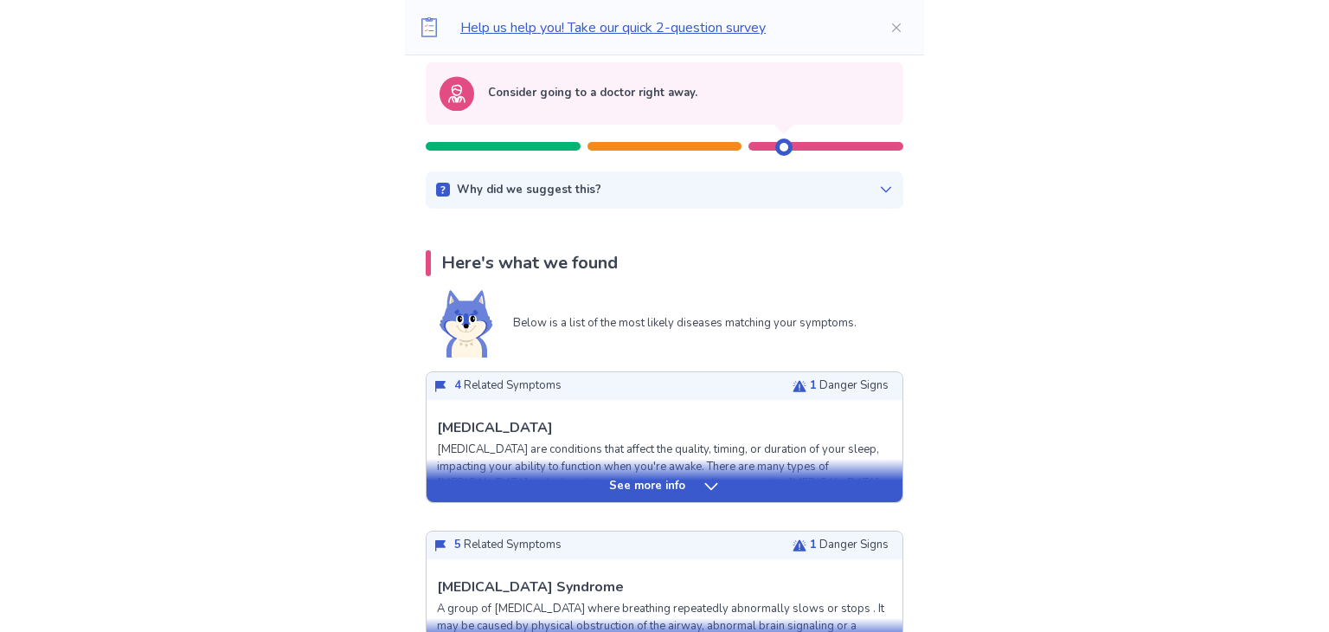
scroll to position [0, 0]
